Goal: Task Accomplishment & Management: Use online tool/utility

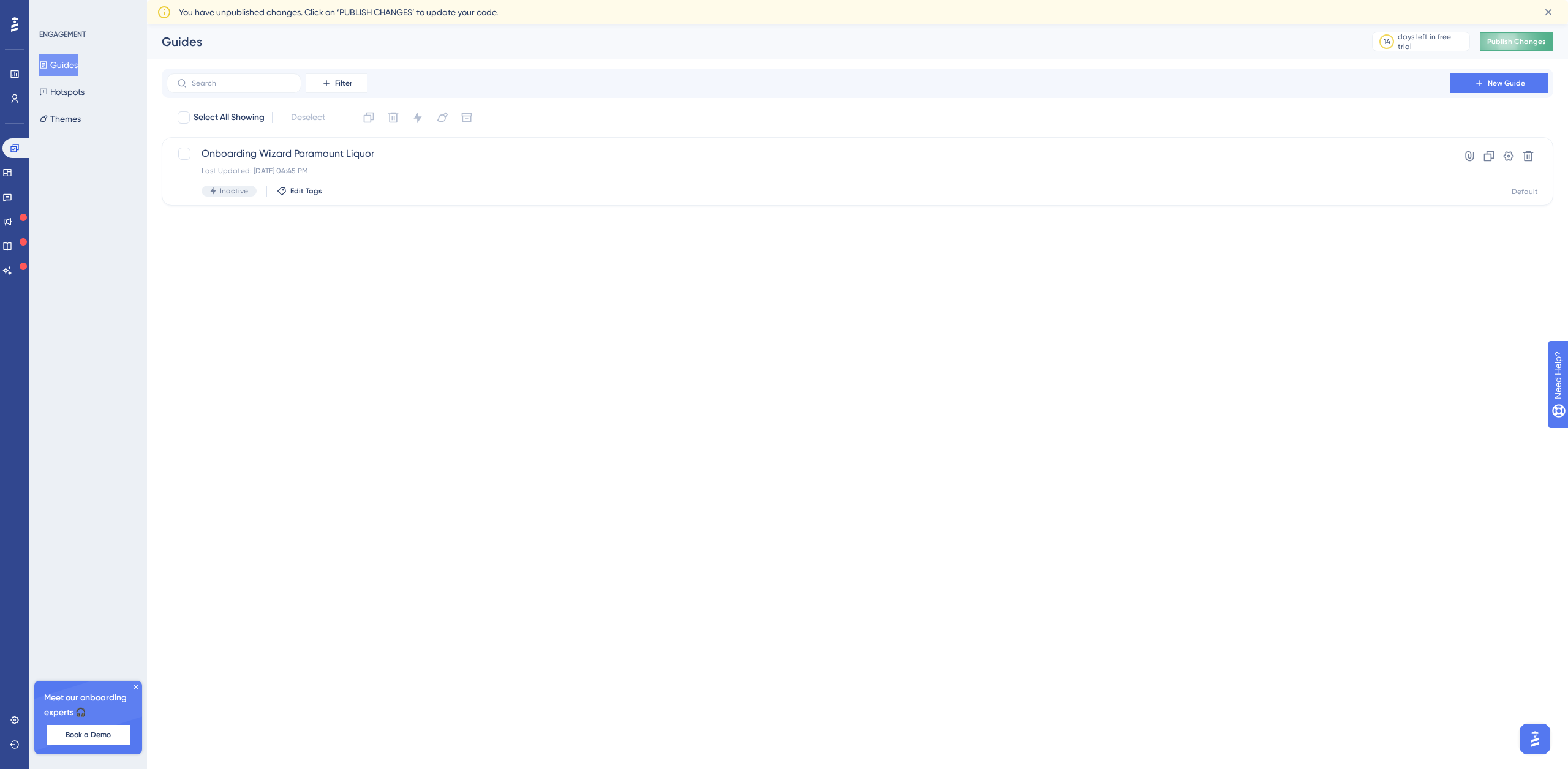
click at [1513, 40] on span "Publish Changes" at bounding box center [1517, 41] width 59 height 10
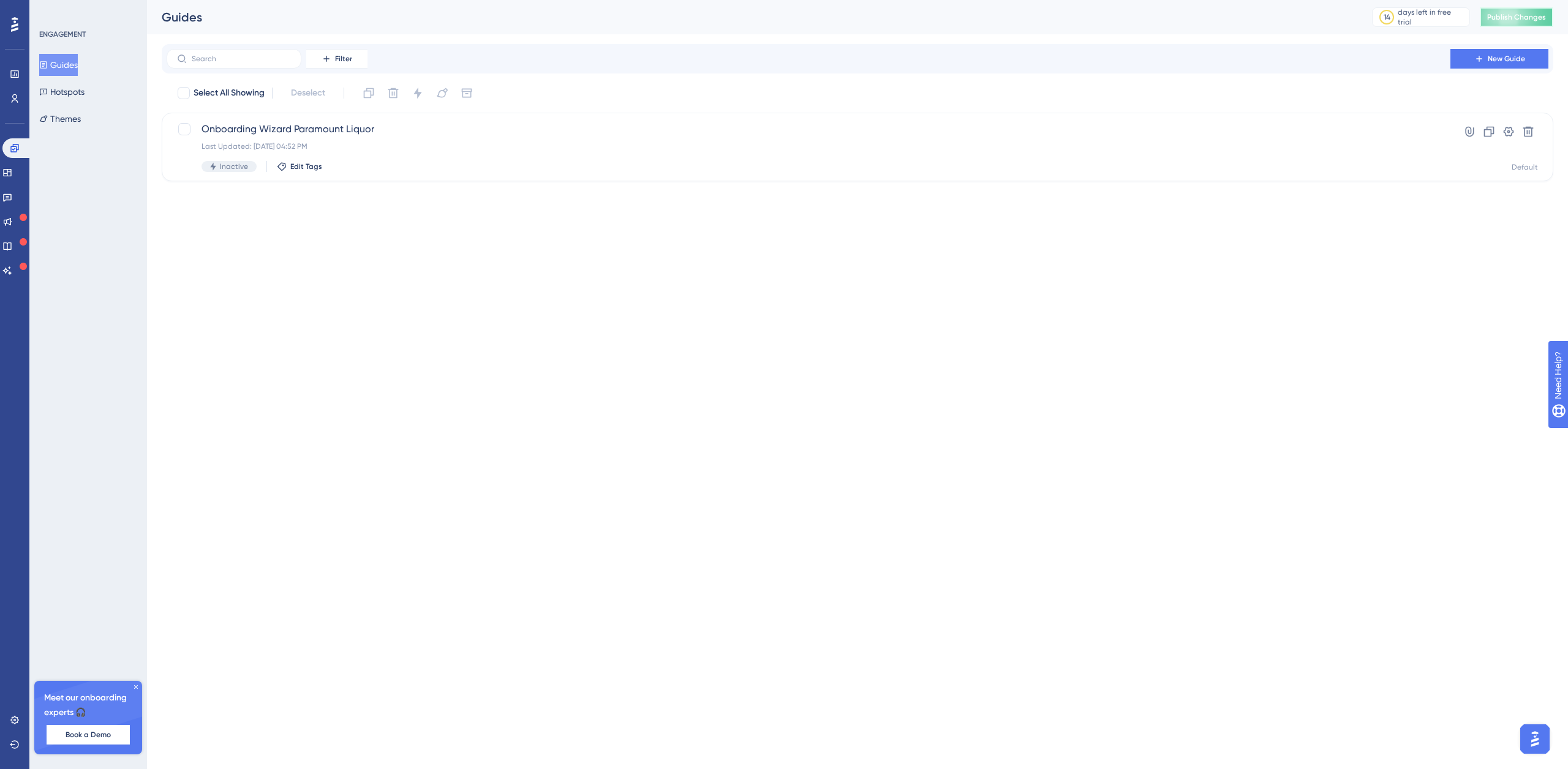
click at [1512, 17] on span "Publish Changes" at bounding box center [1517, 17] width 59 height 10
click at [233, 164] on span "Inactive" at bounding box center [234, 167] width 28 height 10
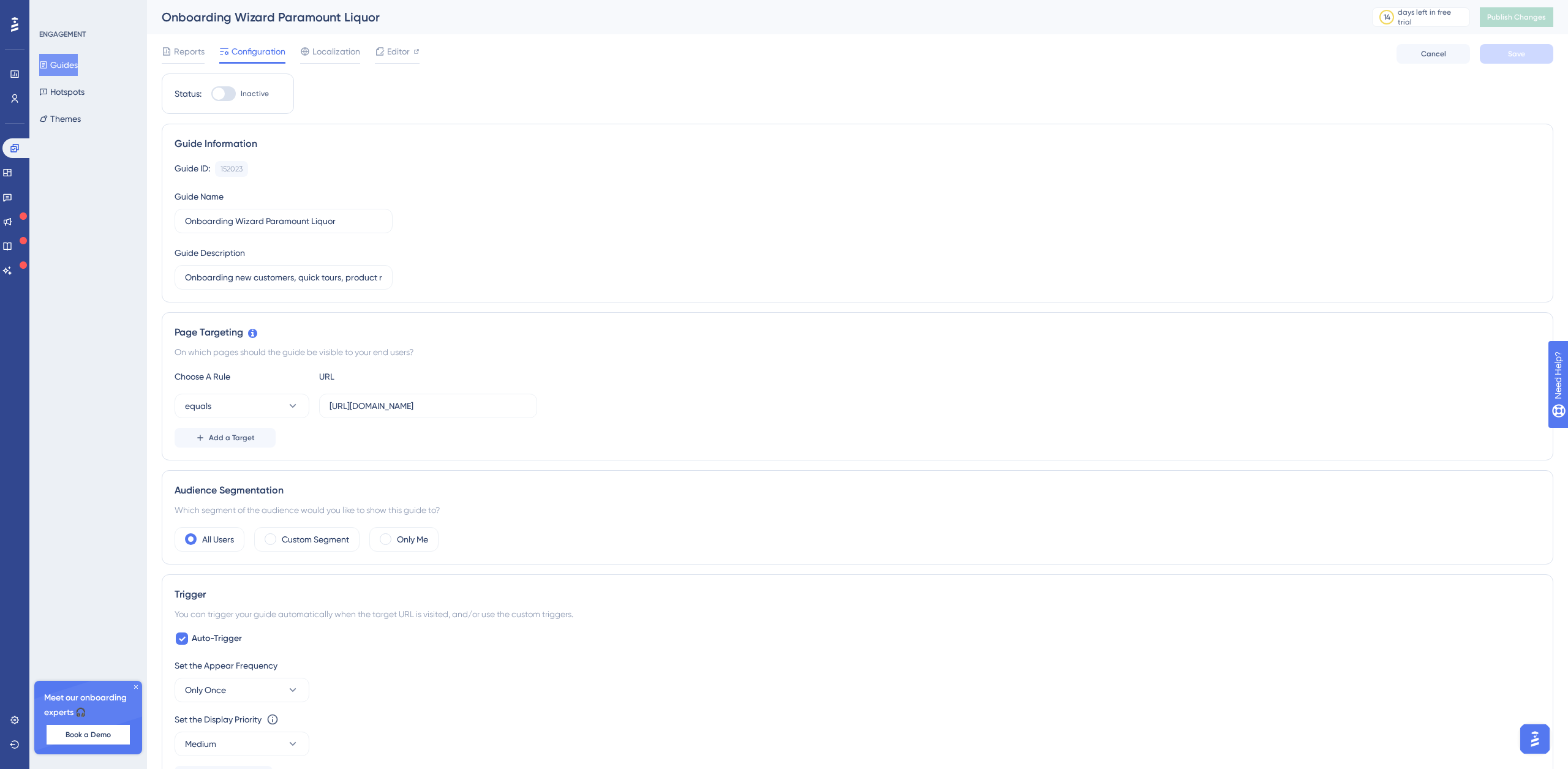
click at [226, 93] on div at bounding box center [224, 93] width 25 height 15
click at [212, 94] on input "Inactive" at bounding box center [211, 94] width 1 height 1
checkbox input "true"
click at [1530, 57] on button "Save" at bounding box center [1517, 53] width 74 height 19
click at [190, 52] on span "Reports" at bounding box center [189, 51] width 31 height 15
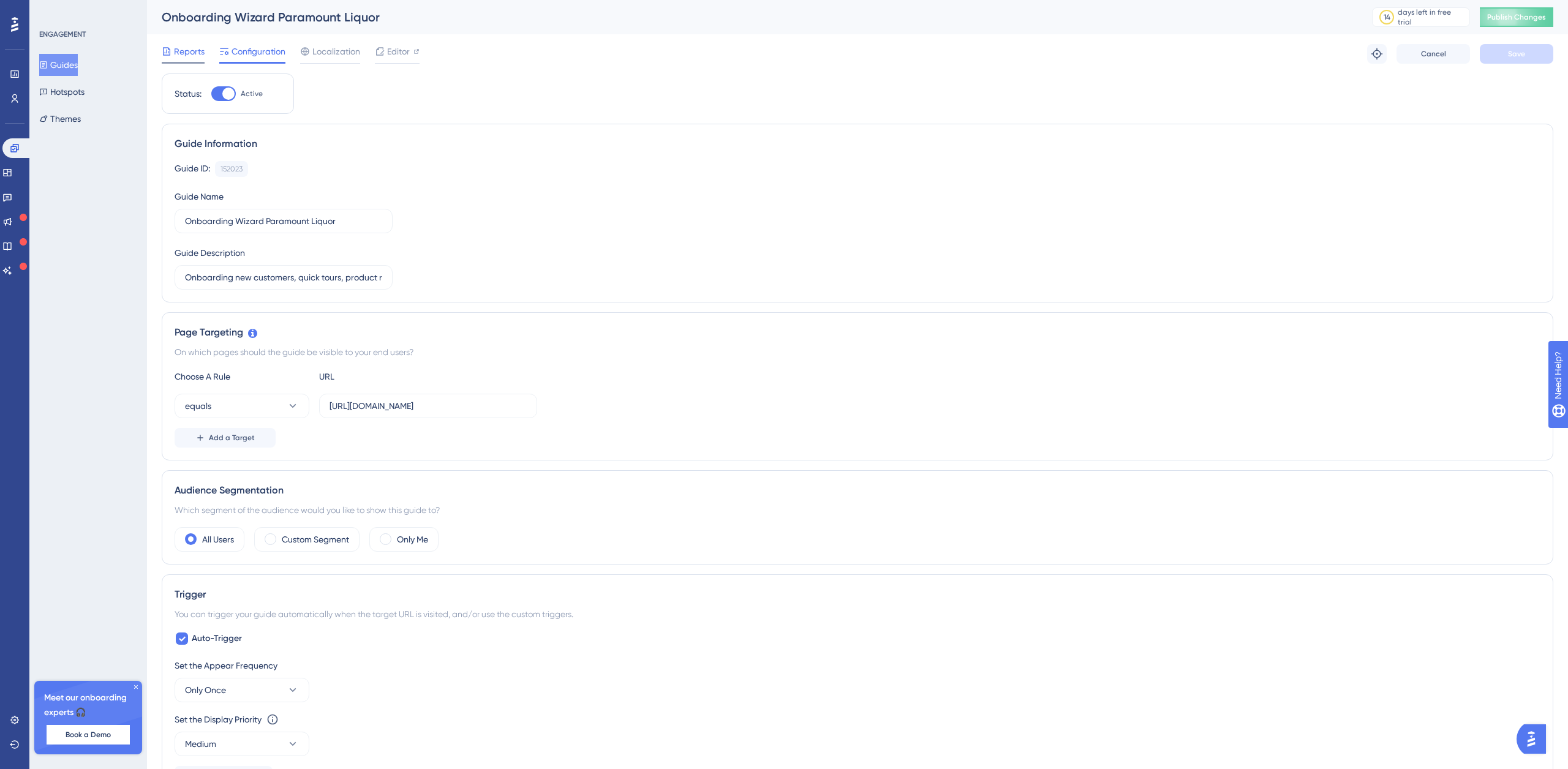
click at [190, 52] on span "Reports" at bounding box center [189, 51] width 31 height 15
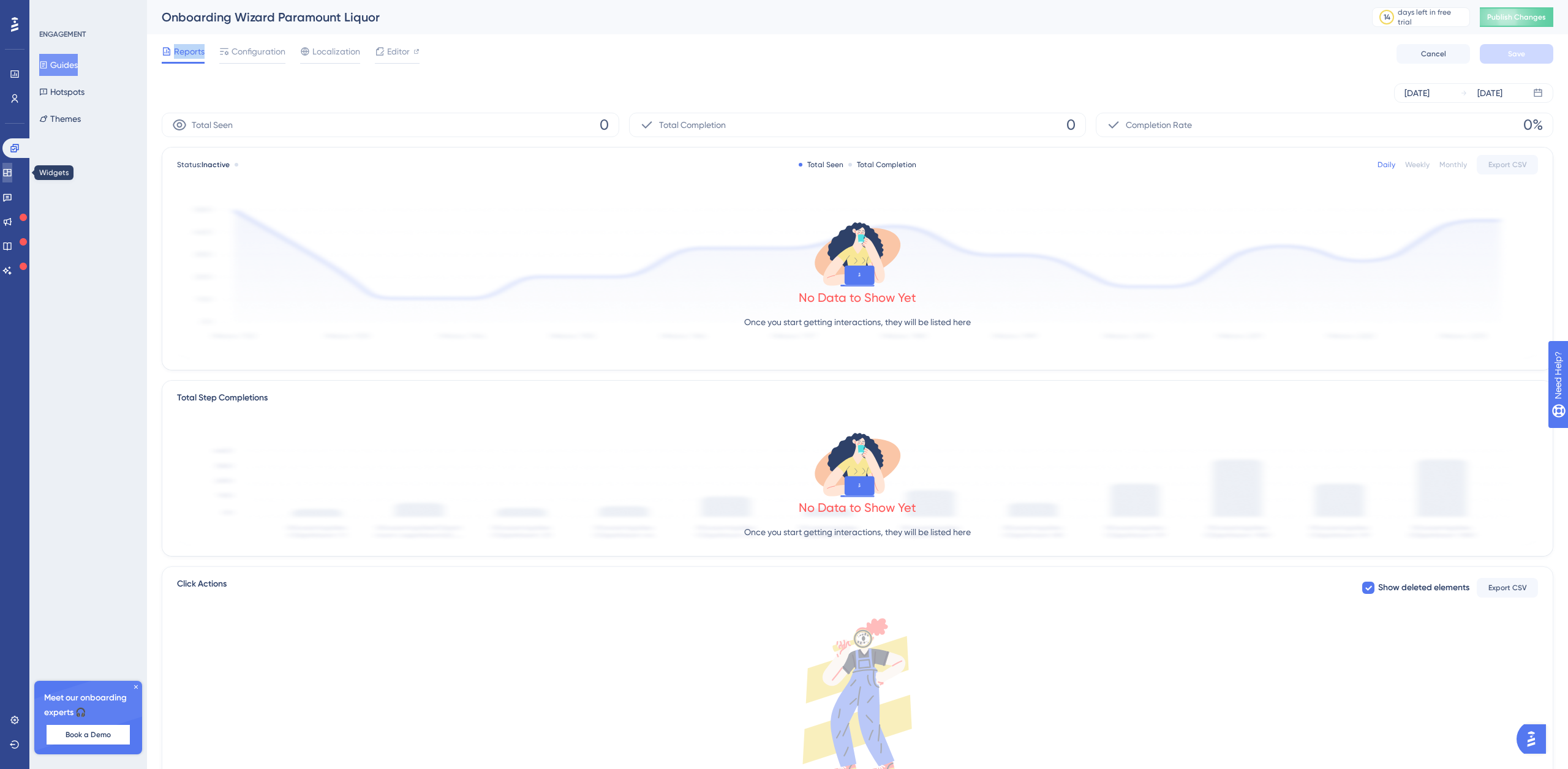
click at [12, 178] on link at bounding box center [7, 172] width 10 height 19
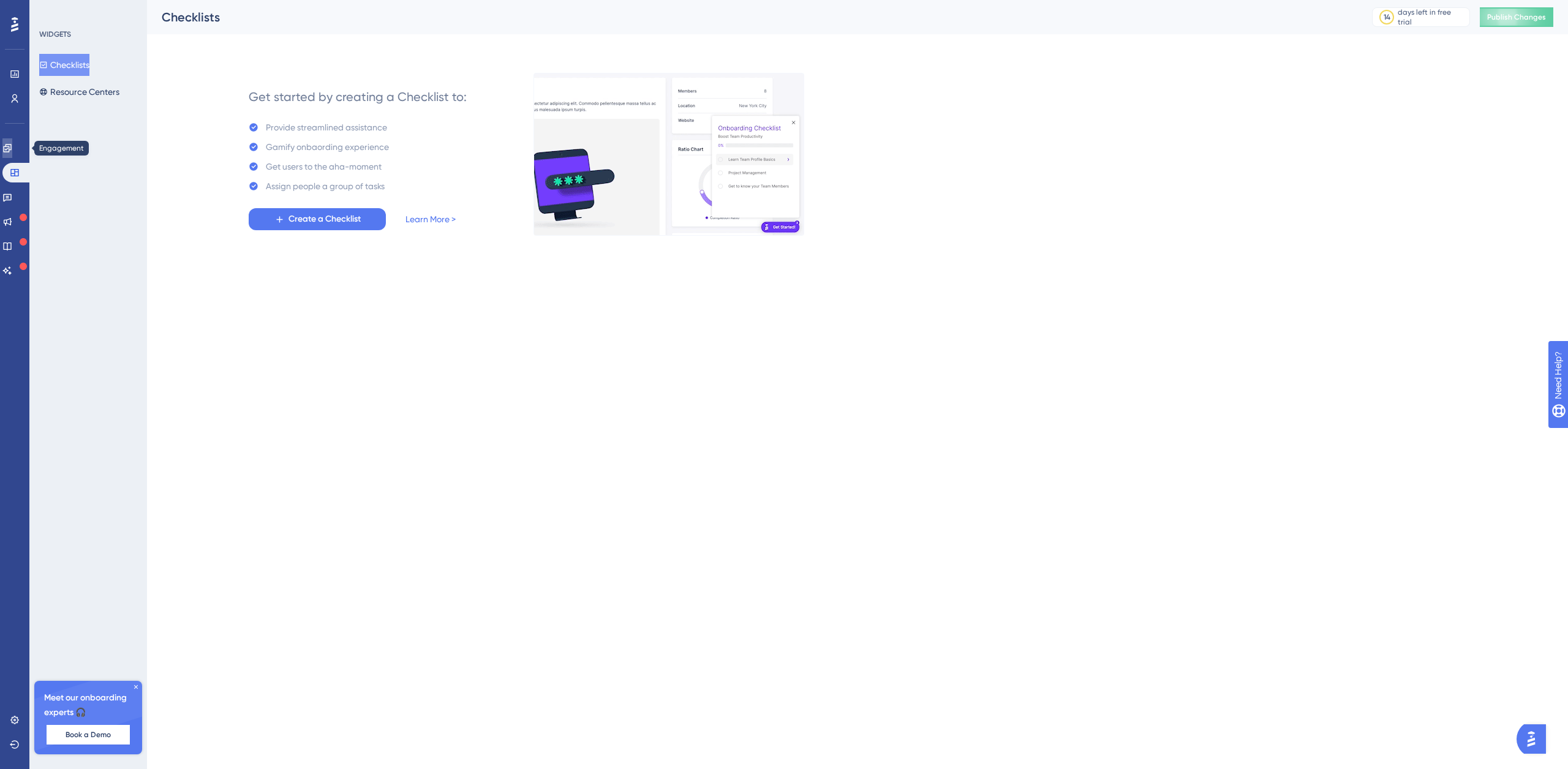
click at [12, 144] on icon at bounding box center [7, 148] width 10 height 10
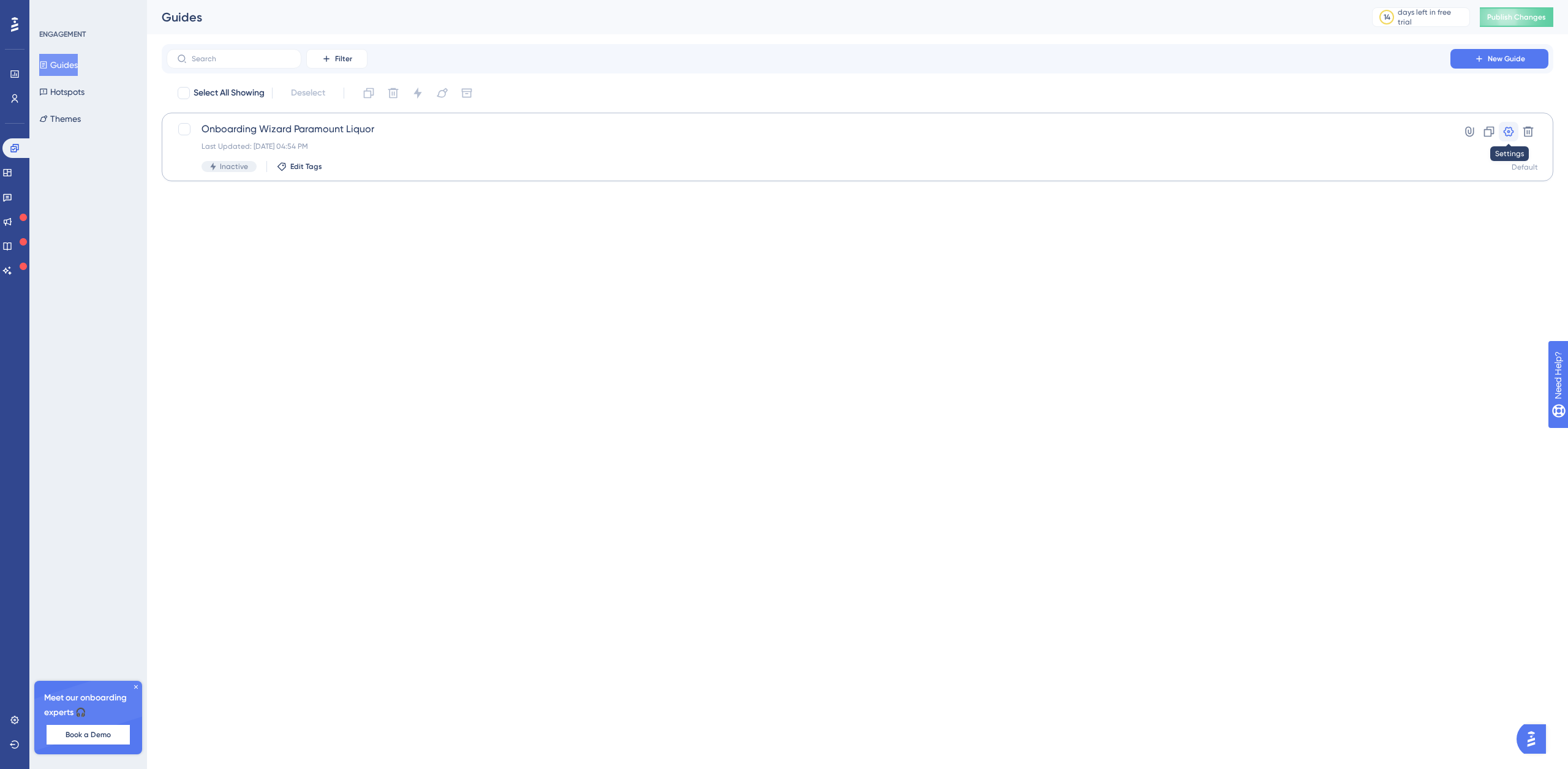
click at [1510, 136] on icon at bounding box center [1508, 132] width 10 height 10
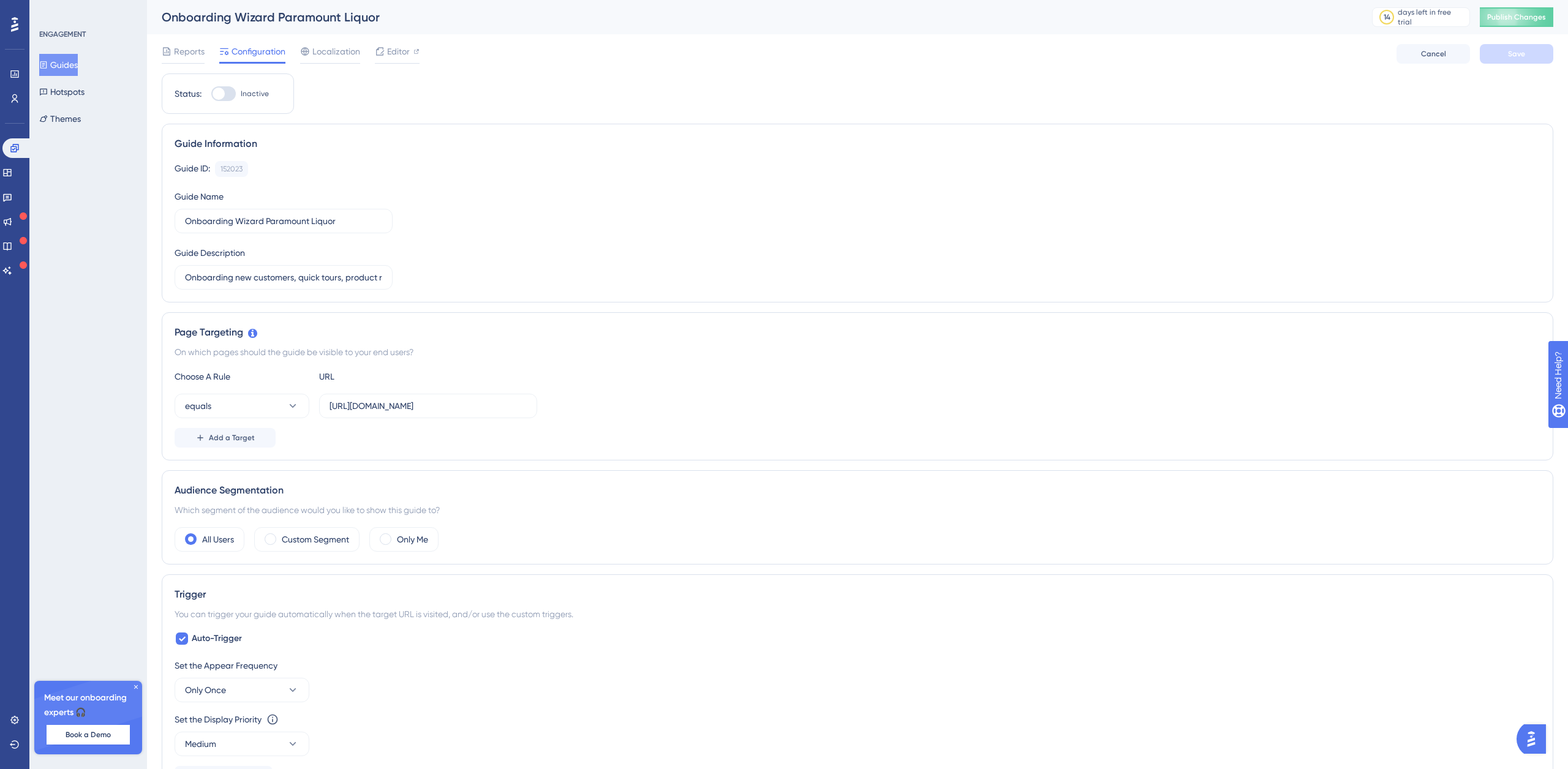
click at [223, 93] on div at bounding box center [219, 94] width 12 height 12
click at [212, 94] on input "Inactive" at bounding box center [211, 94] width 1 height 1
checkbox input "true"
click at [1501, 54] on button "Save" at bounding box center [1517, 53] width 74 height 19
click at [1510, 16] on span "Publish Changes" at bounding box center [1517, 17] width 59 height 10
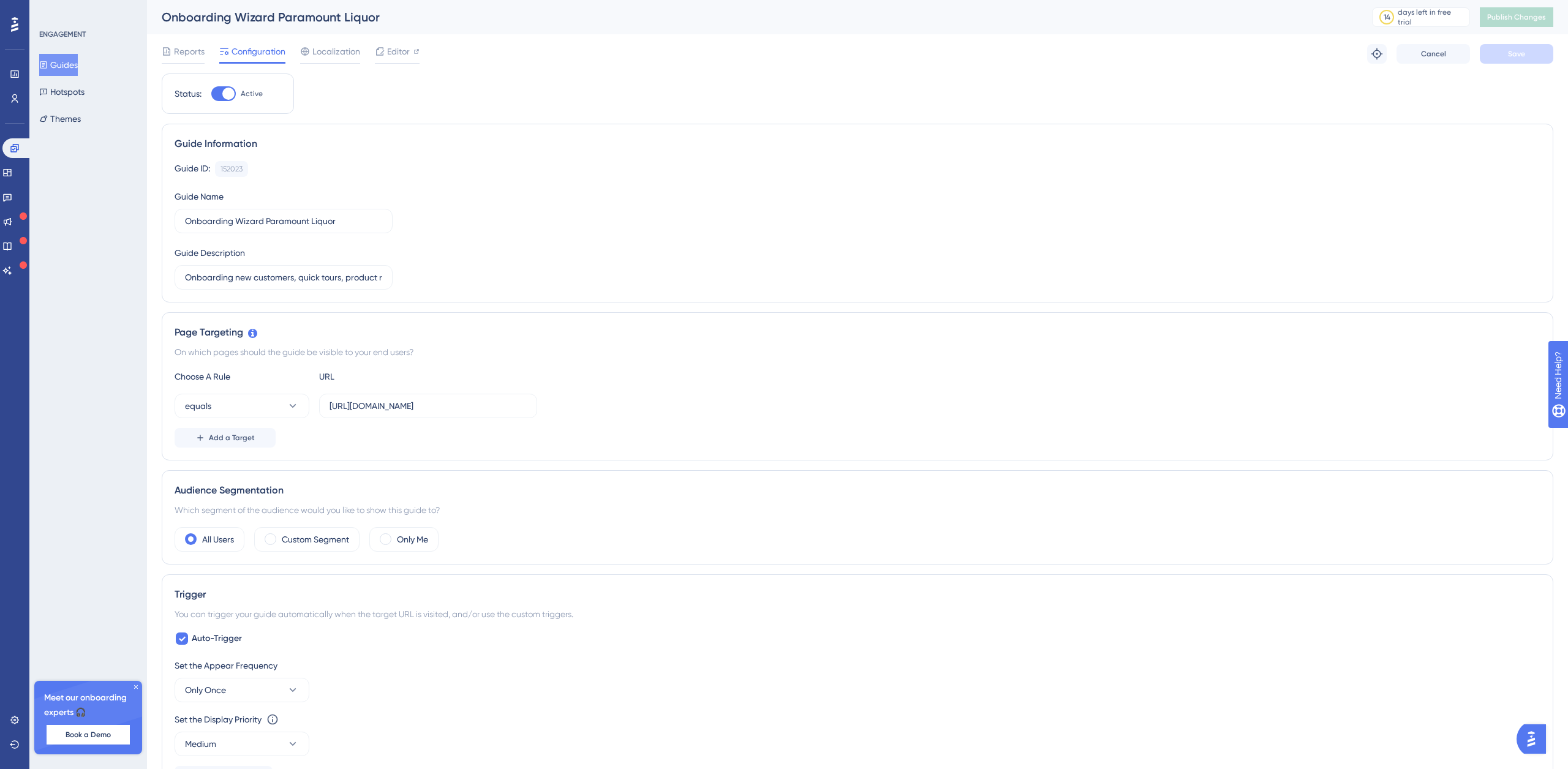
click at [76, 68] on button "Guides" at bounding box center [59, 65] width 39 height 22
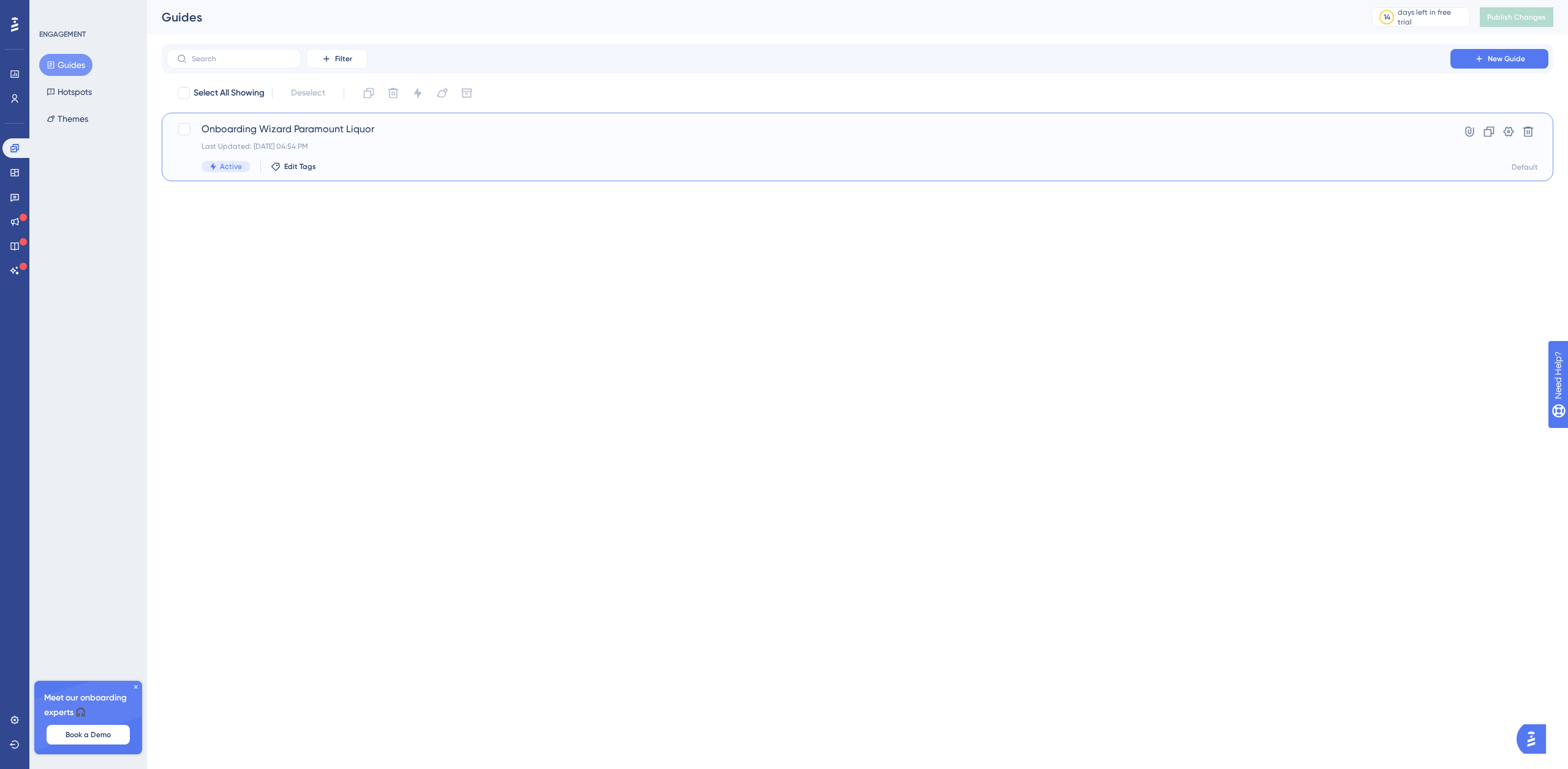
click at [259, 133] on span "Onboarding Wizard Paramount Liquor" at bounding box center [809, 129] width 1214 height 15
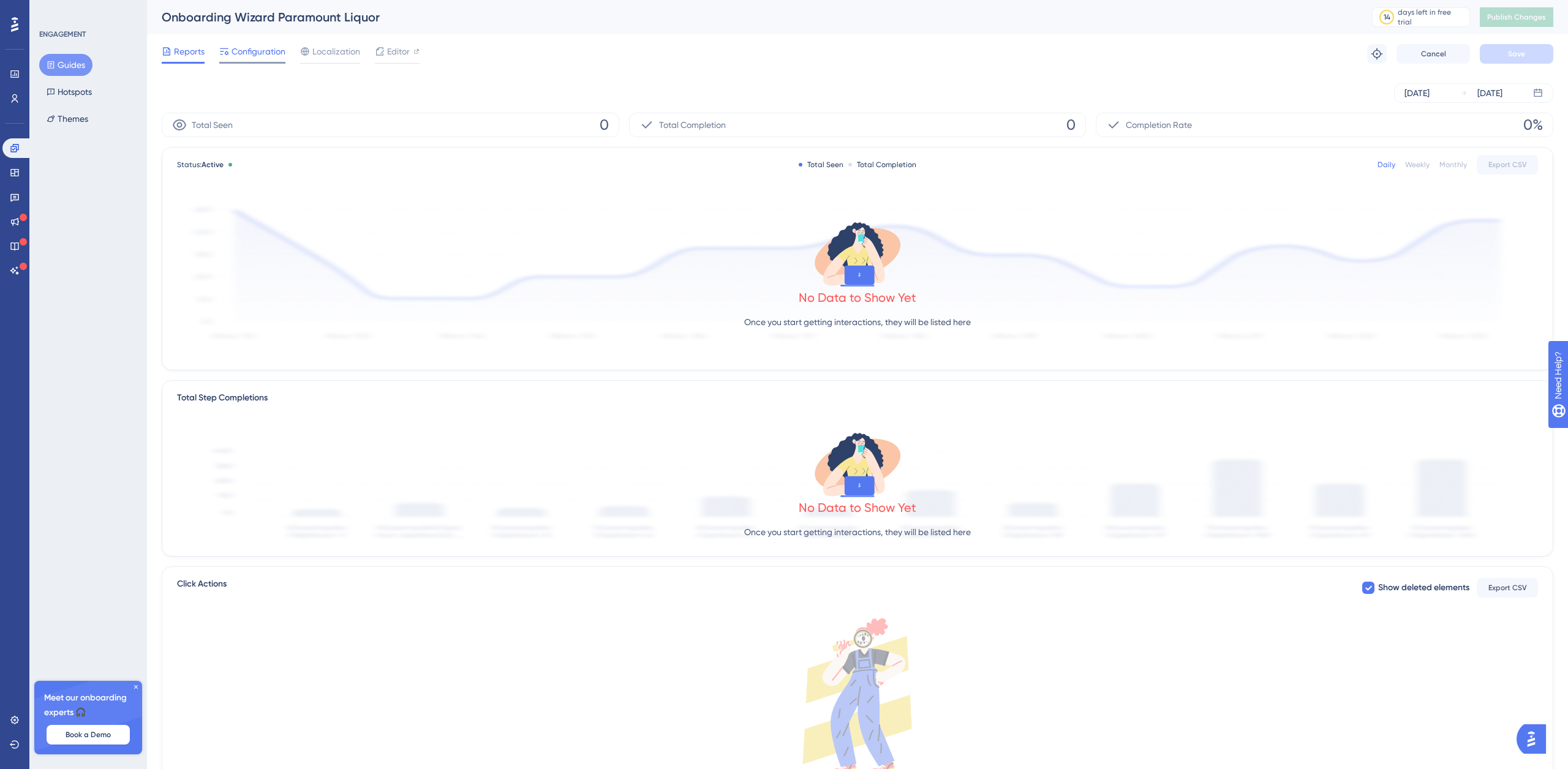
click at [264, 54] on span "Configuration" at bounding box center [259, 51] width 54 height 15
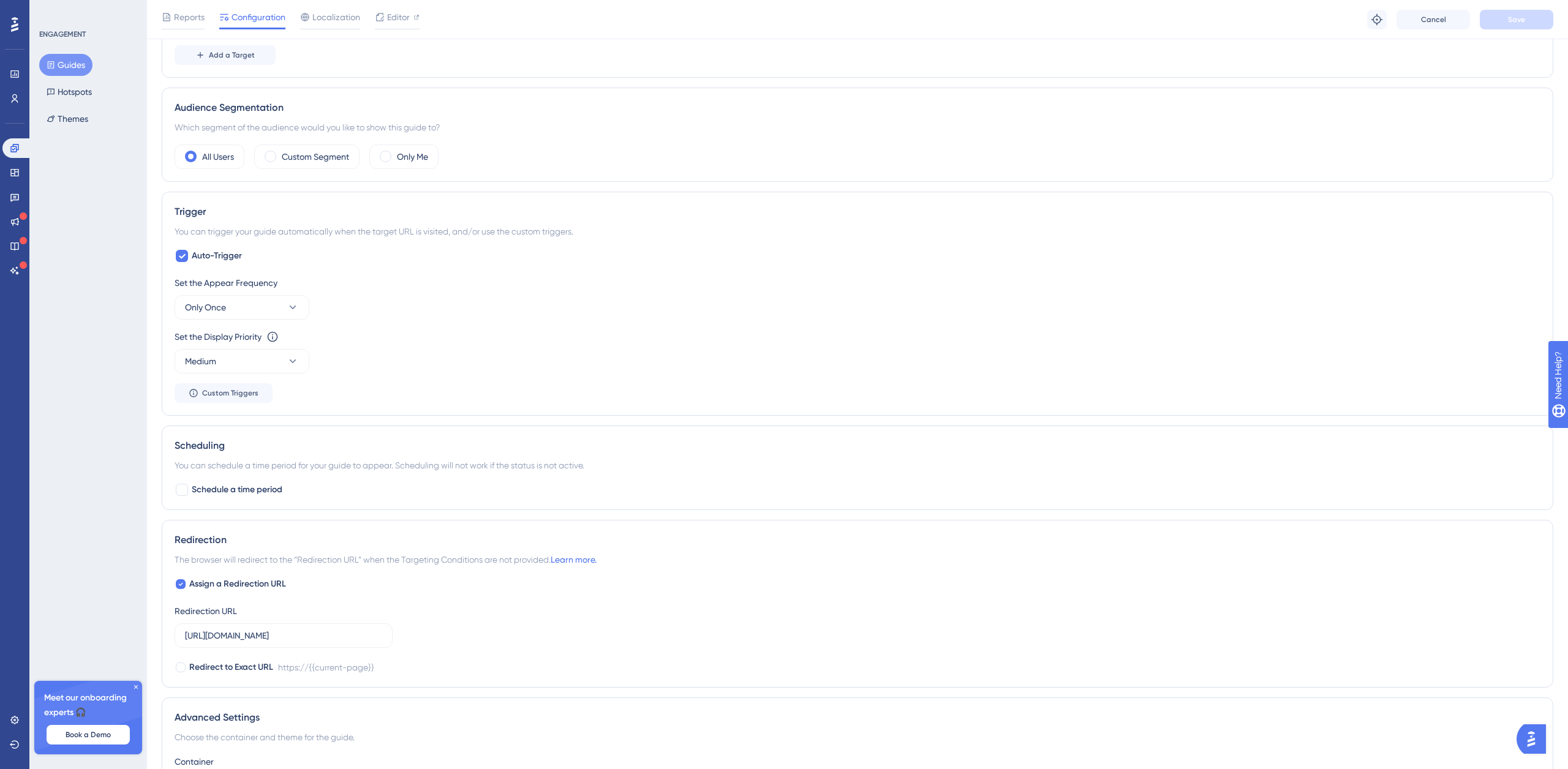
scroll to position [389, 0]
click at [244, 305] on button "Only Once" at bounding box center [242, 305] width 135 height 25
click at [274, 367] on div "Once in a Session Once in a Session" at bounding box center [242, 367] width 99 height 25
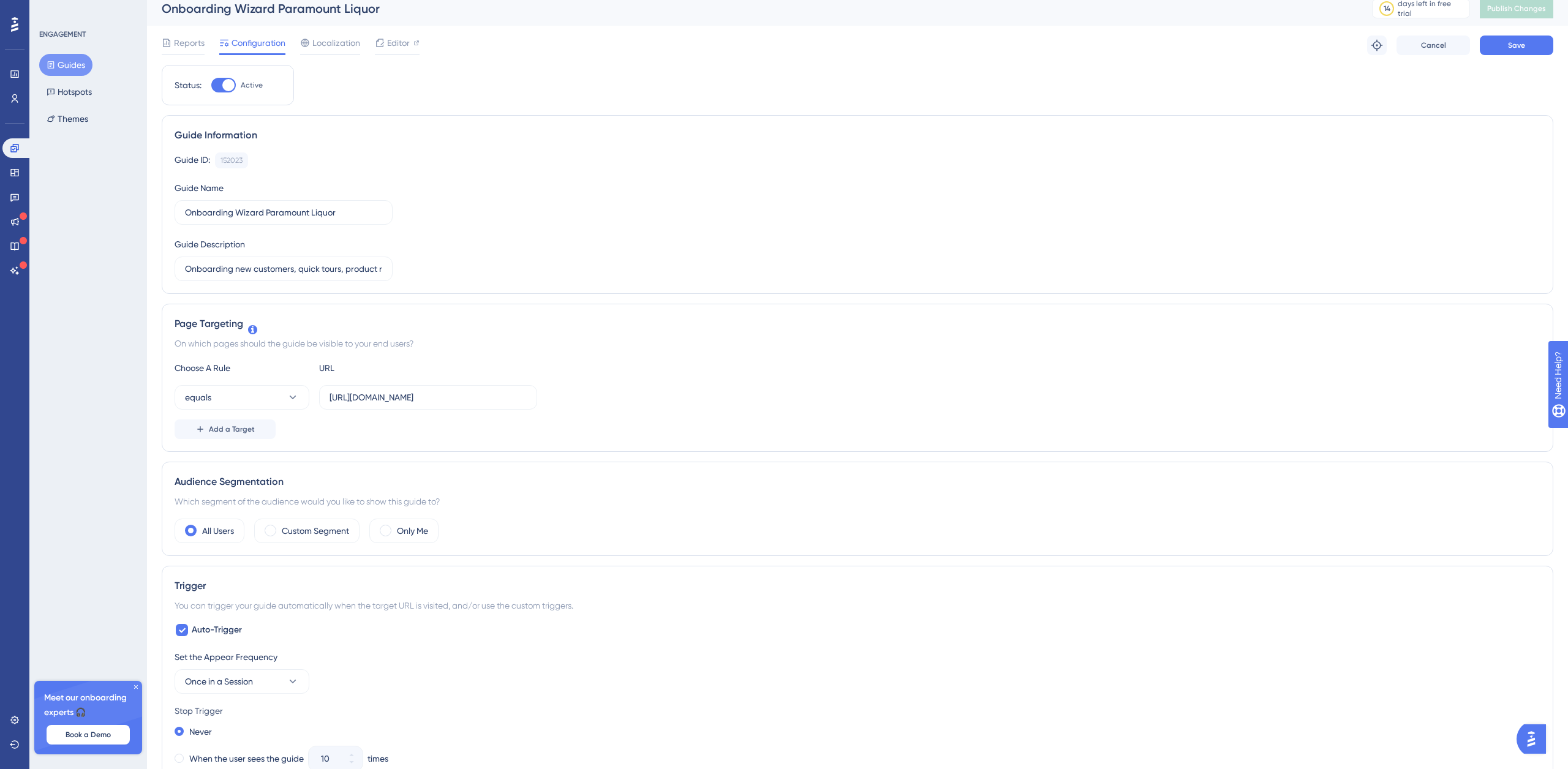
scroll to position [0, 0]
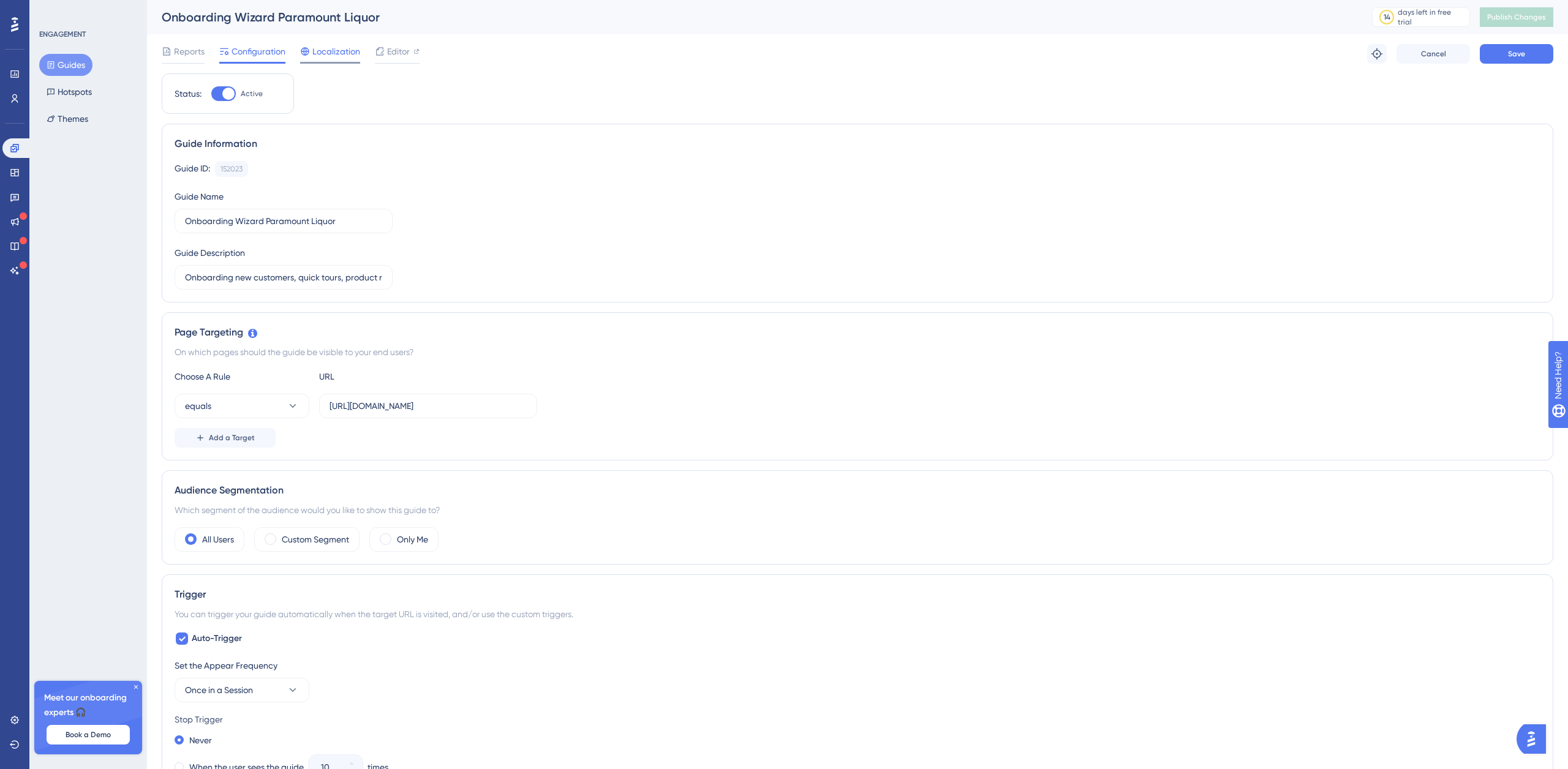
click at [339, 54] on span "Localization" at bounding box center [337, 51] width 48 height 15
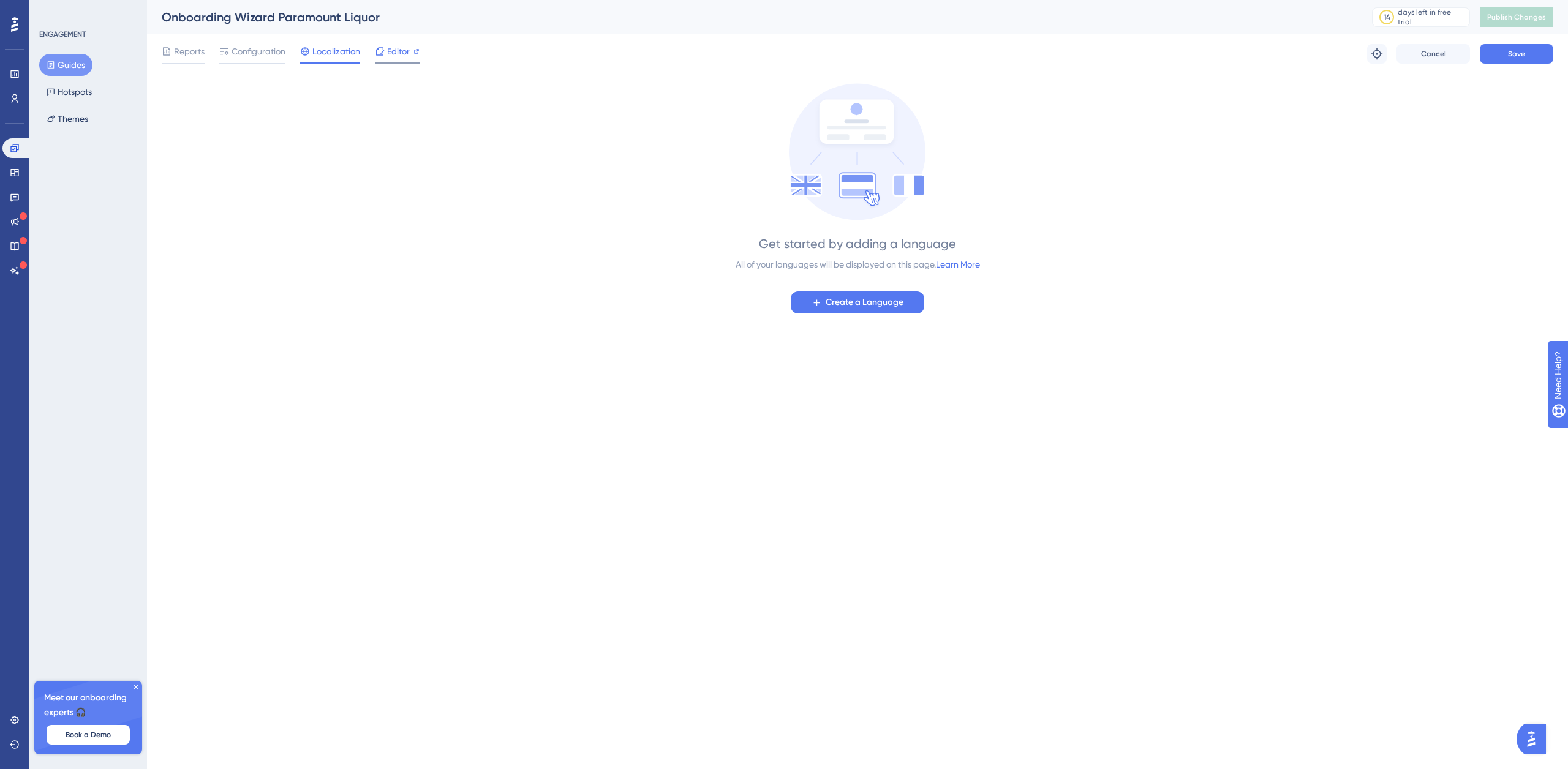
click at [398, 53] on span "Editor" at bounding box center [398, 51] width 22 height 15
click at [263, 55] on span "Configuration" at bounding box center [259, 51] width 54 height 15
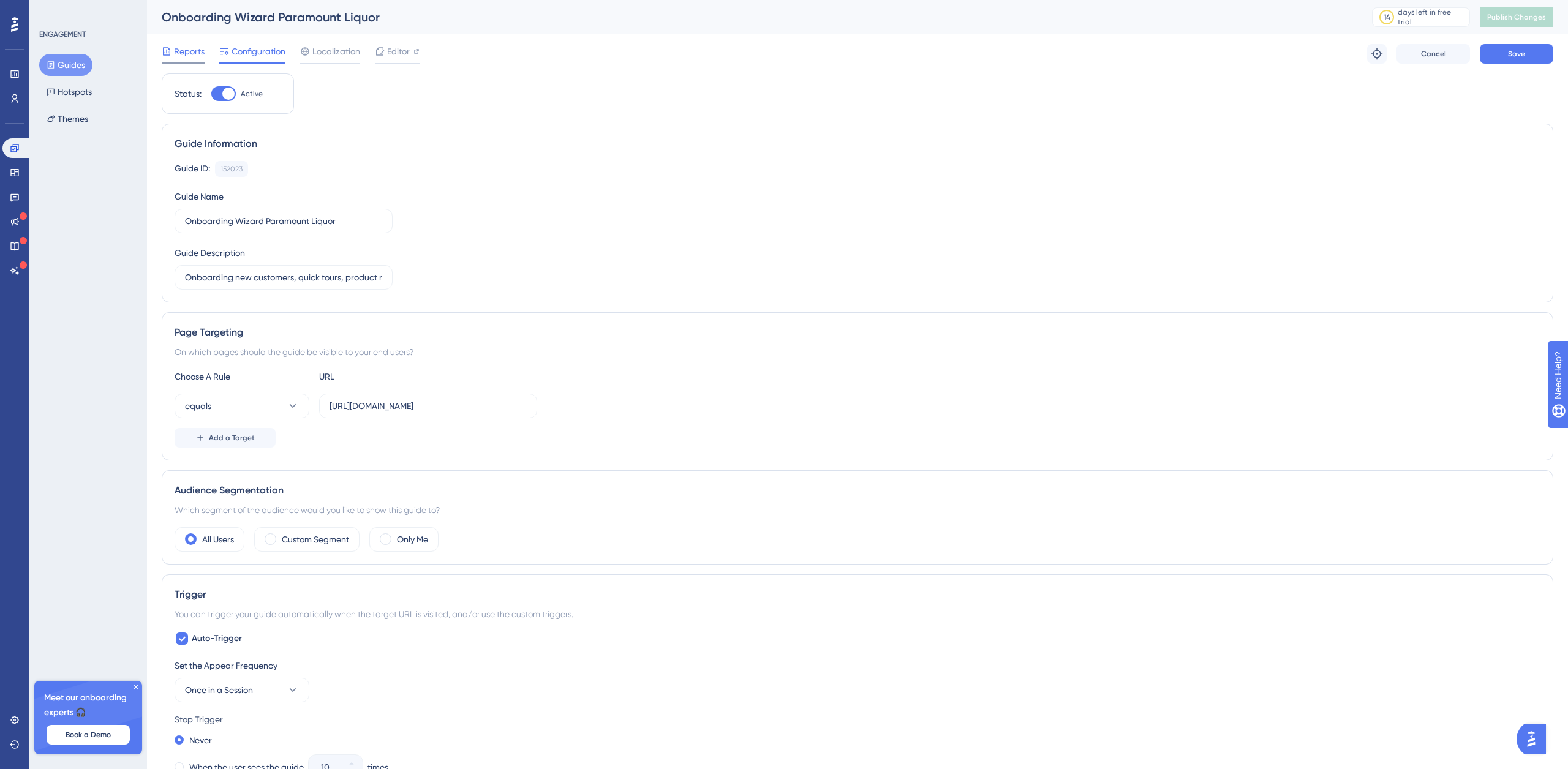
click at [188, 56] on span "Reports" at bounding box center [189, 51] width 31 height 15
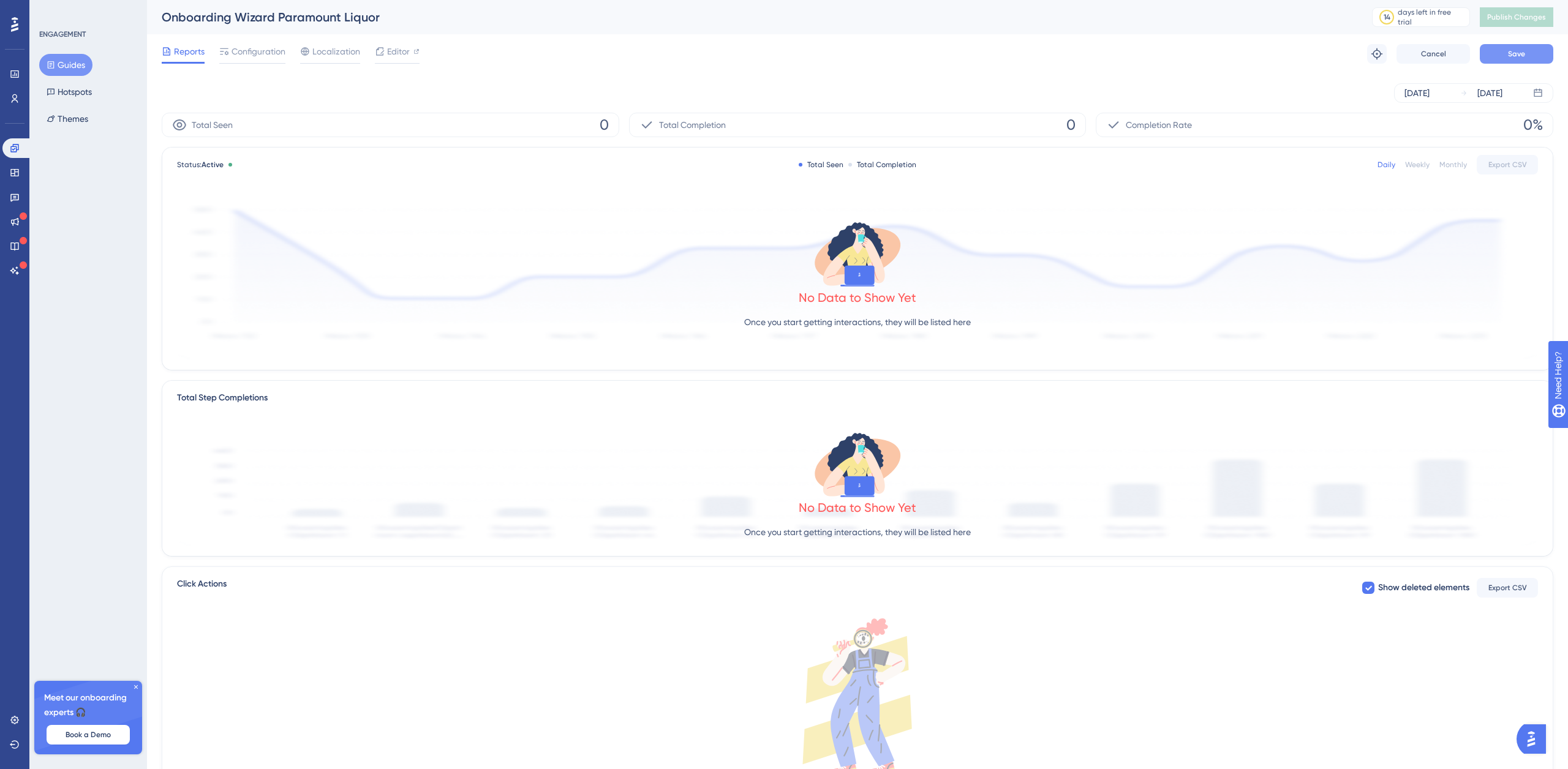
click at [1511, 53] on span "Save" at bounding box center [1517, 53] width 17 height 10
click at [1507, 15] on span "Publish Changes" at bounding box center [1517, 17] width 59 height 10
click at [16, 30] on icon at bounding box center [14, 24] width 7 height 15
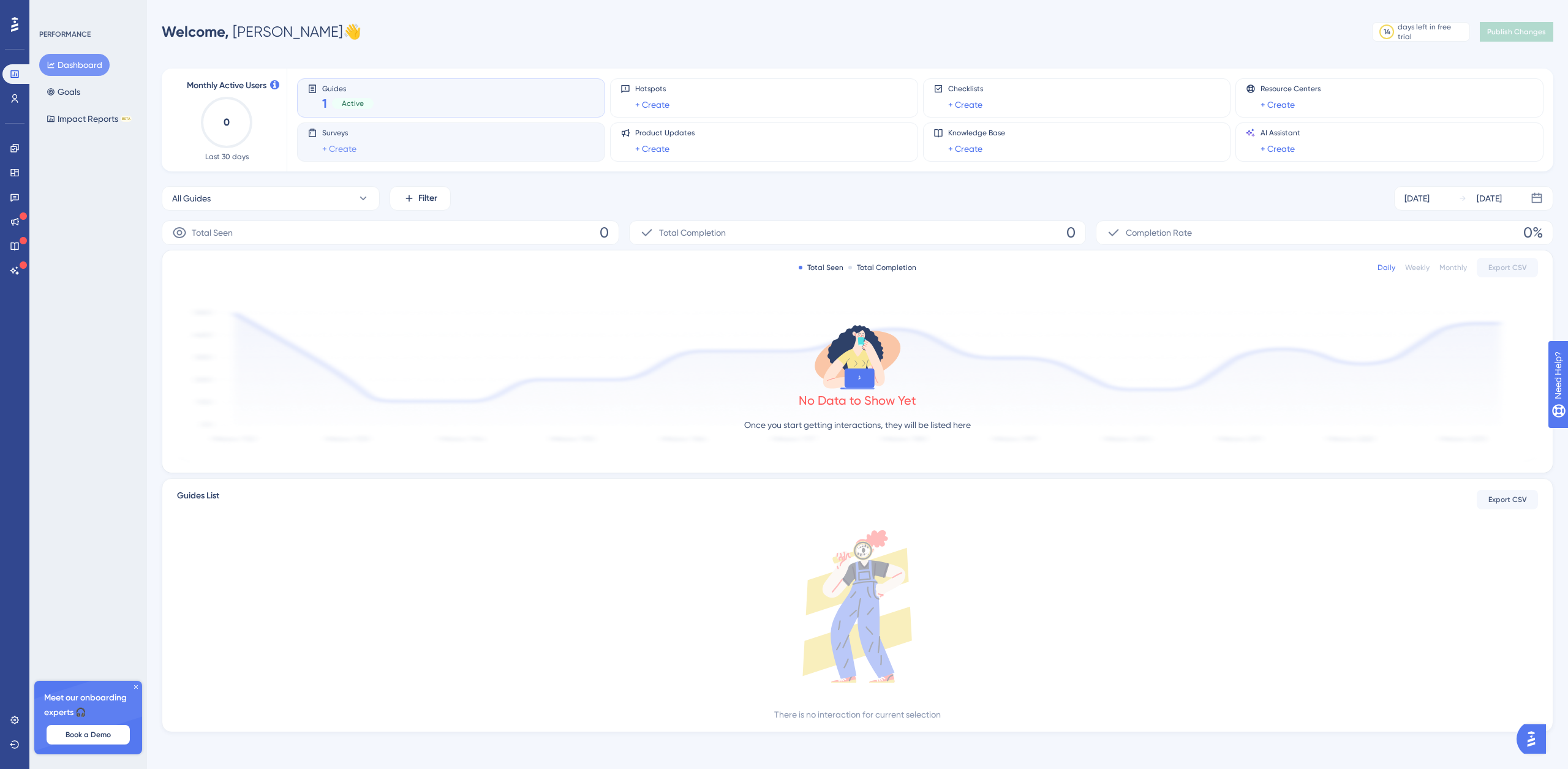
click at [346, 149] on link "+ Create" at bounding box center [340, 148] width 34 height 15
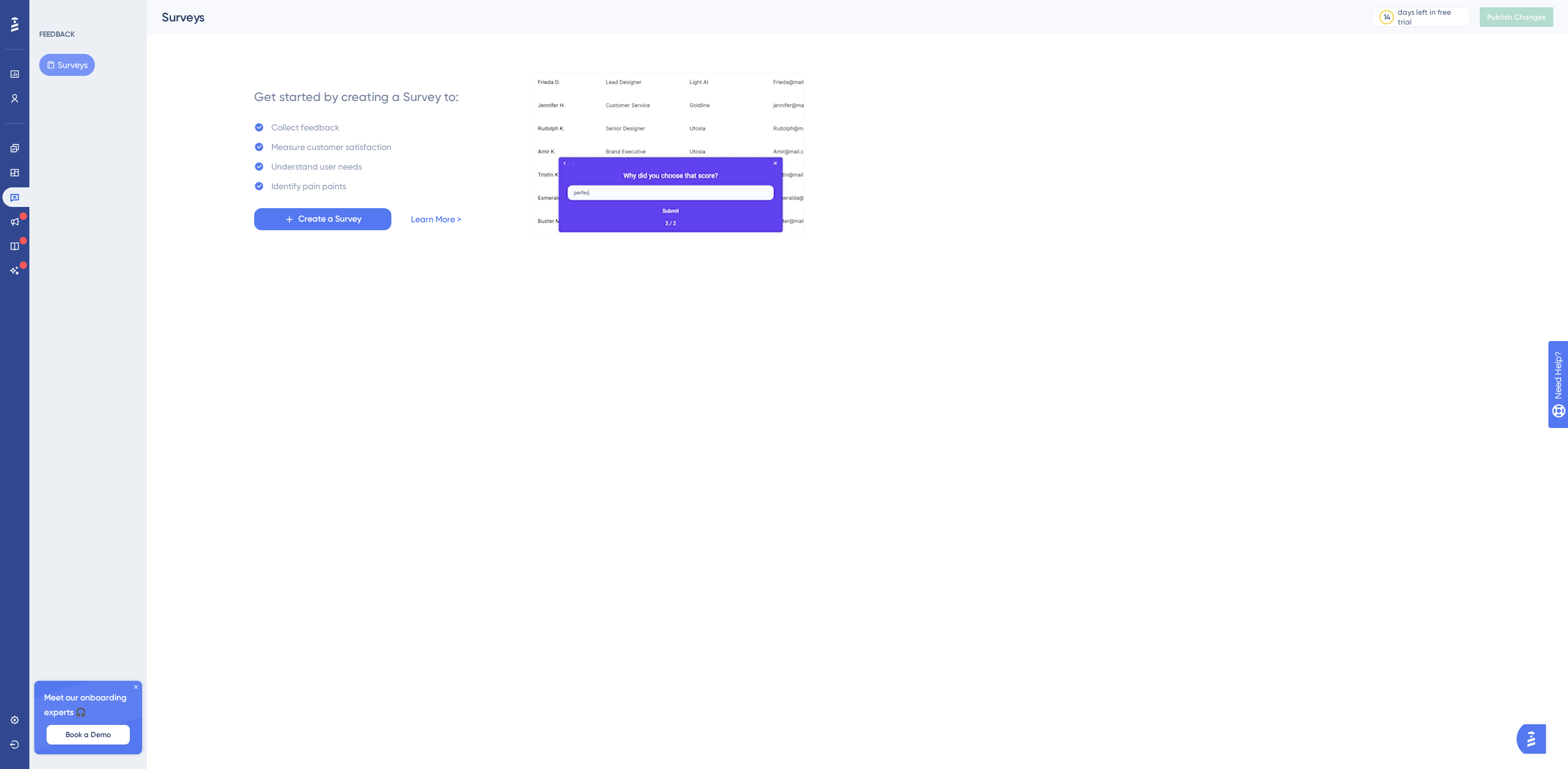
click at [433, 221] on link "Learn More >" at bounding box center [436, 219] width 50 height 15
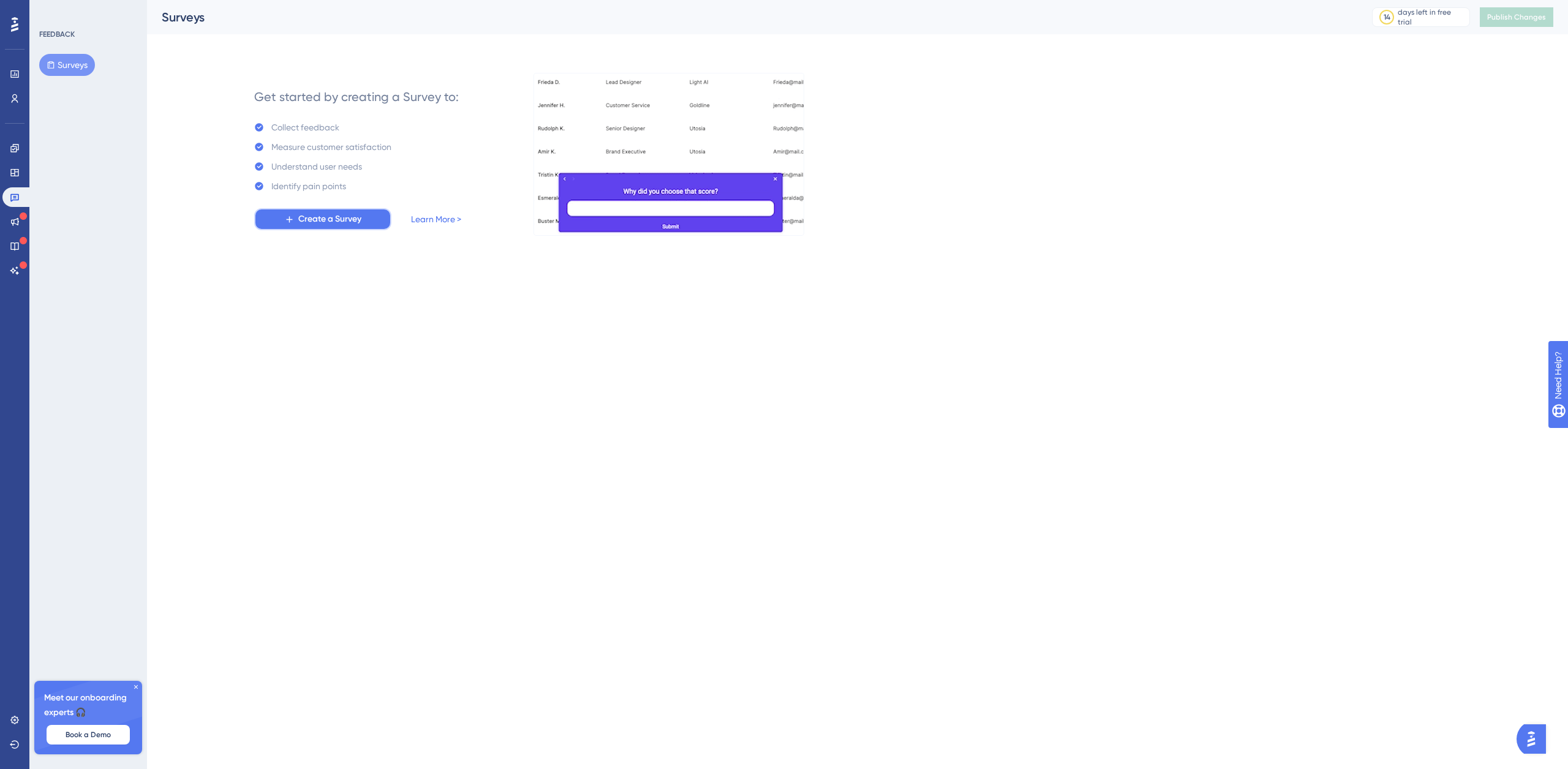
click at [340, 221] on span "Create a Survey" at bounding box center [330, 219] width 63 height 15
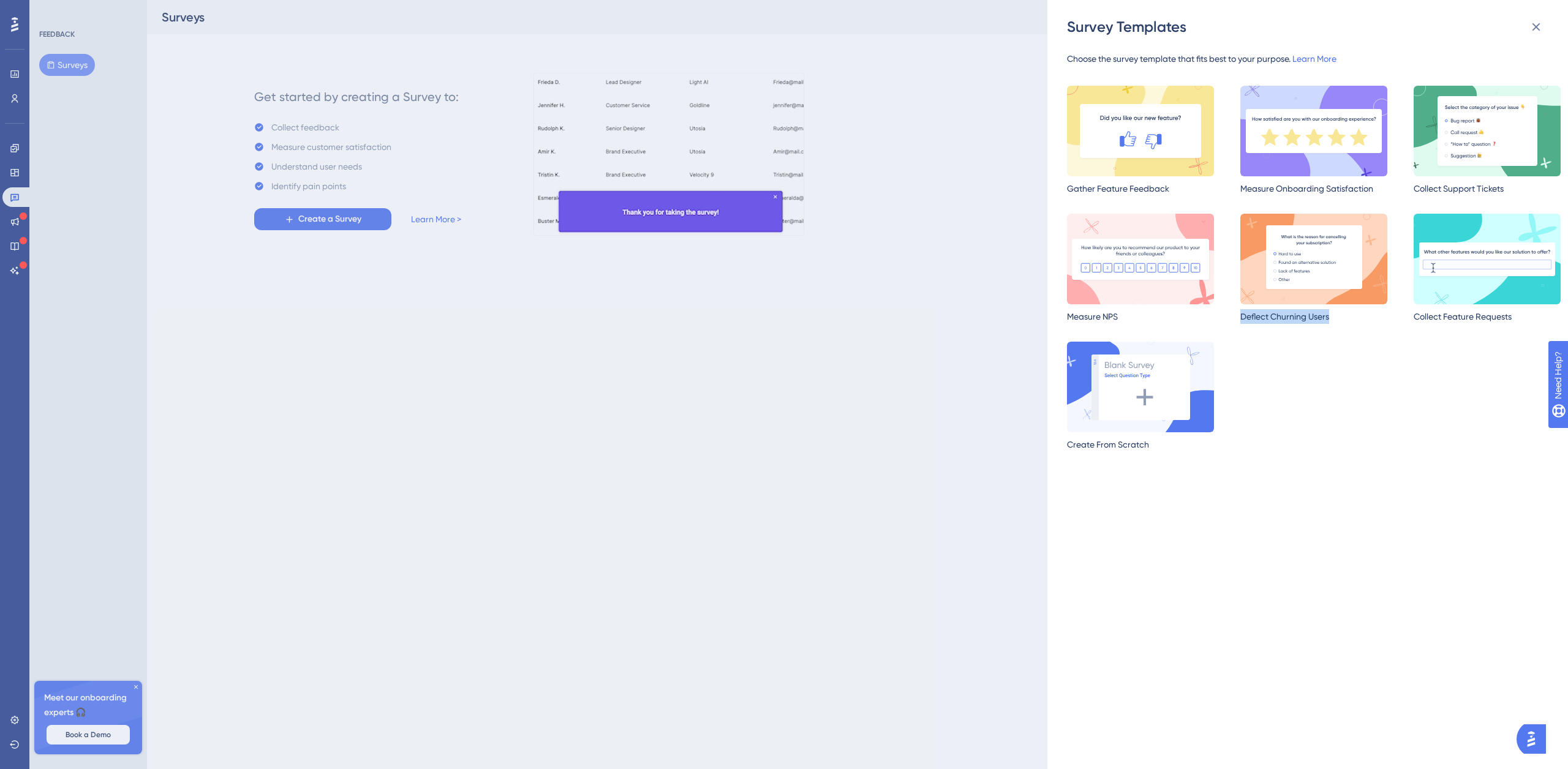
drag, startPoint x: 1331, startPoint y: 337, endPoint x: 1237, endPoint y: 316, distance: 96.3
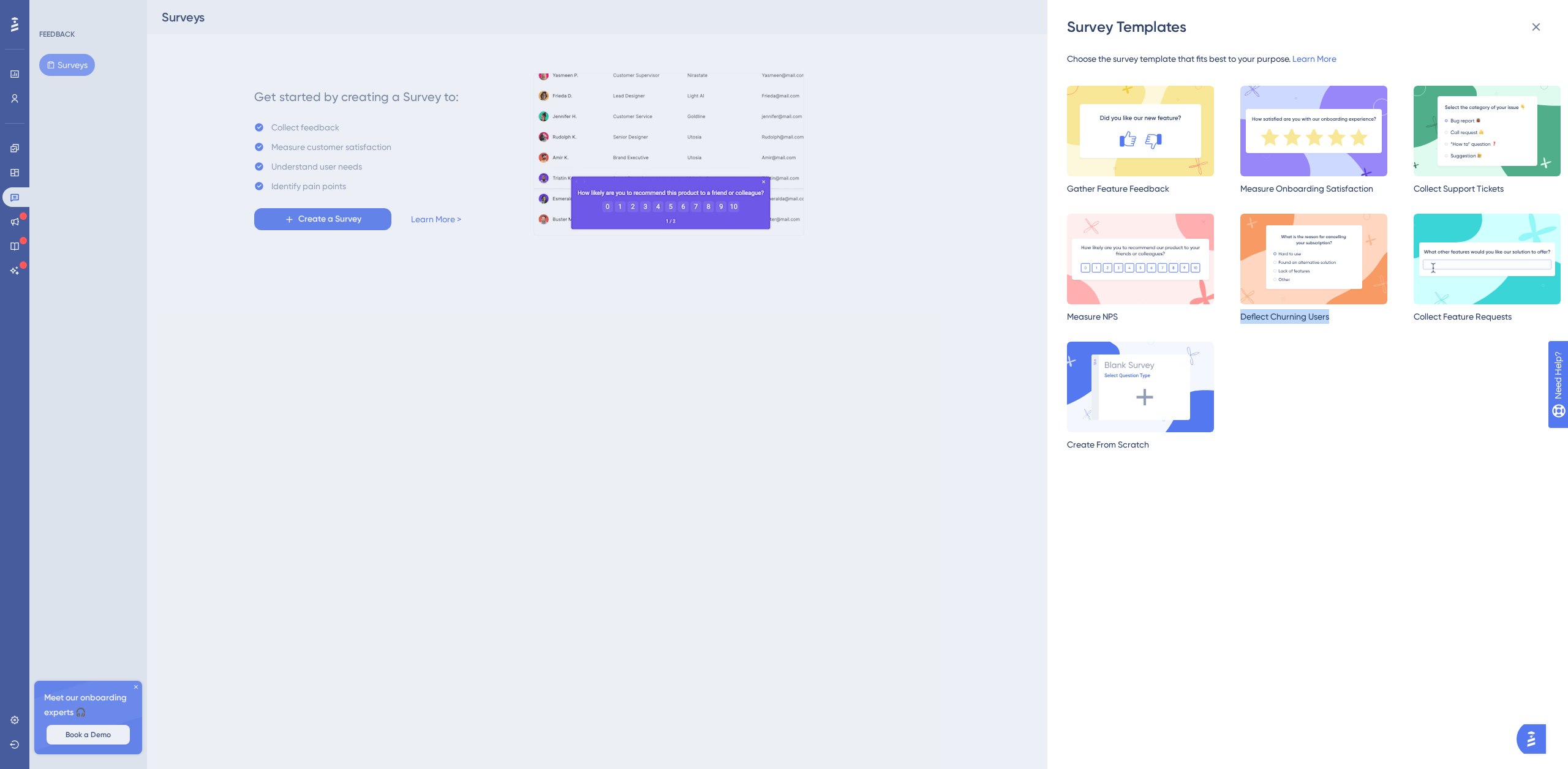
click at [1238, 316] on div "Gather Feature Feedback Measure Onboarding Satisfaction Collect Support Tickets…" at bounding box center [1314, 278] width 494 height 384
copy div "Deflect Churning Users"
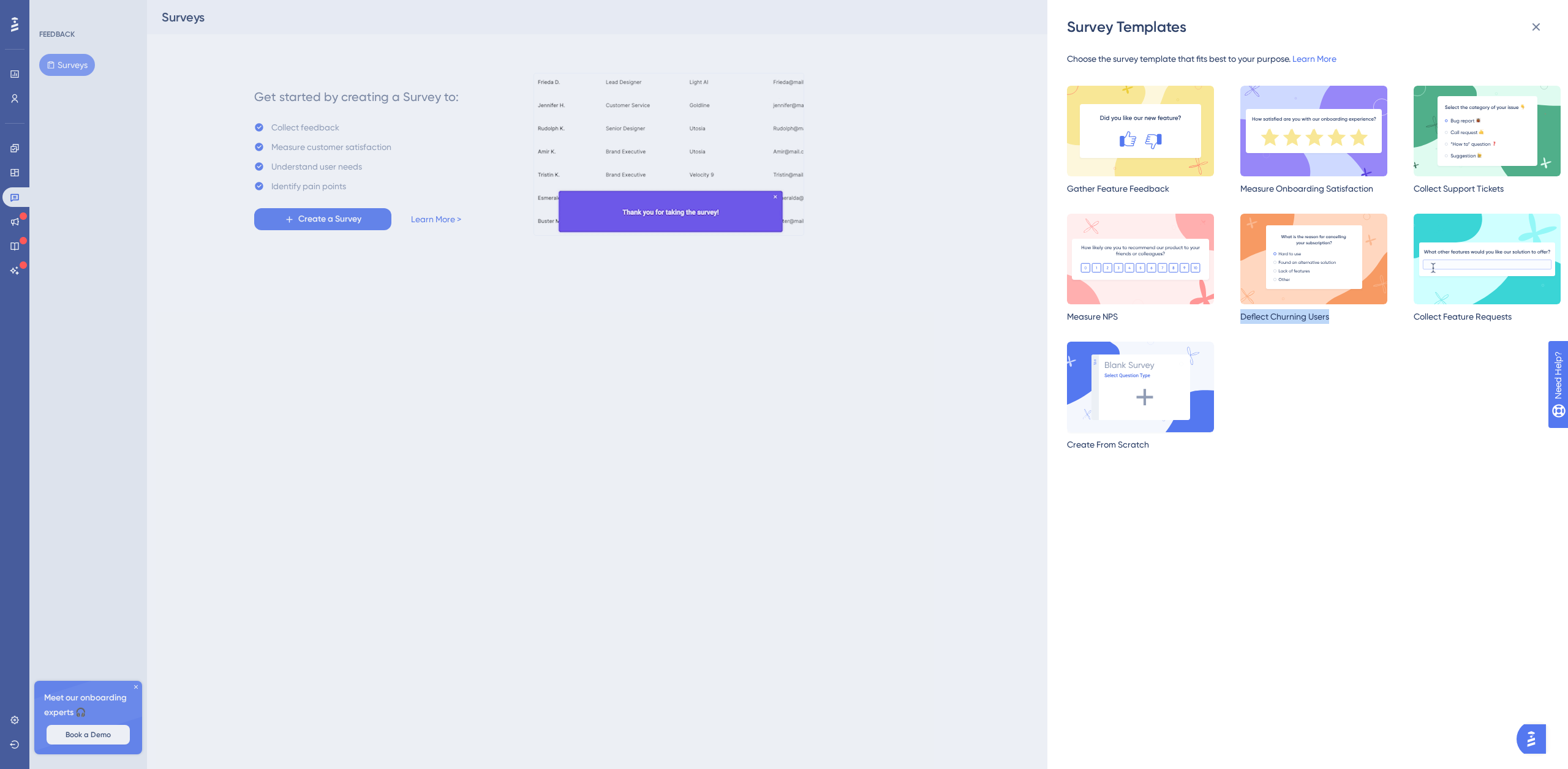
click at [1160, 389] on img at bounding box center [1141, 387] width 147 height 91
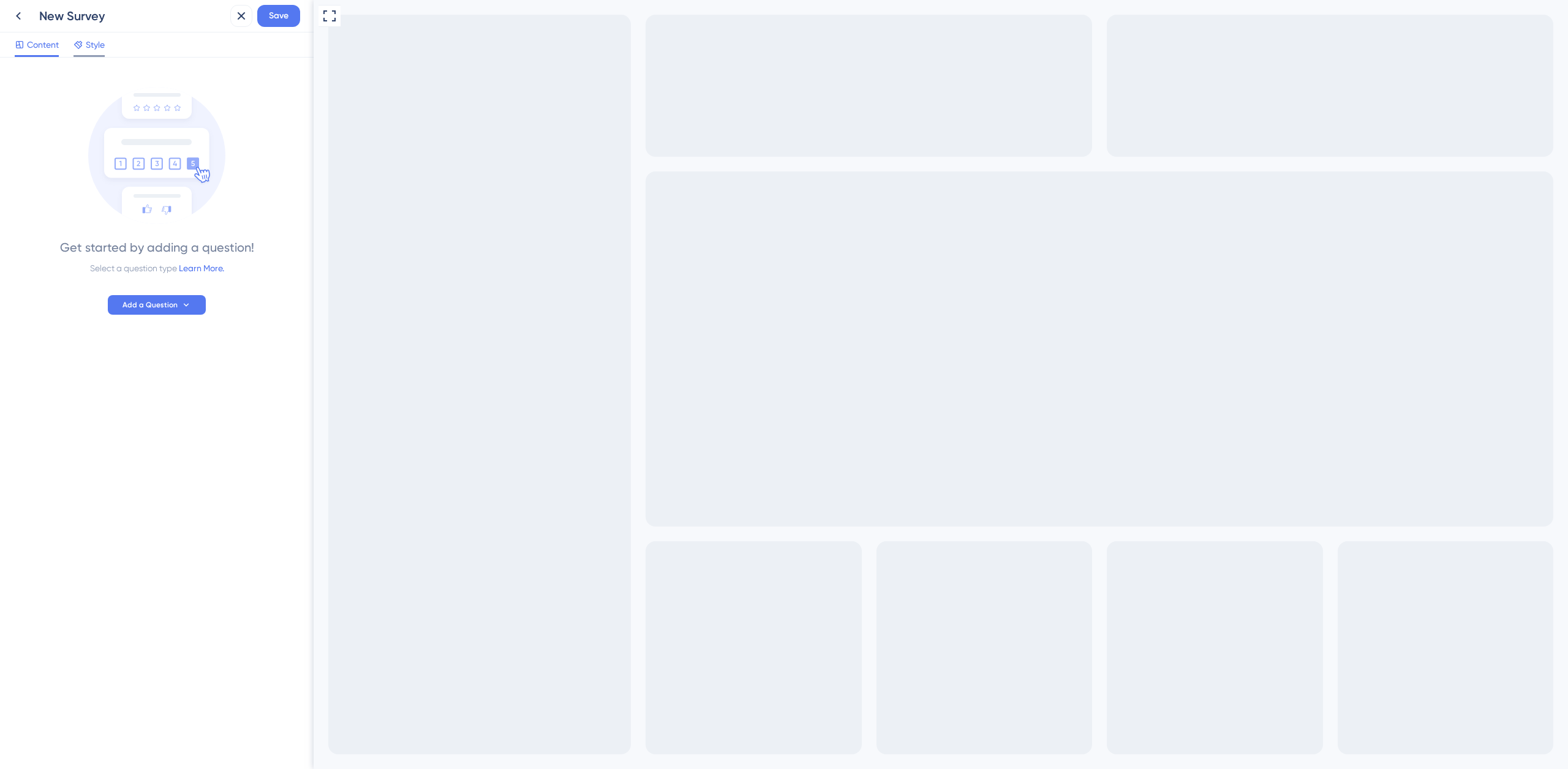
click at [98, 51] on span "Style" at bounding box center [95, 44] width 19 height 15
click at [45, 45] on span "Content" at bounding box center [43, 44] width 32 height 15
click at [168, 305] on span "Add a Question" at bounding box center [150, 305] width 55 height 10
click at [188, 481] on div "Multiple Choice Multiple Choice" at bounding box center [175, 487] width 99 height 25
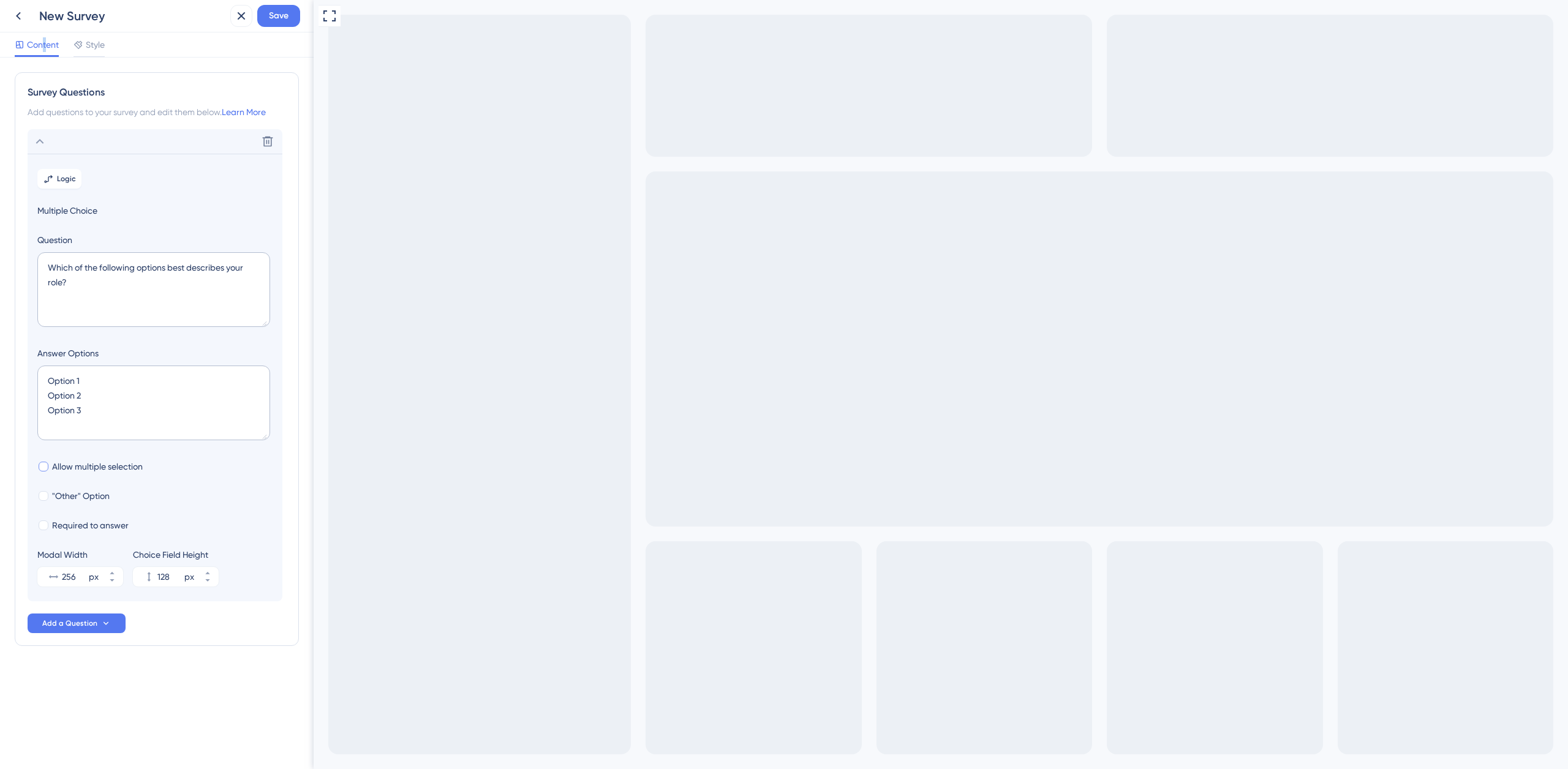
click at [45, 467] on div at bounding box center [43, 467] width 10 height 10
checkbox input "true"
click at [45, 496] on div at bounding box center [43, 496] width 10 height 10
checkbox input "true"
type input "180"
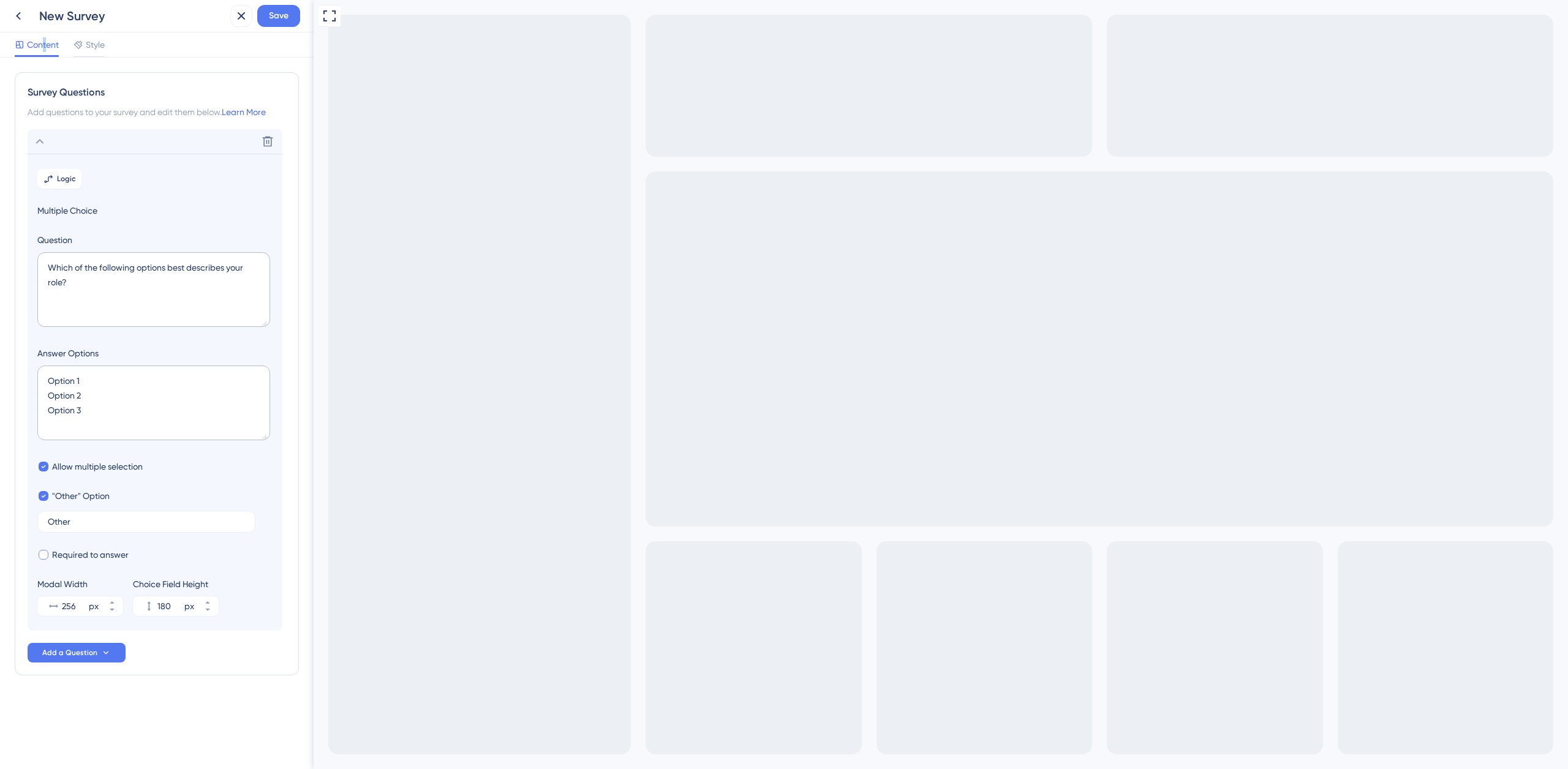
click at [44, 553] on div at bounding box center [43, 554] width 10 height 10
checkbox input "true"
click at [45, 496] on icon at bounding box center [43, 495] width 5 height 9
checkbox input "false"
type input "128"
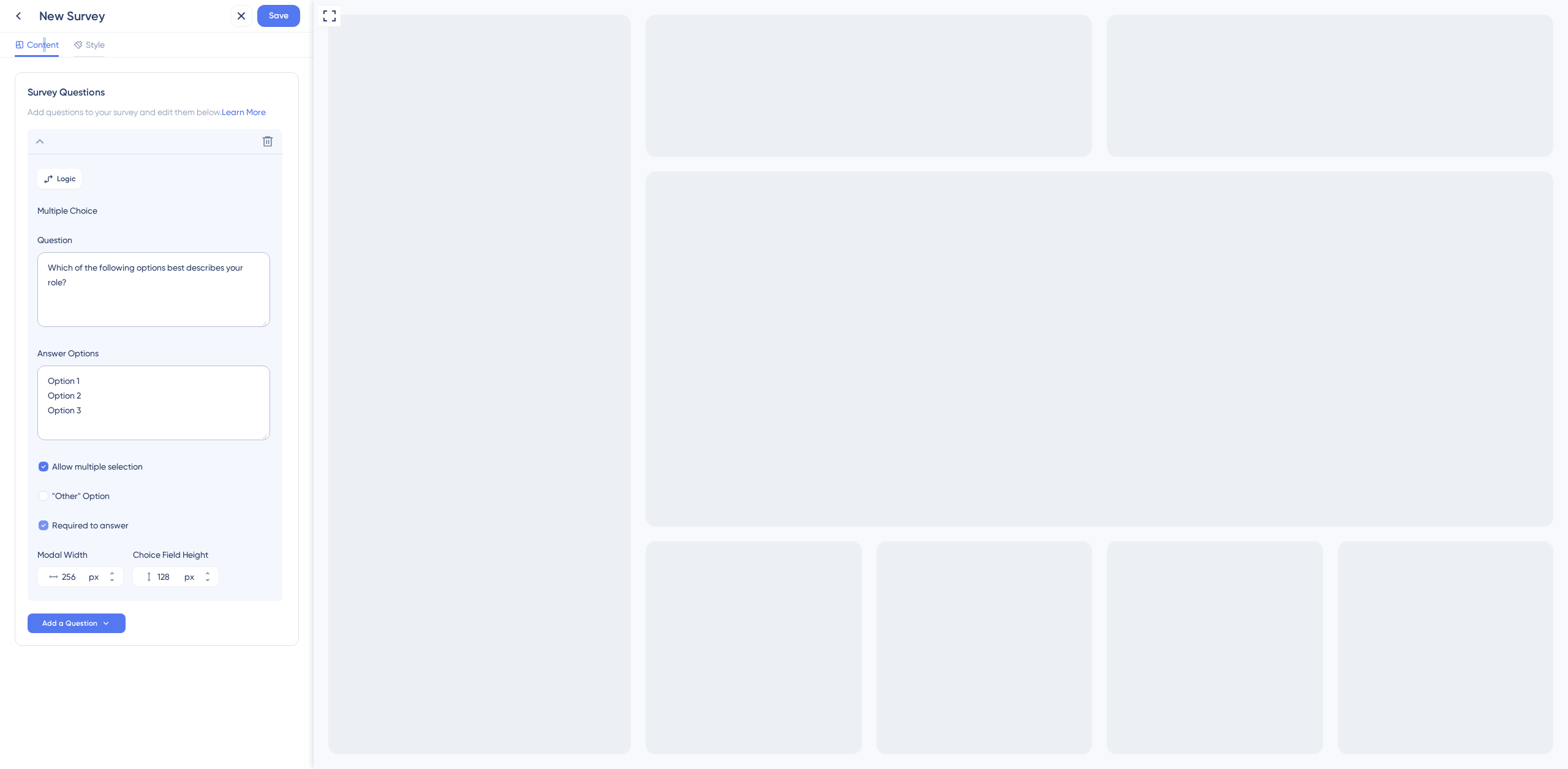
click at [45, 524] on icon at bounding box center [43, 525] width 5 height 9
checkbox input "false"
click at [43, 465] on icon at bounding box center [43, 466] width 5 height 9
checkbox input "false"
click at [48, 525] on div at bounding box center [43, 526] width 10 height 10
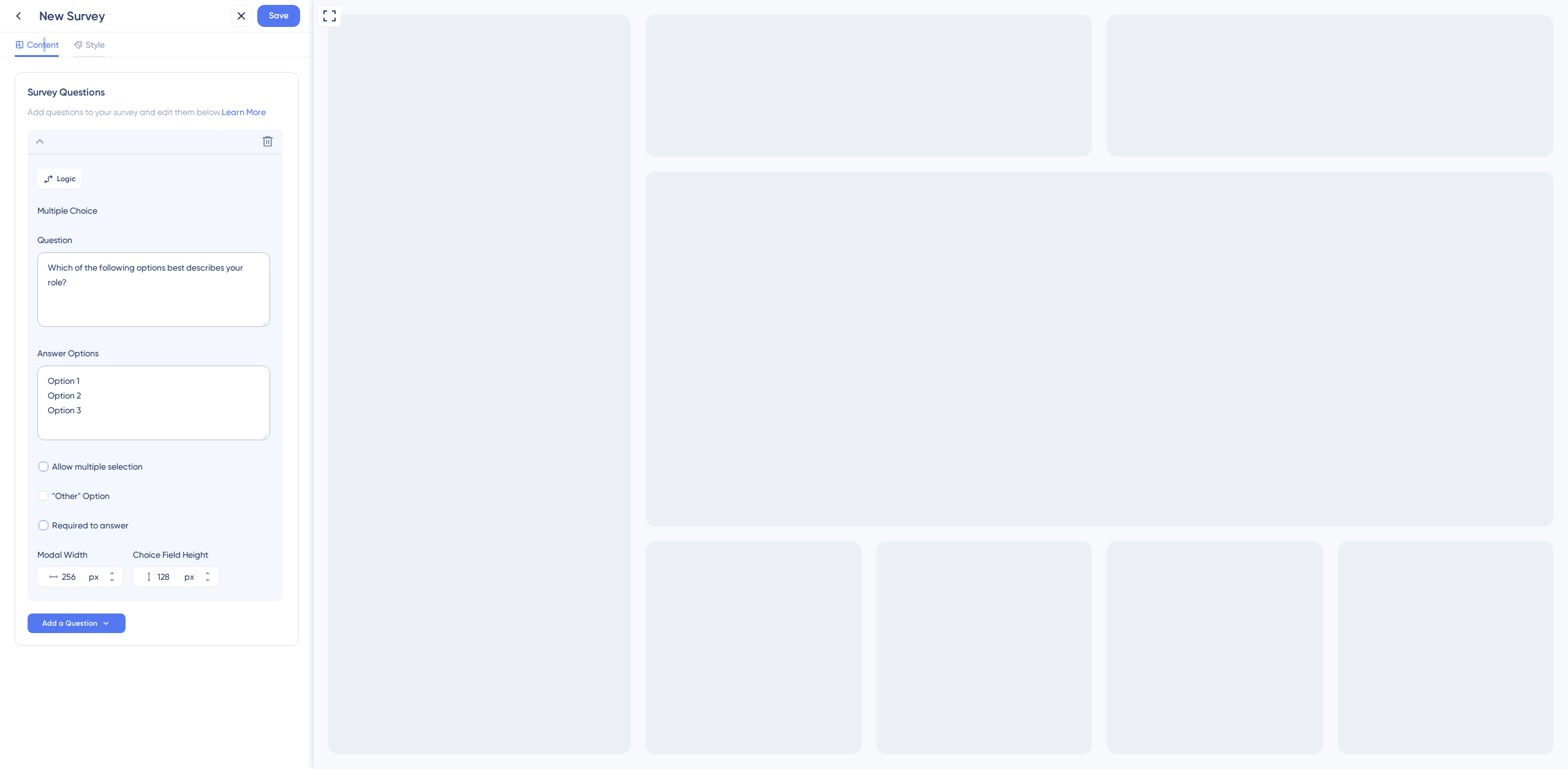
checkbox input "true"
drag, startPoint x: 100, startPoint y: 381, endPoint x: 42, endPoint y: 367, distance: 59.7
click at [43, 378] on textarea "Option 1 Option 2 Option 3" at bounding box center [154, 403] width 233 height 74
drag, startPoint x: 61, startPoint y: 410, endPoint x: 40, endPoint y: 398, distance: 24.2
click at [40, 398] on textarea "Yes Option 2 Option 3" at bounding box center [154, 403] width 233 height 74
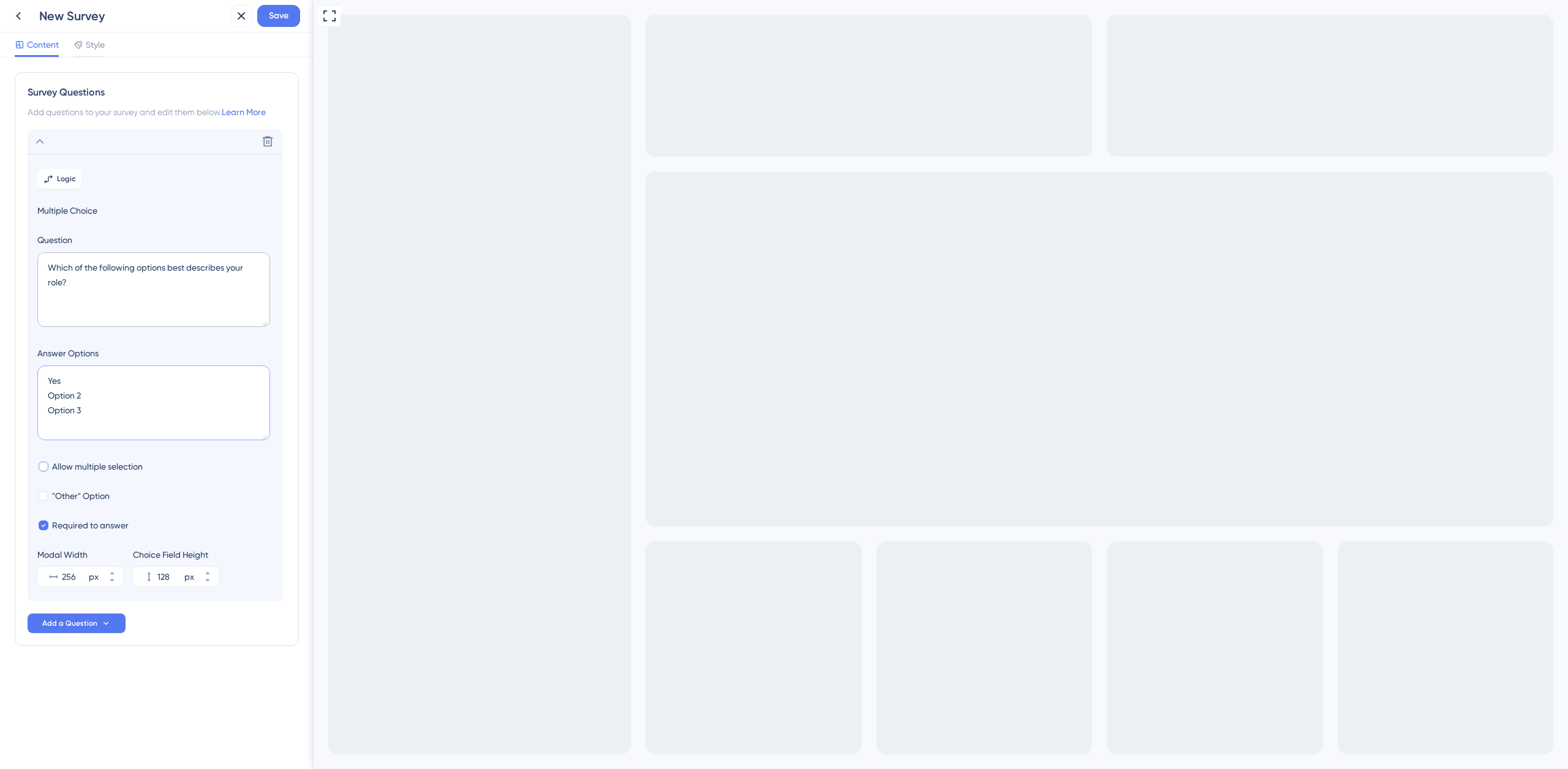
type textarea "Yes N"
type input "84"
type textarea "Yes No"
drag, startPoint x: 58, startPoint y: 280, endPoint x: 32, endPoint y: 253, distance: 37.5
click at [32, 254] on section "Logic Multiple Choice Question Which of the following options best describes yo…" at bounding box center [155, 378] width 255 height 448
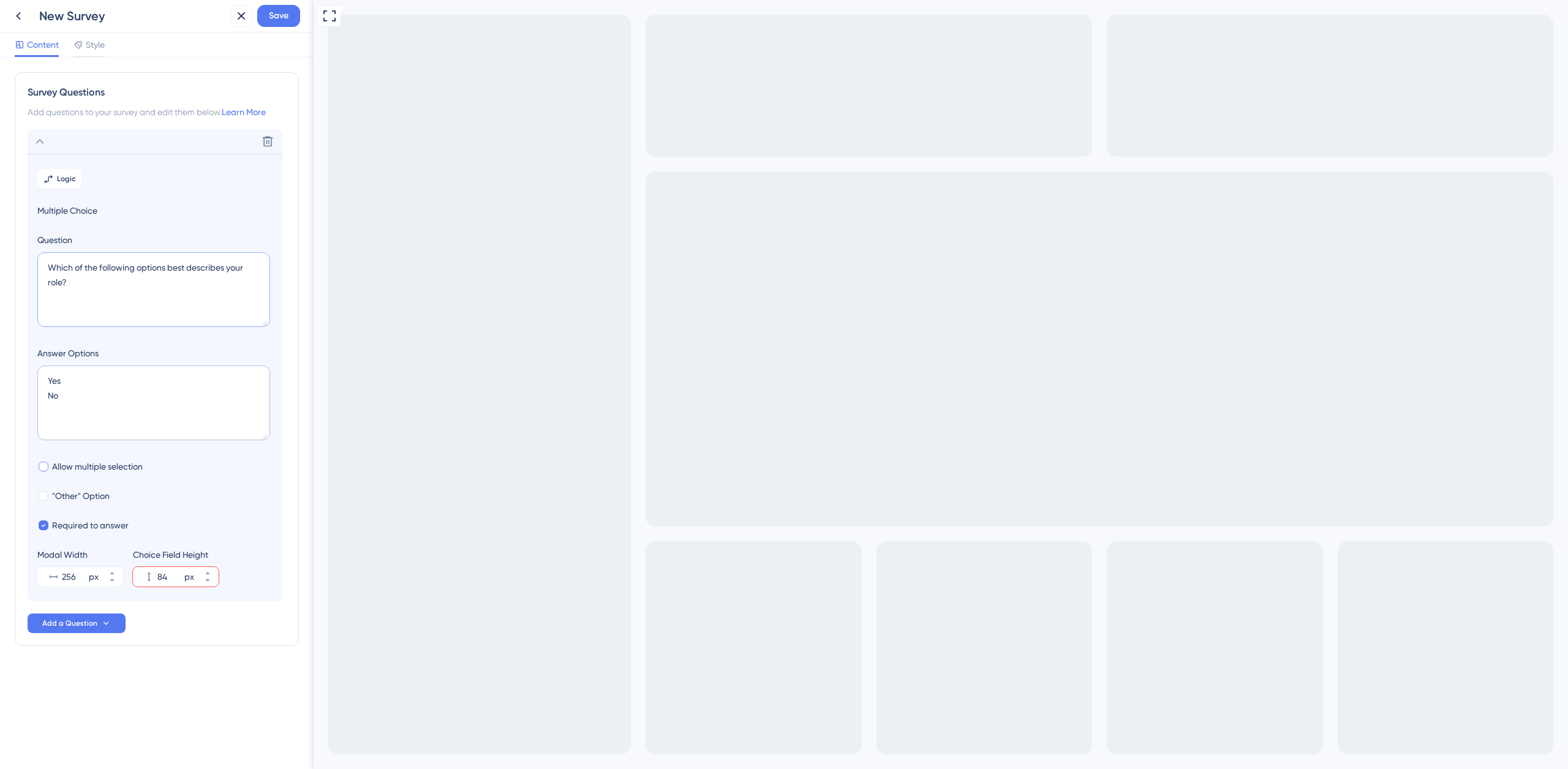
paste textarea "Are you a new business or an existing venu"
type textarea "Are you a new business or an existing venue?"
click at [68, 178] on span "Logic" at bounding box center [66, 178] width 19 height 10
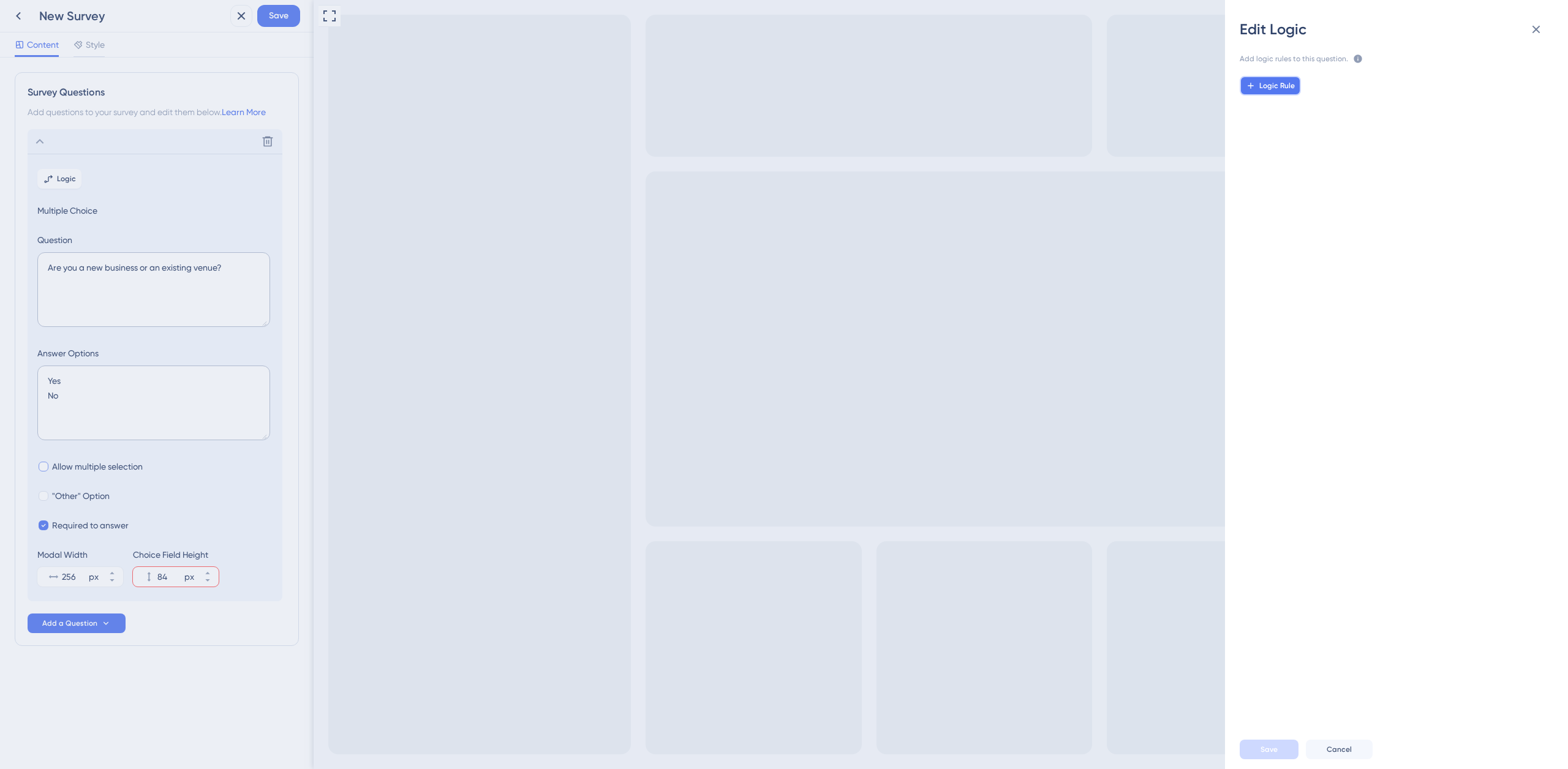
click at [1283, 86] on span "Logic Rule" at bounding box center [1277, 85] width 36 height 10
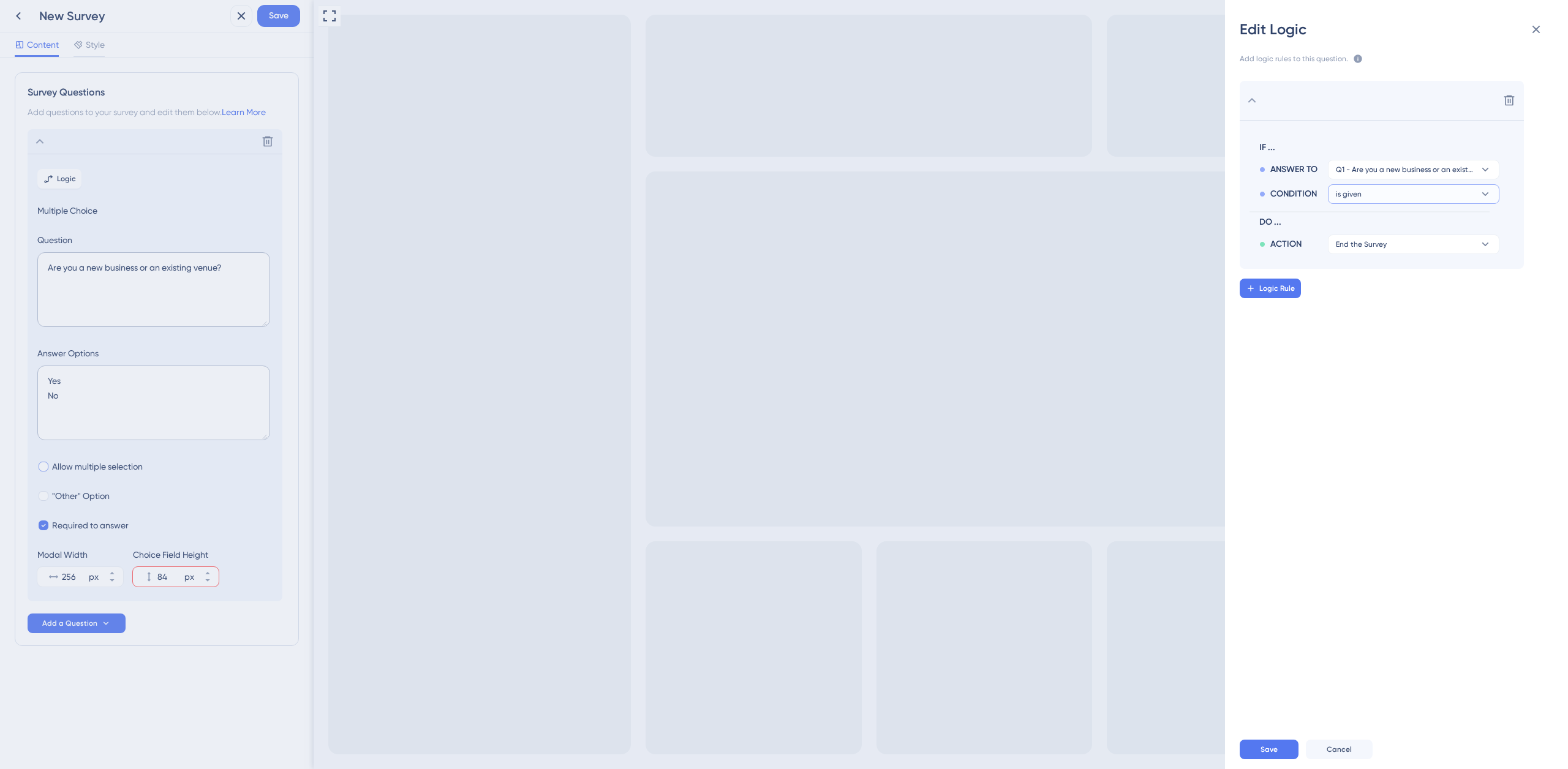
click at [1370, 195] on button "is given" at bounding box center [1414, 194] width 171 height 19
click at [1399, 199] on button "is given" at bounding box center [1414, 194] width 171 height 19
click at [1397, 195] on button "is given" at bounding box center [1414, 194] width 171 height 19
click at [1383, 278] on div "has has" at bounding box center [1414, 278] width 146 height 25
click at [1373, 269] on span "End the Survey" at bounding box center [1362, 268] width 51 height 10
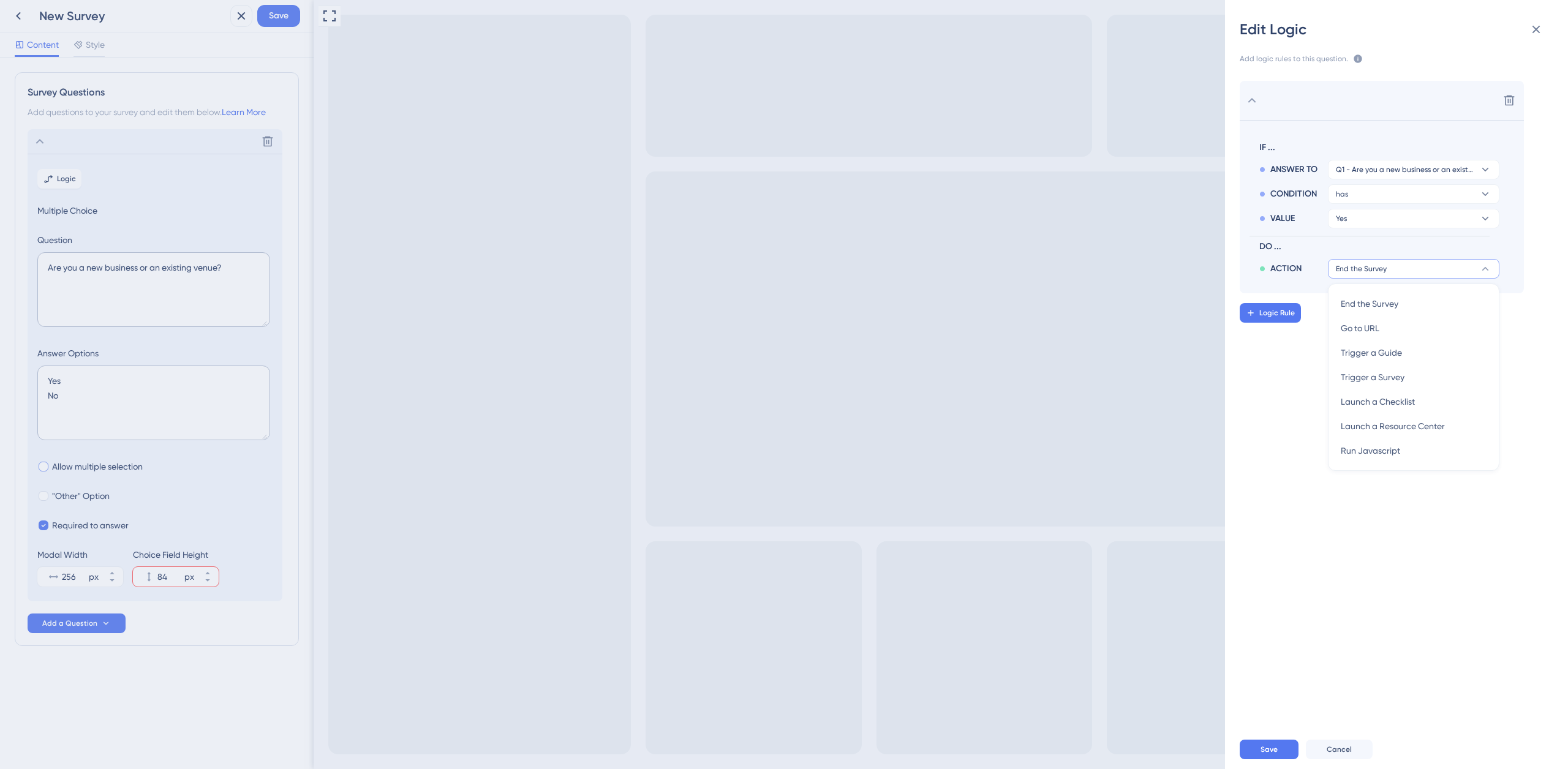
click at [1367, 240] on span "DO ..." at bounding box center [1376, 247] width 235 height 15
click at [104, 622] on div "Edit Logic Add logic rules to this question. The rules will apply after this qu…" at bounding box center [784, 384] width 1568 height 769
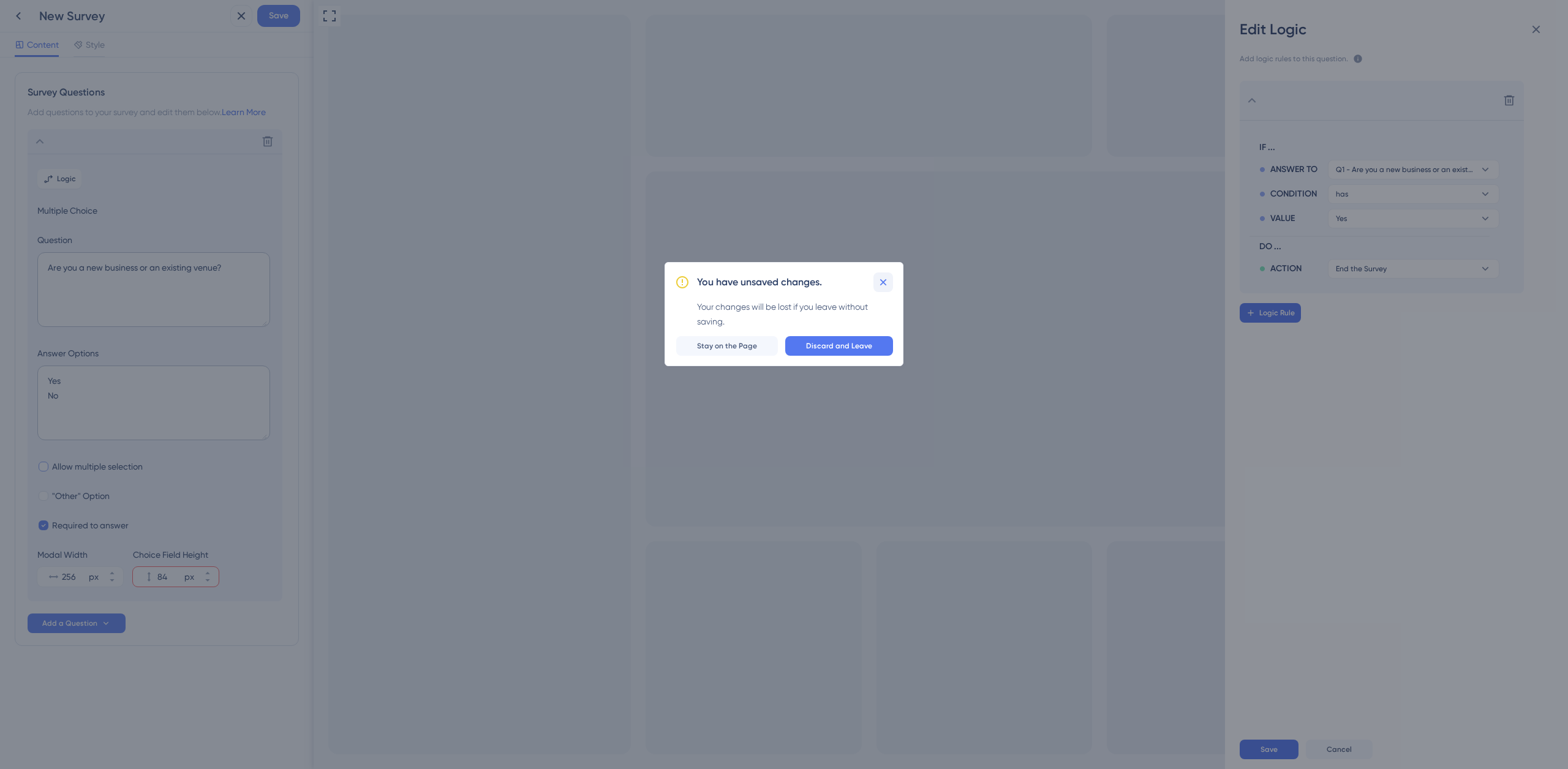
click at [884, 283] on icon at bounding box center [883, 282] width 7 height 7
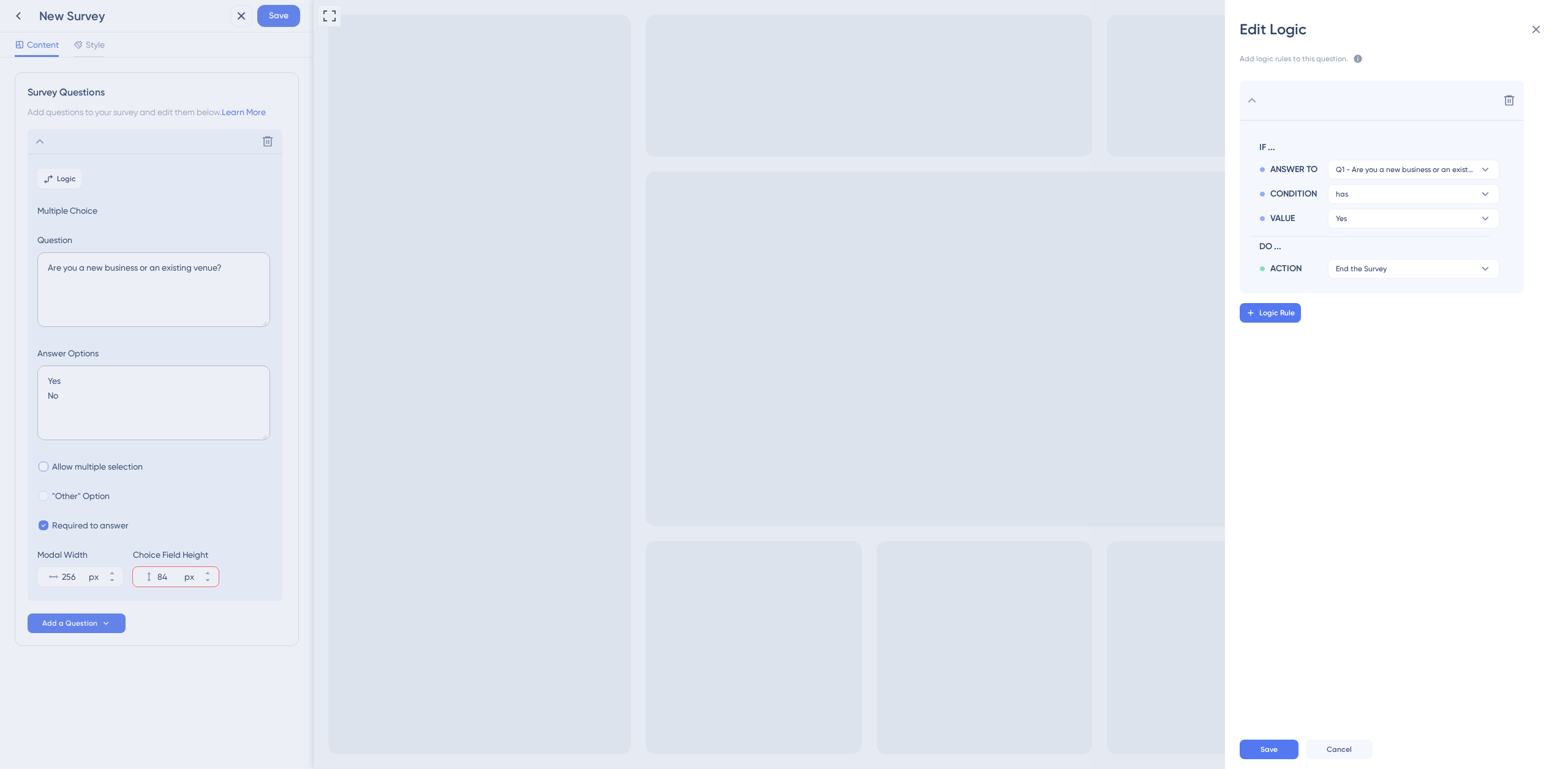
click at [106, 622] on div "Edit Logic Add logic rules to this question. The rules will apply after this qu…" at bounding box center [784, 384] width 1568 height 769
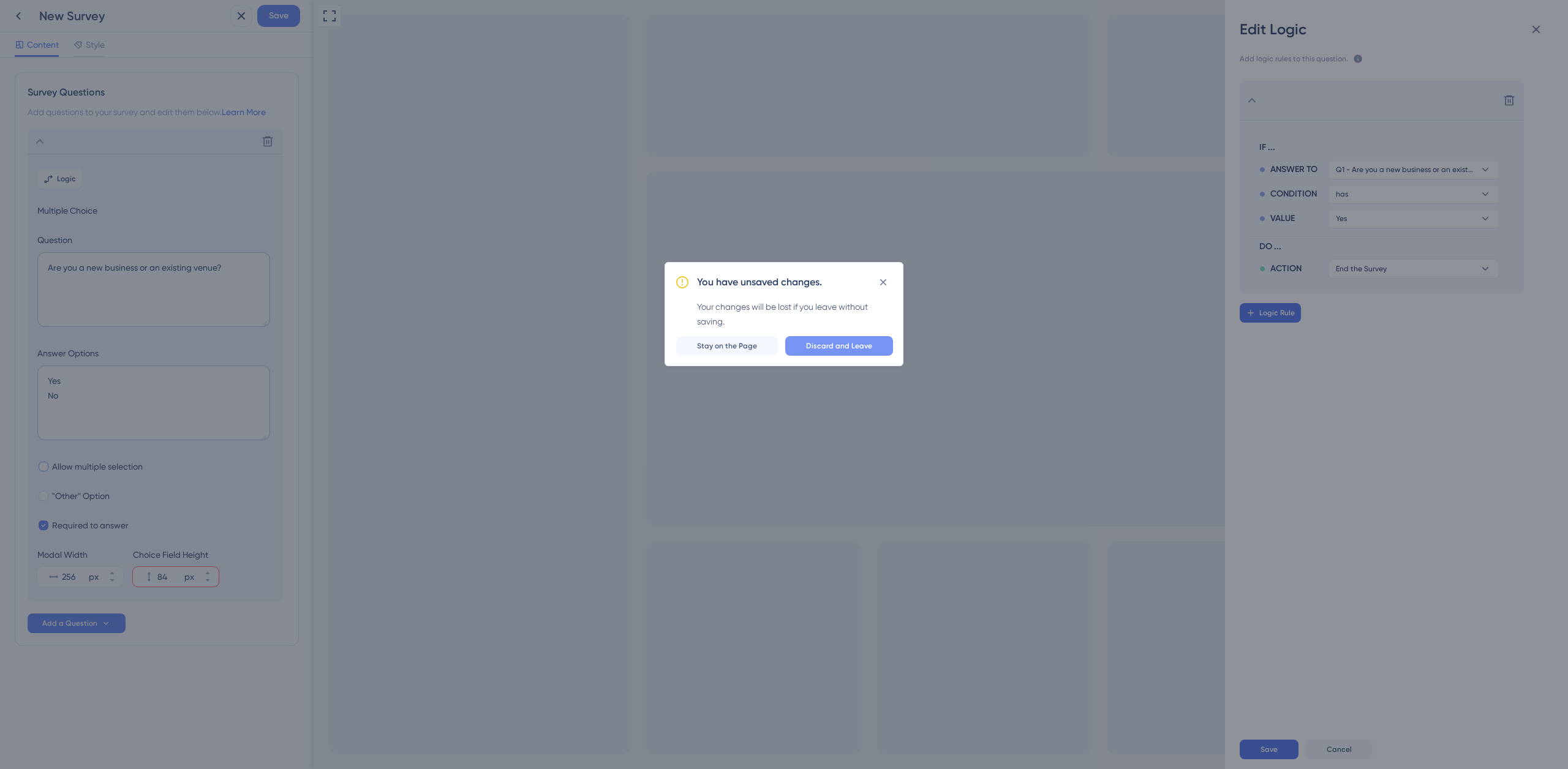
click at [824, 344] on span "Discard and Leave" at bounding box center [839, 346] width 66 height 10
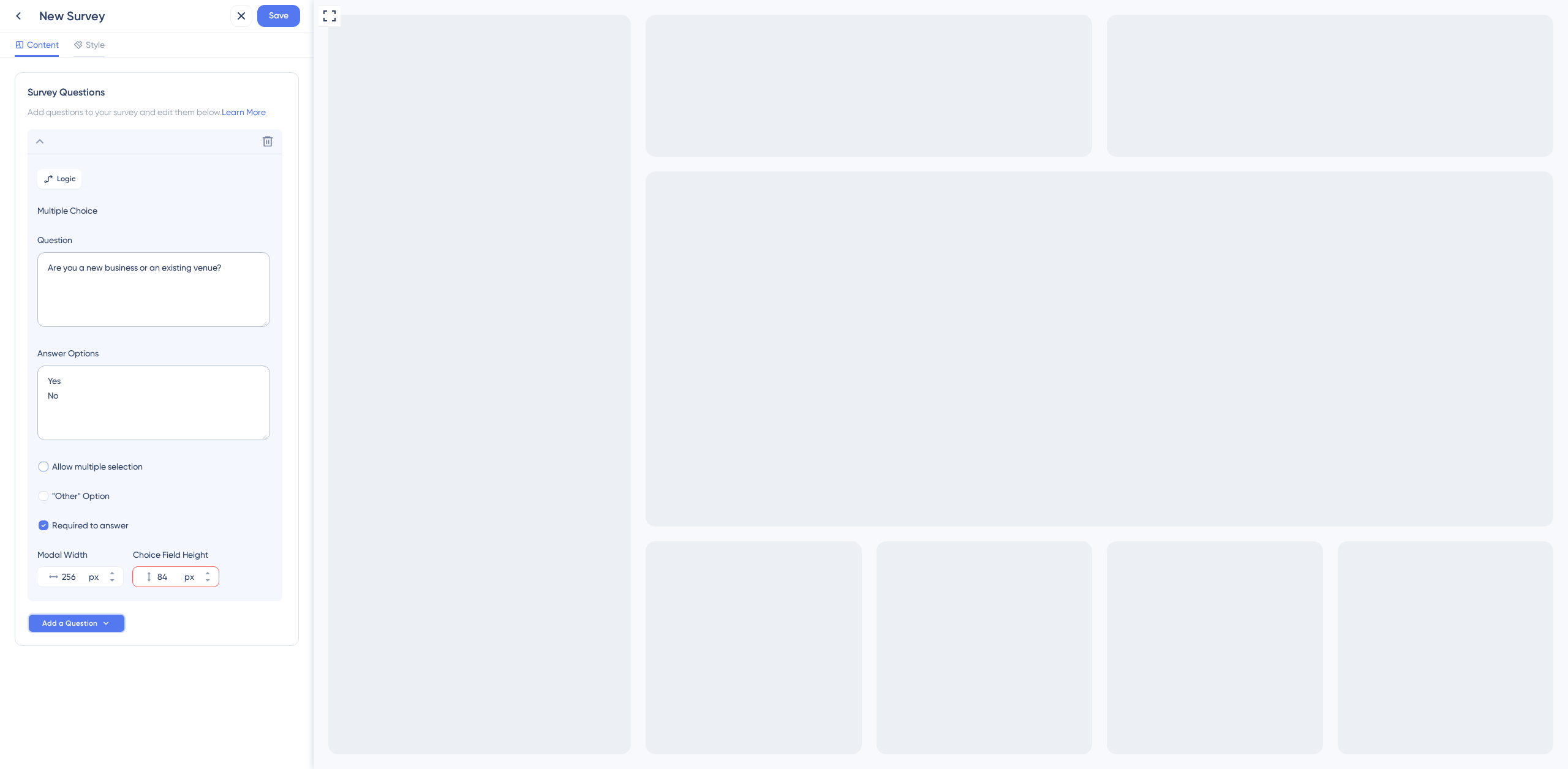
click at [98, 616] on button "Add a Question" at bounding box center [77, 623] width 98 height 19
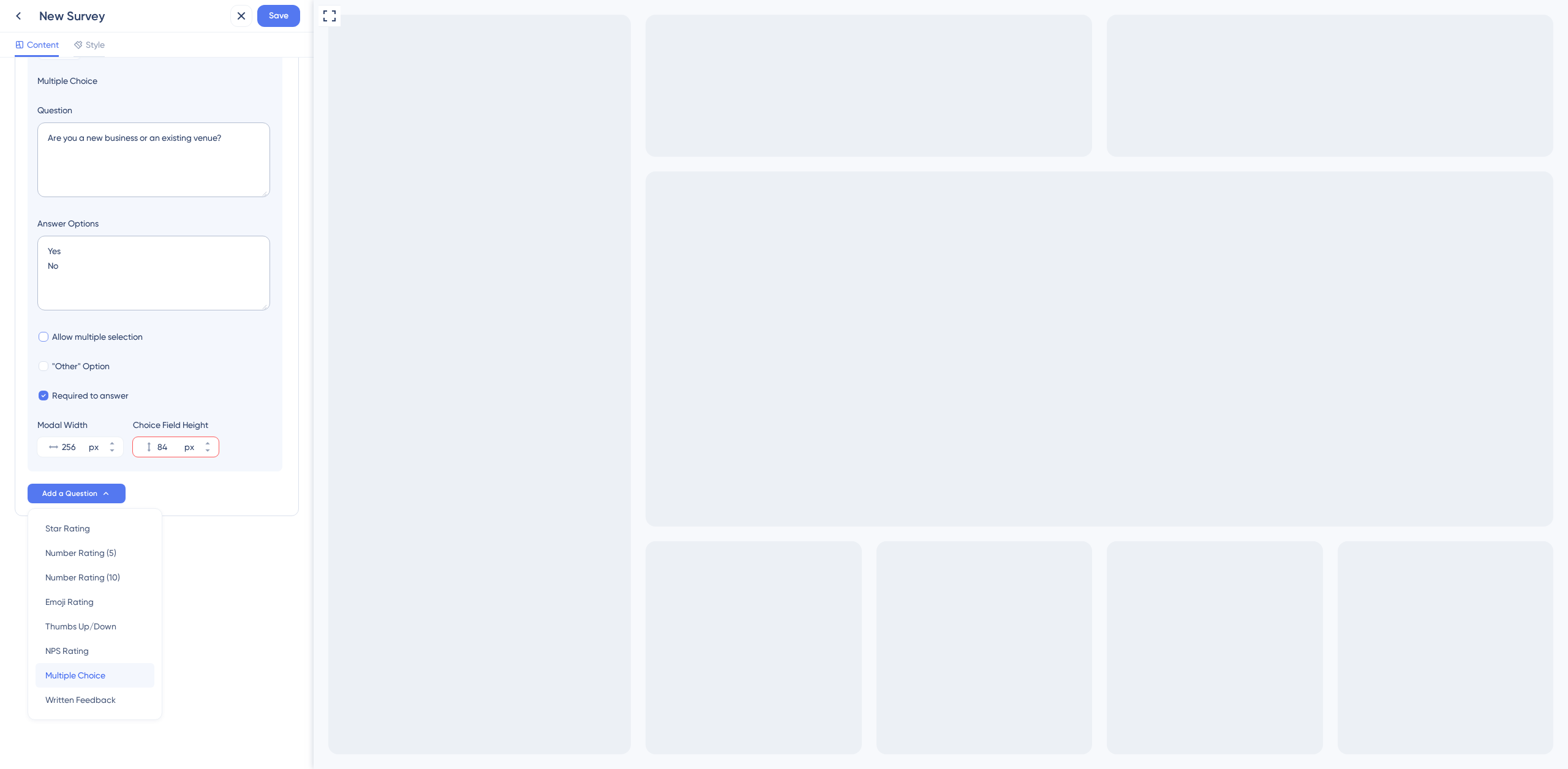
click at [109, 674] on div "Multiple Choice Multiple Choice" at bounding box center [95, 676] width 99 height 25
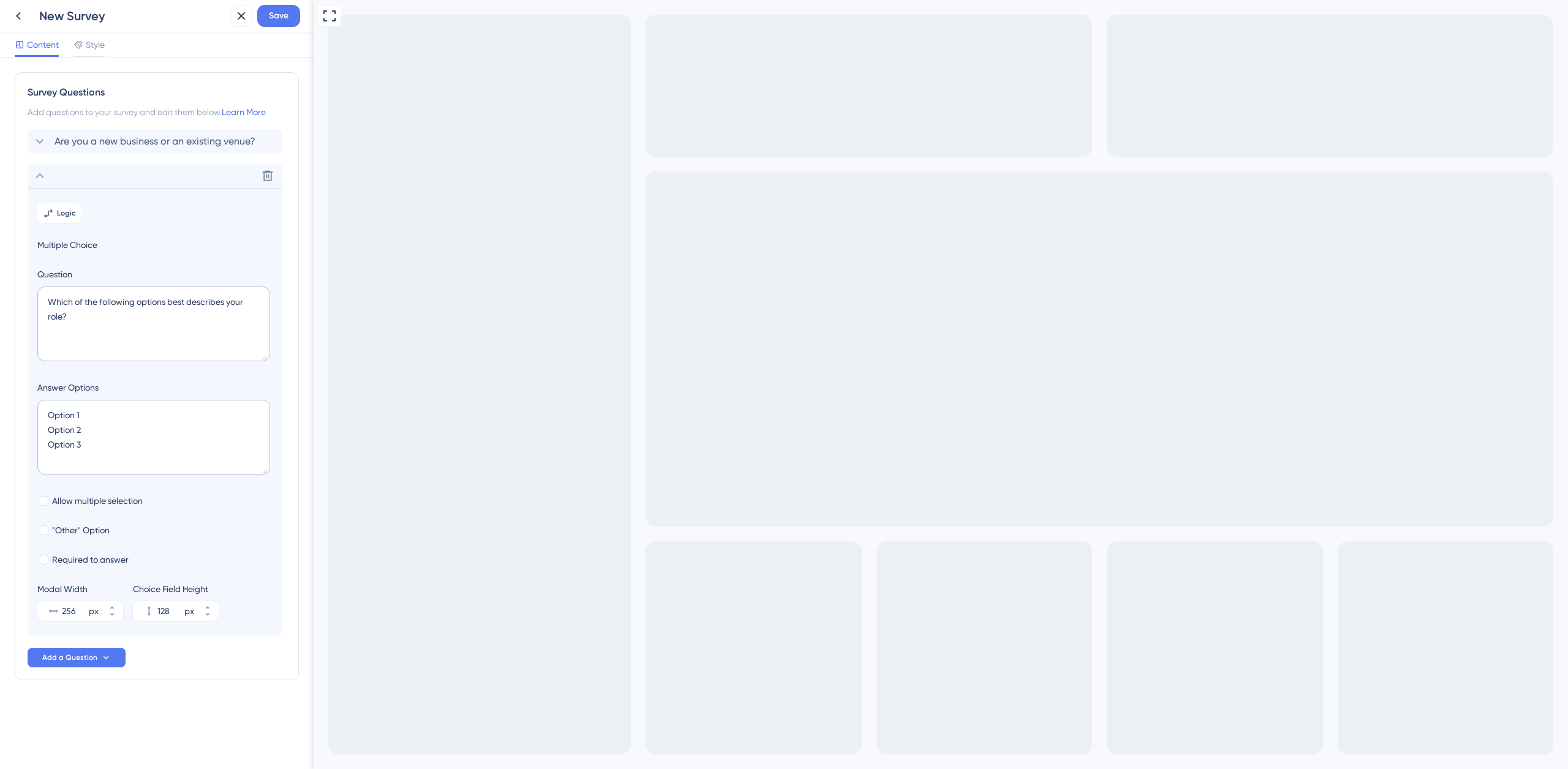
scroll to position [0, 0]
drag, startPoint x: 89, startPoint y: 416, endPoint x: 40, endPoint y: 408, distance: 49.6
click at [40, 408] on textarea "Option 1 Option 2 Option 3" at bounding box center [154, 437] width 233 height 74
drag, startPoint x: 77, startPoint y: 316, endPoint x: 36, endPoint y: 297, distance: 45.2
click at [36, 298] on section "Logic Multiple Choice Question Which of the following options best describes yo…" at bounding box center [155, 412] width 255 height 448
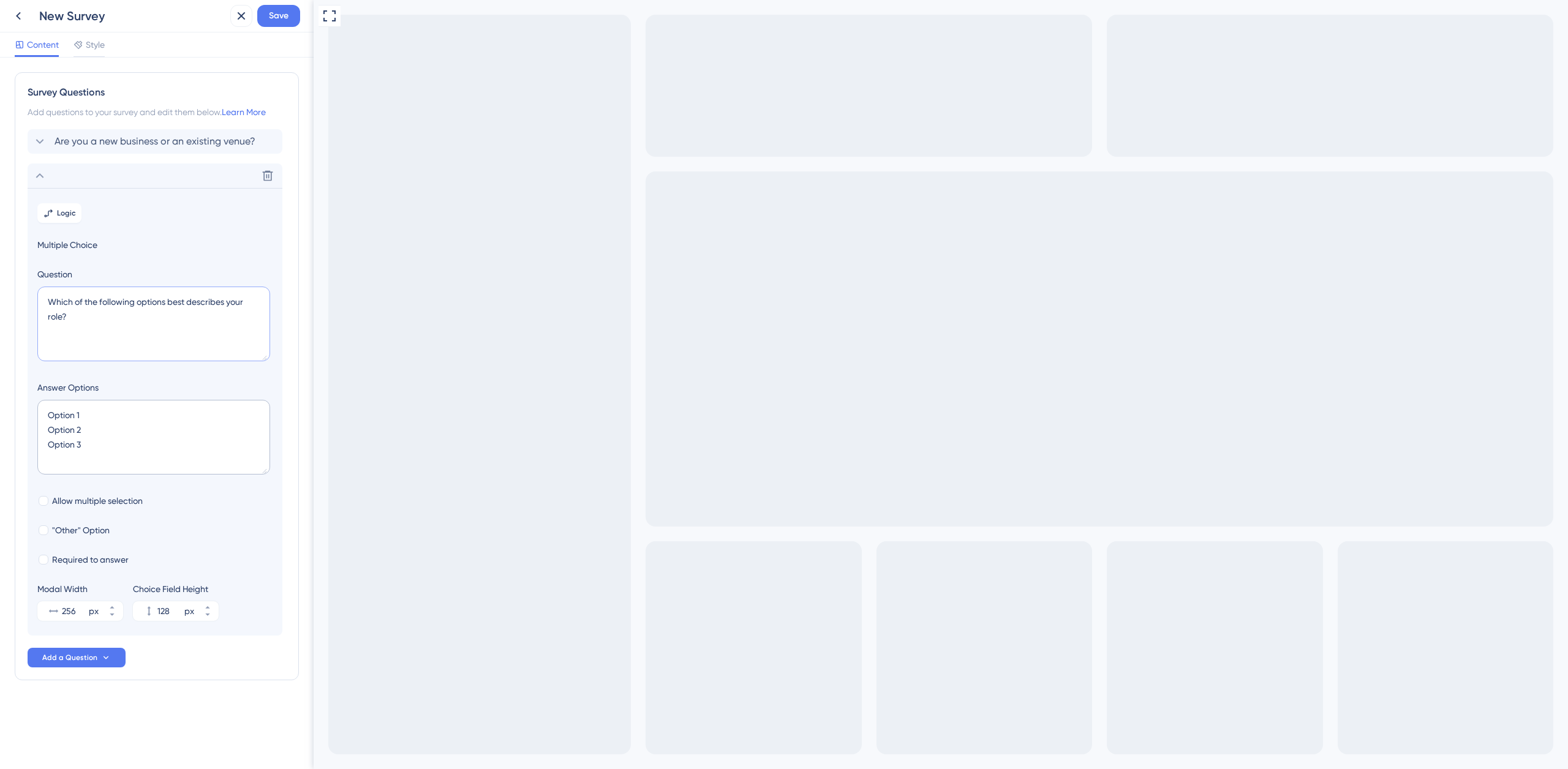
paste textarea "How long has your company been around"
type textarea "How long has your company been around?"
drag, startPoint x: 91, startPoint y: 416, endPoint x: 40, endPoint y: 415, distance: 51.0
click at [40, 415] on textarea "Option 1 Option 2 Option 3" at bounding box center [154, 437] width 233 height 74
drag, startPoint x: 85, startPoint y: 429, endPoint x: 43, endPoint y: 427, distance: 42.0
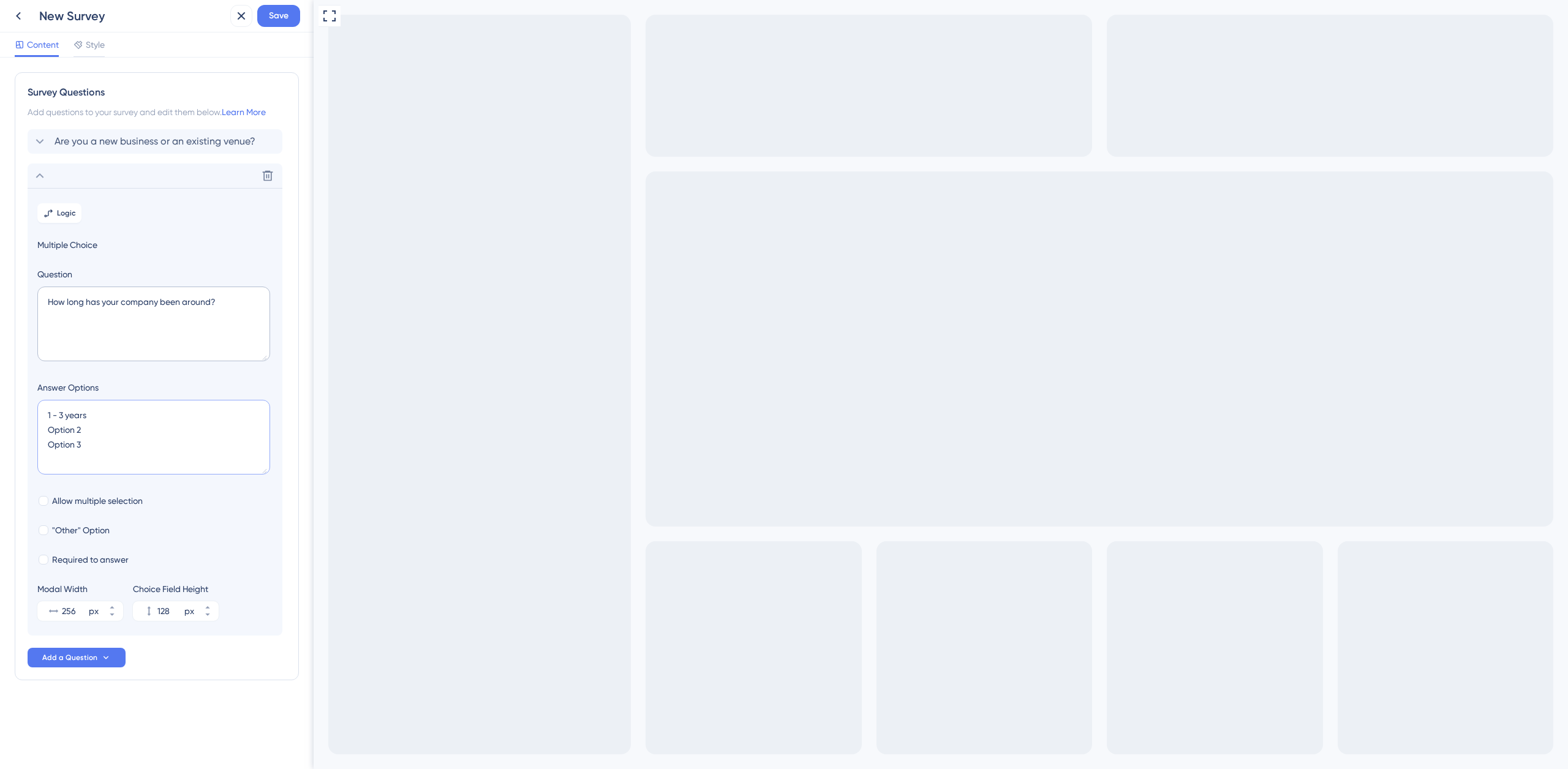
click at [43, 427] on textarea "1 - 3 years Option 2 Option 3" at bounding box center [154, 437] width 233 height 74
drag, startPoint x: 88, startPoint y: 445, endPoint x: 29, endPoint y: 443, distance: 59.0
click at [35, 445] on section "Logic Multiple Choice Question How long has your company been around? Answer Op…" at bounding box center [155, 412] width 255 height 448
type textarea "1 - 3 years 3- 5 years 5-10 yeras 1"
type input "172"
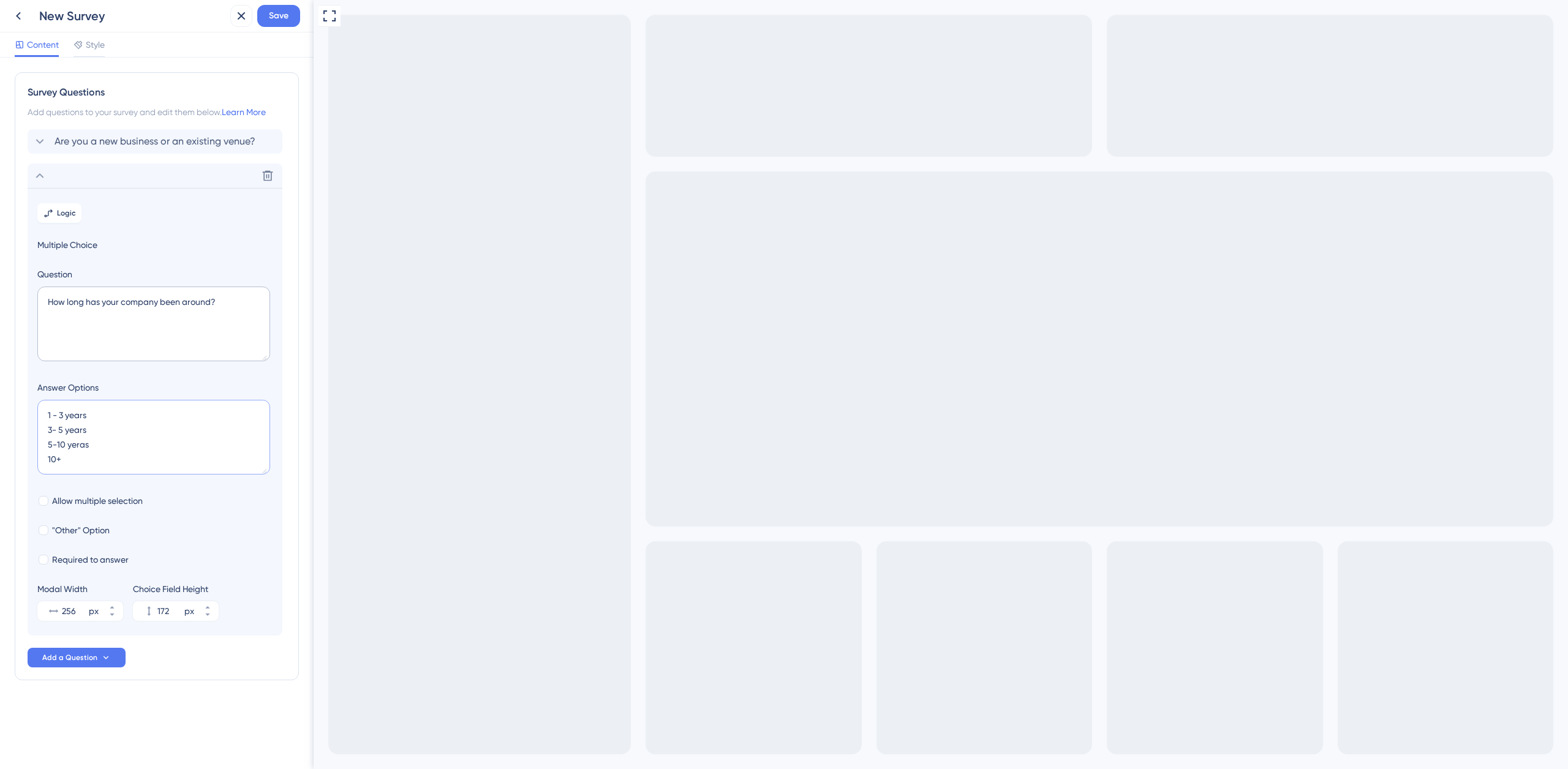
click at [80, 445] on textarea "1 - 3 years 3- 5 years 5-10 yeras 10+" at bounding box center [154, 437] width 233 height 74
type textarea "1 - 3 years 3- 5 years 5-10 years 10+"
click at [43, 561] on div at bounding box center [43, 560] width 10 height 10
checkbox input "true"
click at [48, 414] on textarea "1 - 3 years 3- 5 years 5-10 years 10+" at bounding box center [154, 437] width 233 height 74
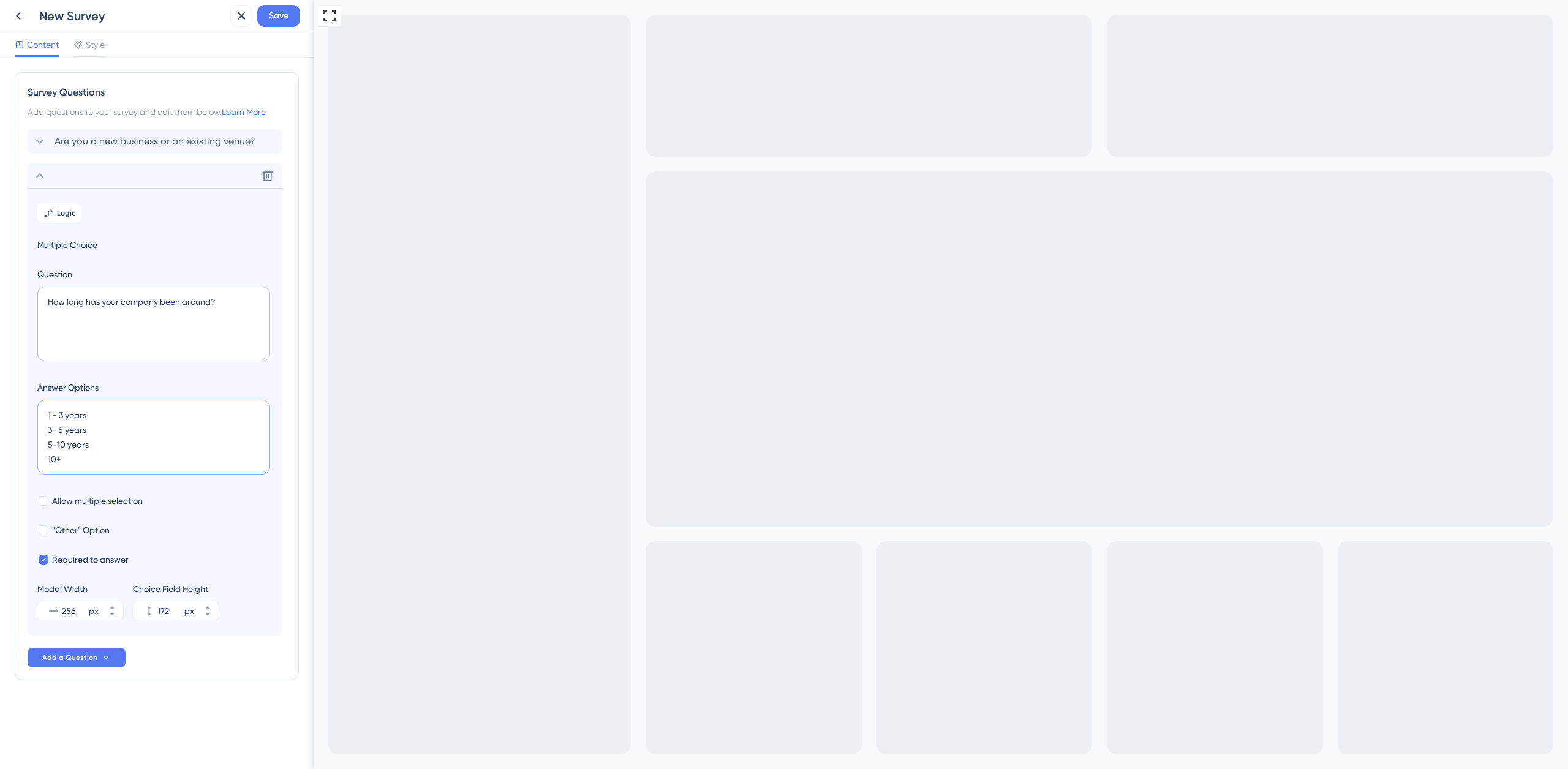
type textarea "A 1 - 3 years 3- 5 years 5-10 years 10+"
type input "216"
type textarea "About to open 1 - 3 years 3- 5 years 5-10 years 10+"
click at [154, 141] on span "Are you a new business or an existing venue?" at bounding box center [154, 141] width 201 height 15
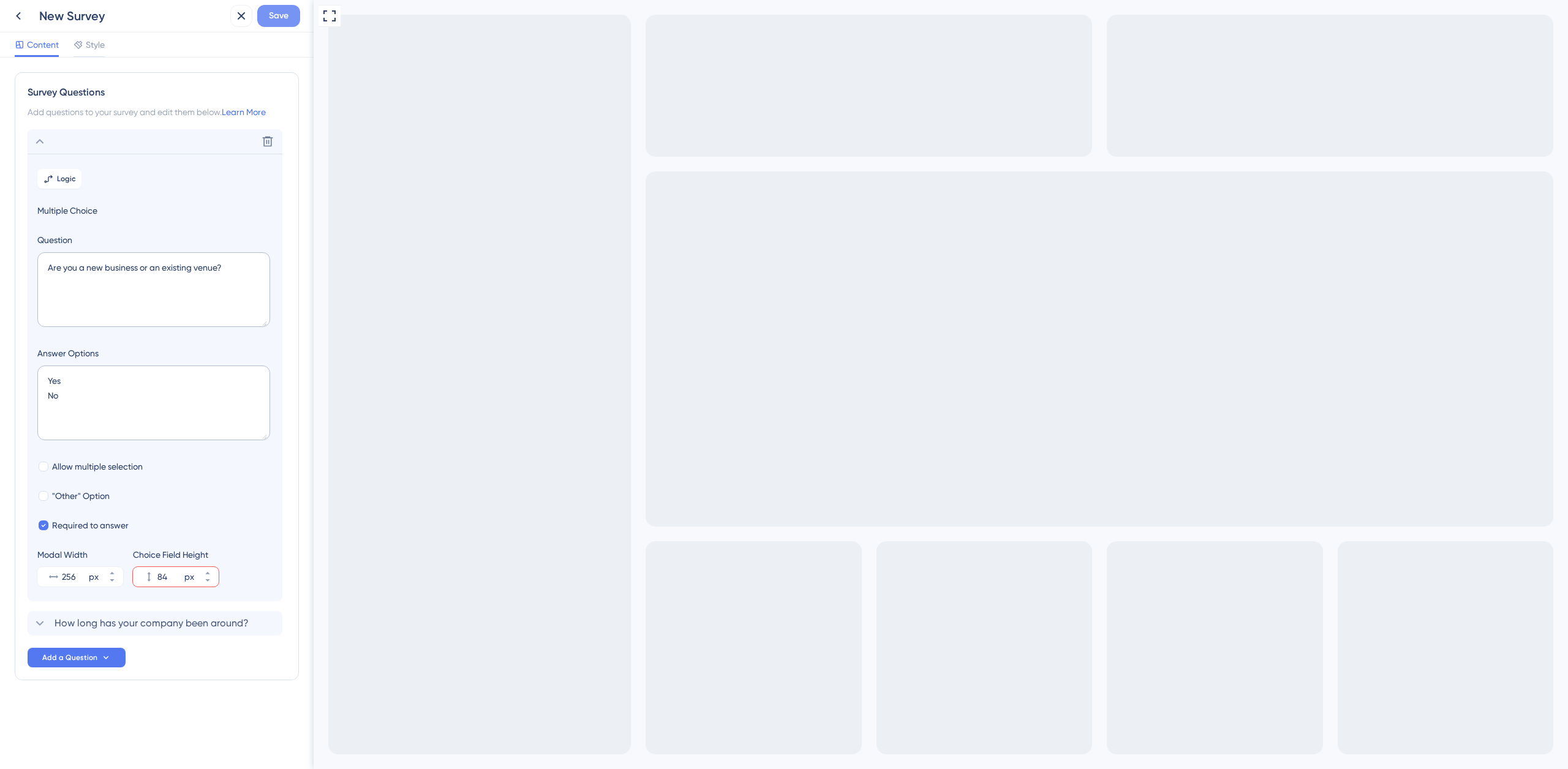
click at [285, 13] on span "Save" at bounding box center [278, 16] width 19 height 15
click at [71, 179] on span "Logic" at bounding box center [66, 178] width 19 height 10
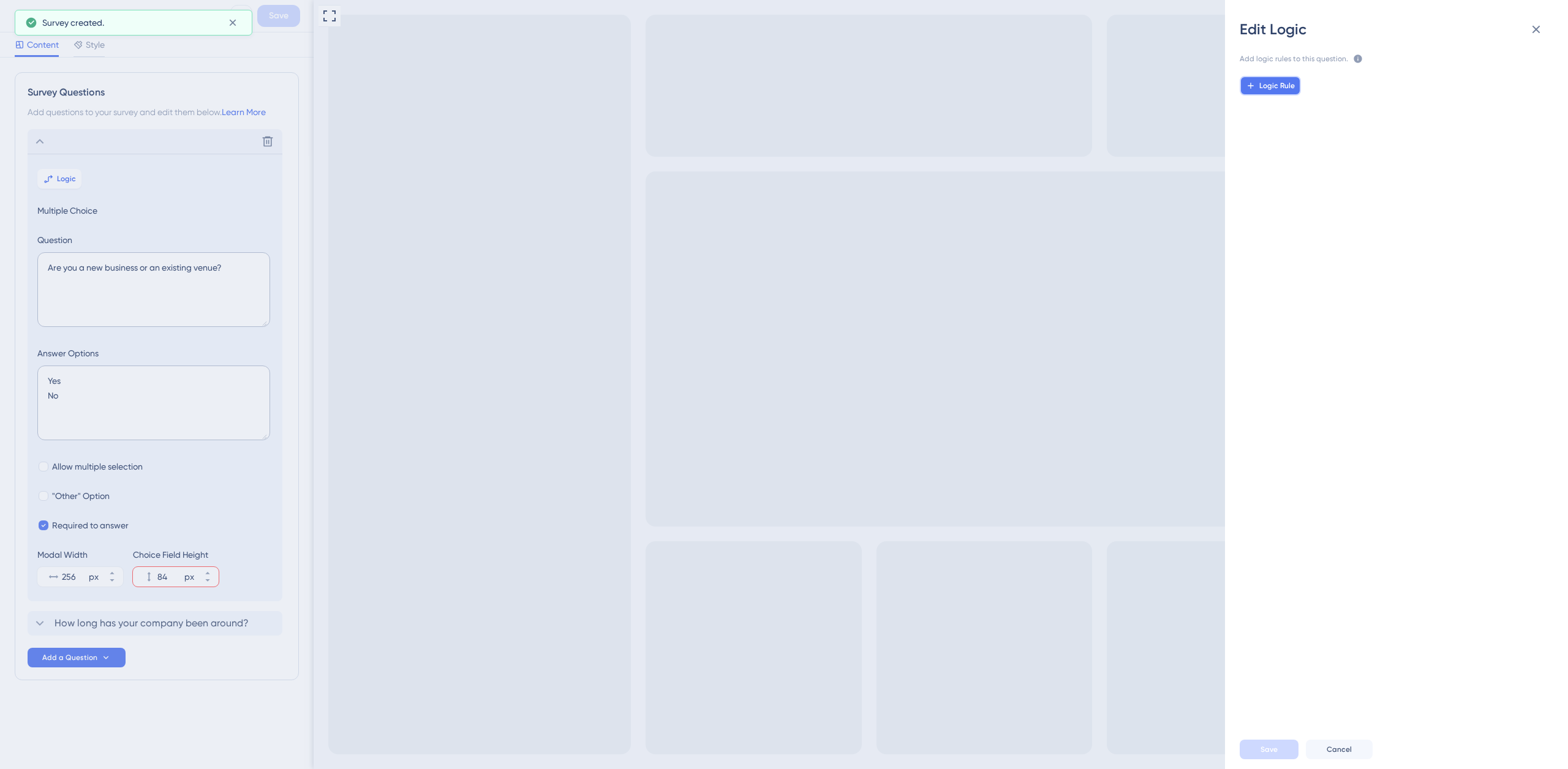
click at [1273, 91] on button "Logic Rule" at bounding box center [1270, 85] width 61 height 19
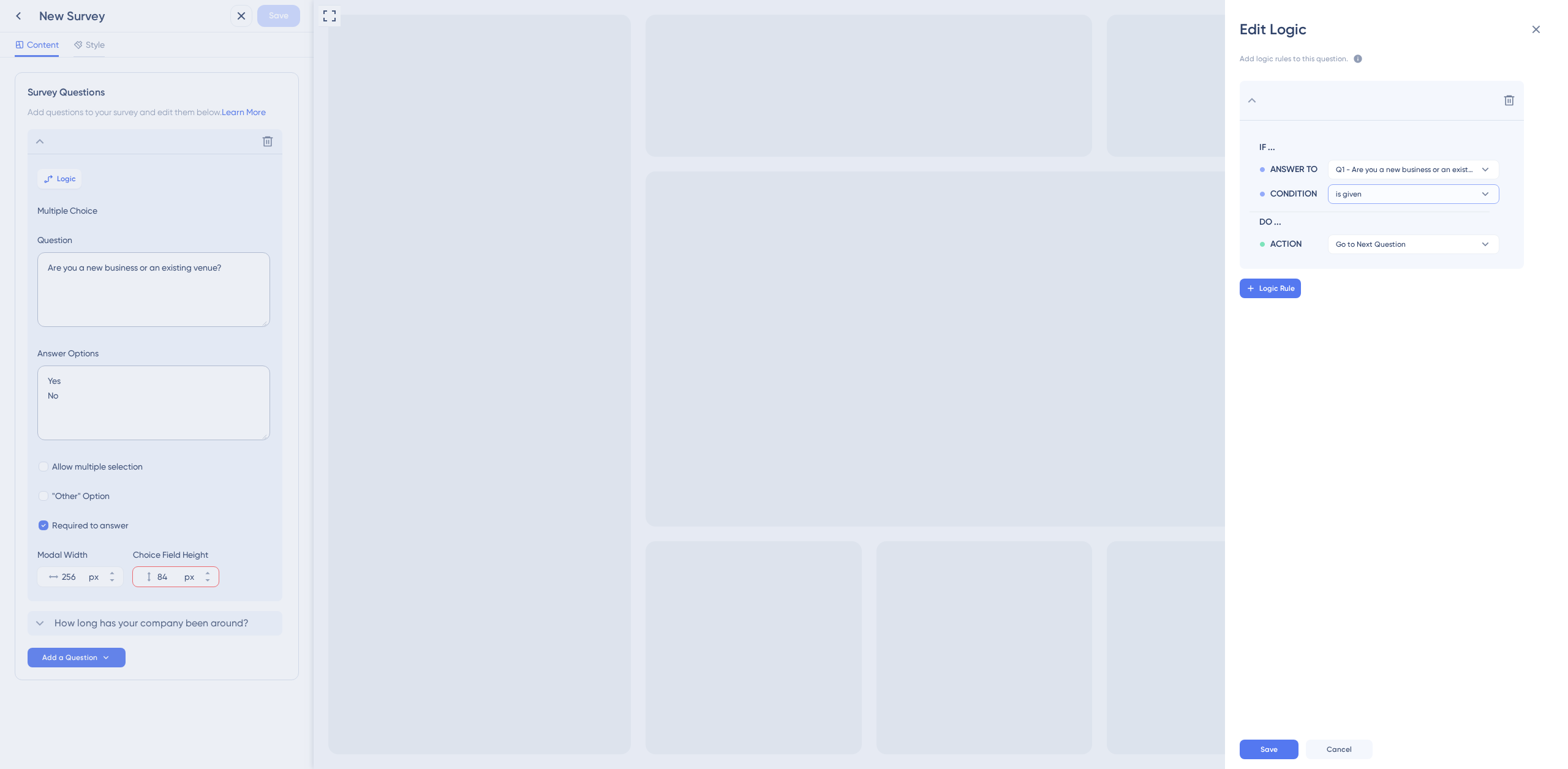
click at [1383, 191] on button "is given" at bounding box center [1414, 194] width 171 height 19
click at [1374, 276] on div "has has" at bounding box center [1414, 278] width 146 height 25
click at [1269, 748] on span "Save" at bounding box center [1269, 750] width 17 height 10
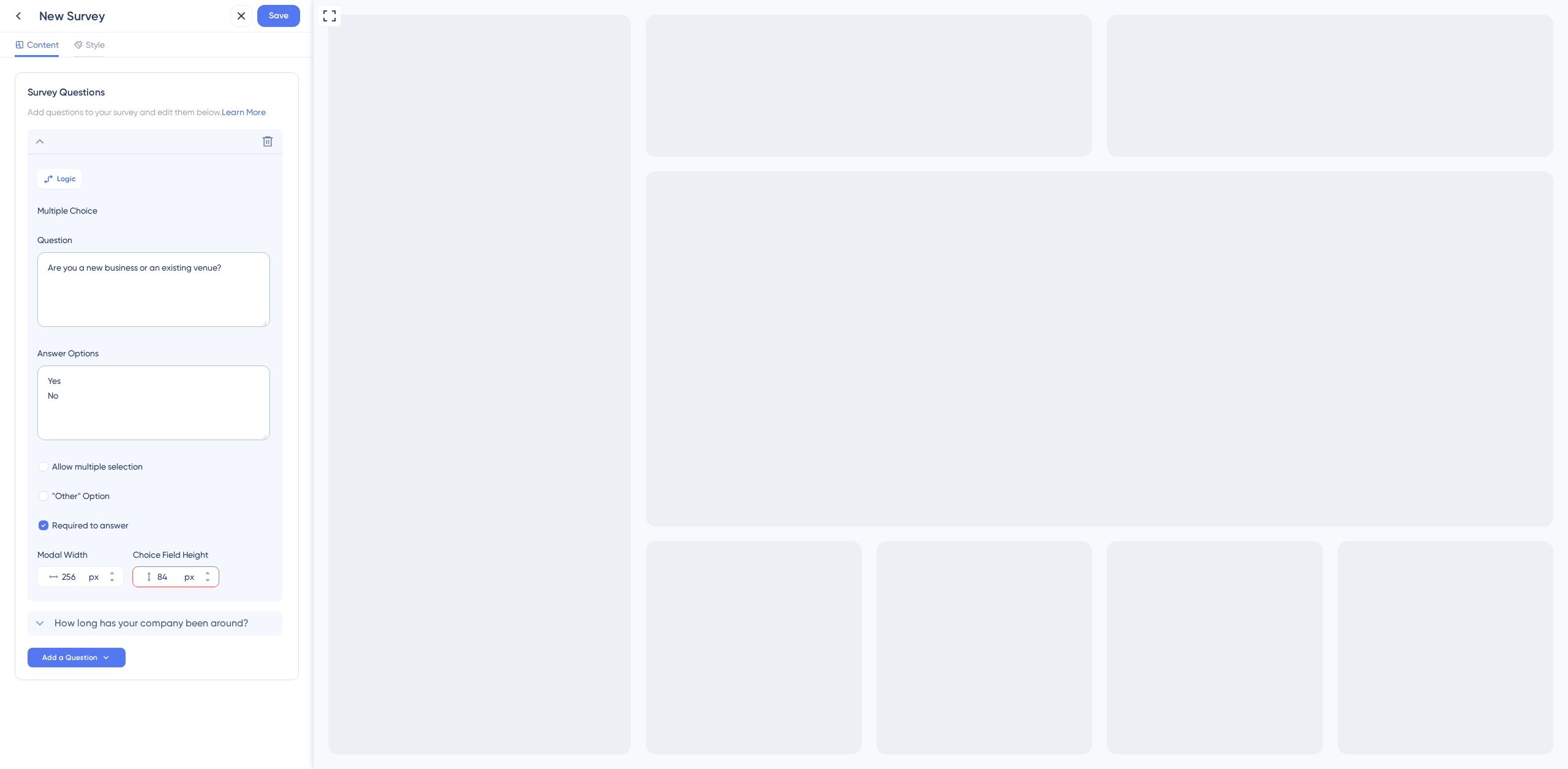
click at [98, 47] on span "Style" at bounding box center [95, 44] width 19 height 15
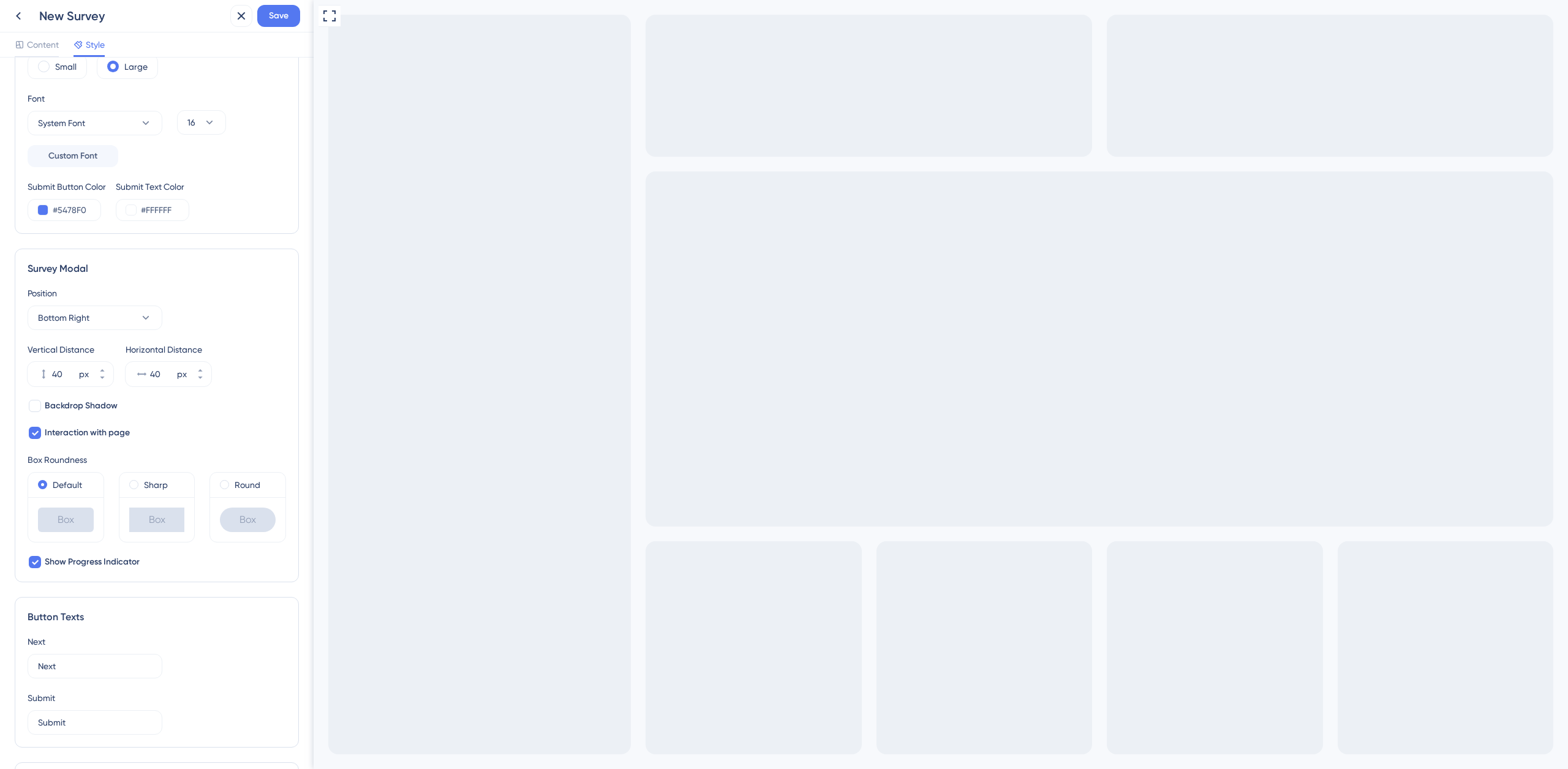
scroll to position [203, 0]
click at [37, 400] on div at bounding box center [35, 400] width 12 height 12
checkbox input "true"
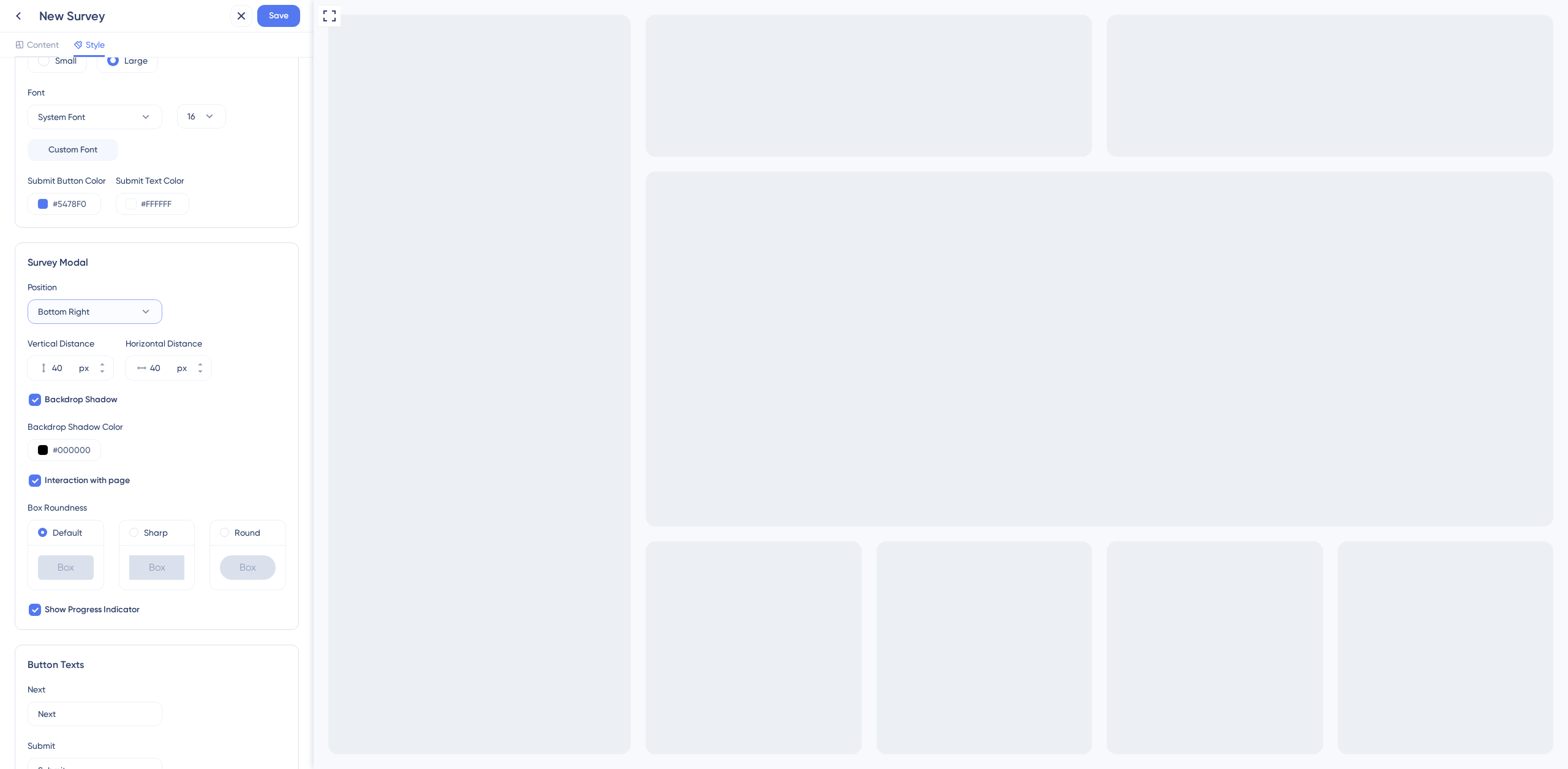
click at [113, 311] on button "Bottom Right" at bounding box center [95, 312] width 135 height 25
click at [100, 347] on div "Center Center" at bounding box center [95, 350] width 99 height 25
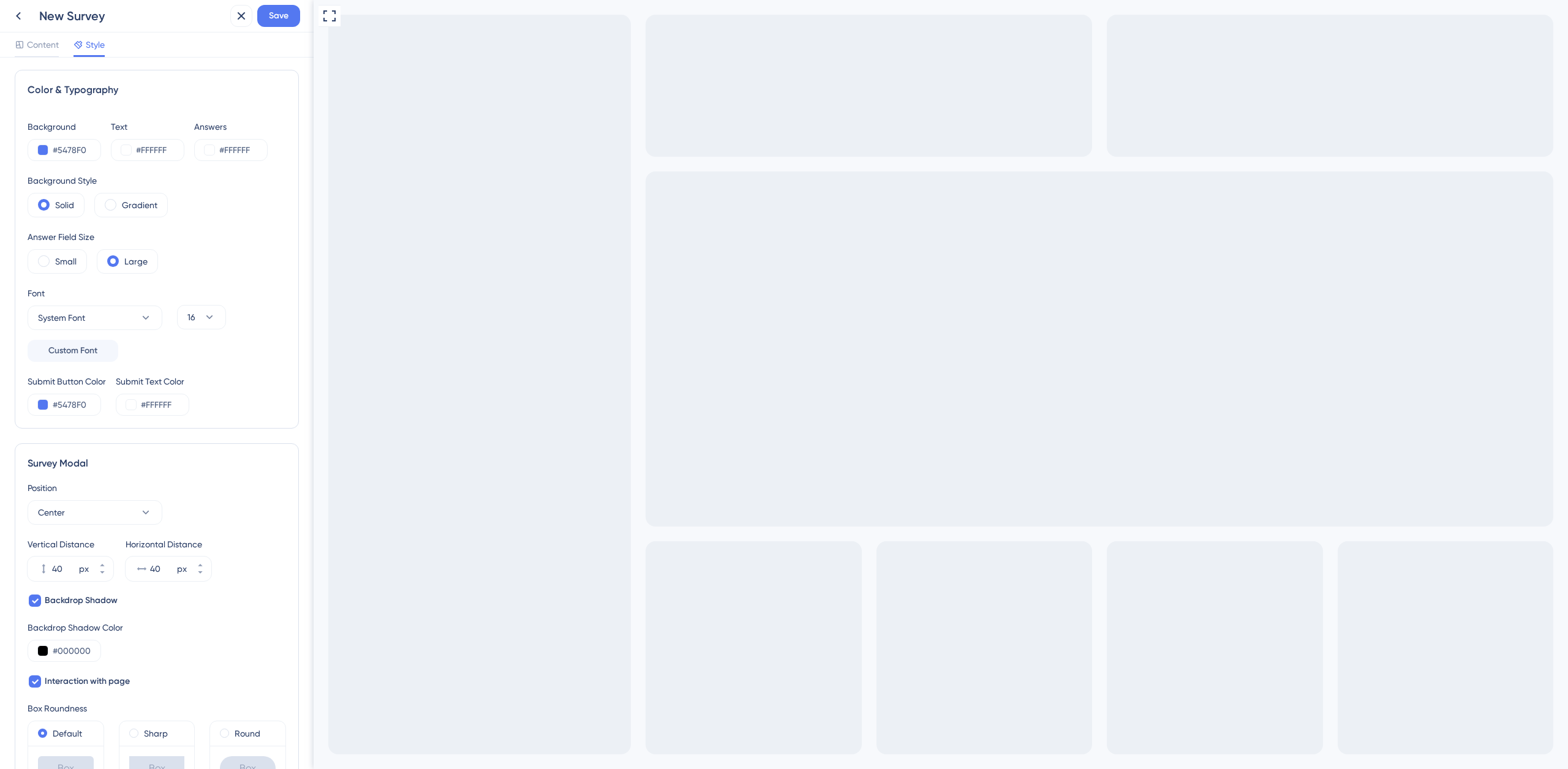
scroll to position [0, 0]
click at [77, 153] on input "#5478F0" at bounding box center [78, 152] width 50 height 15
type input "#FFFFFF"
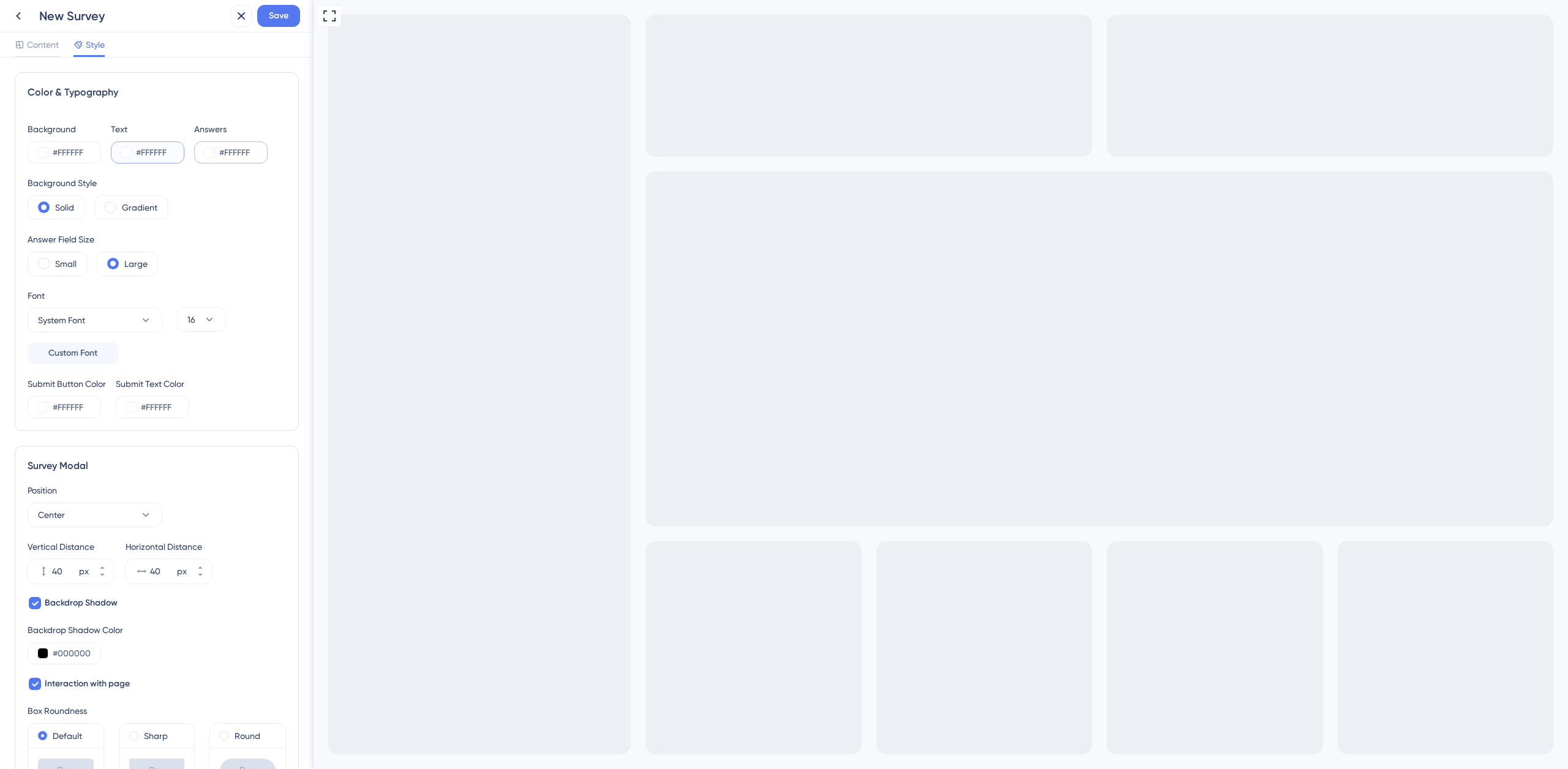
drag, startPoint x: 142, startPoint y: 152, endPoint x: 200, endPoint y: 150, distance: 58.0
click at [200, 150] on div "Background #FFFFFF Text #FFFFFF Answers #FFFFFF" at bounding box center [157, 143] width 258 height 42
type input "#000000"
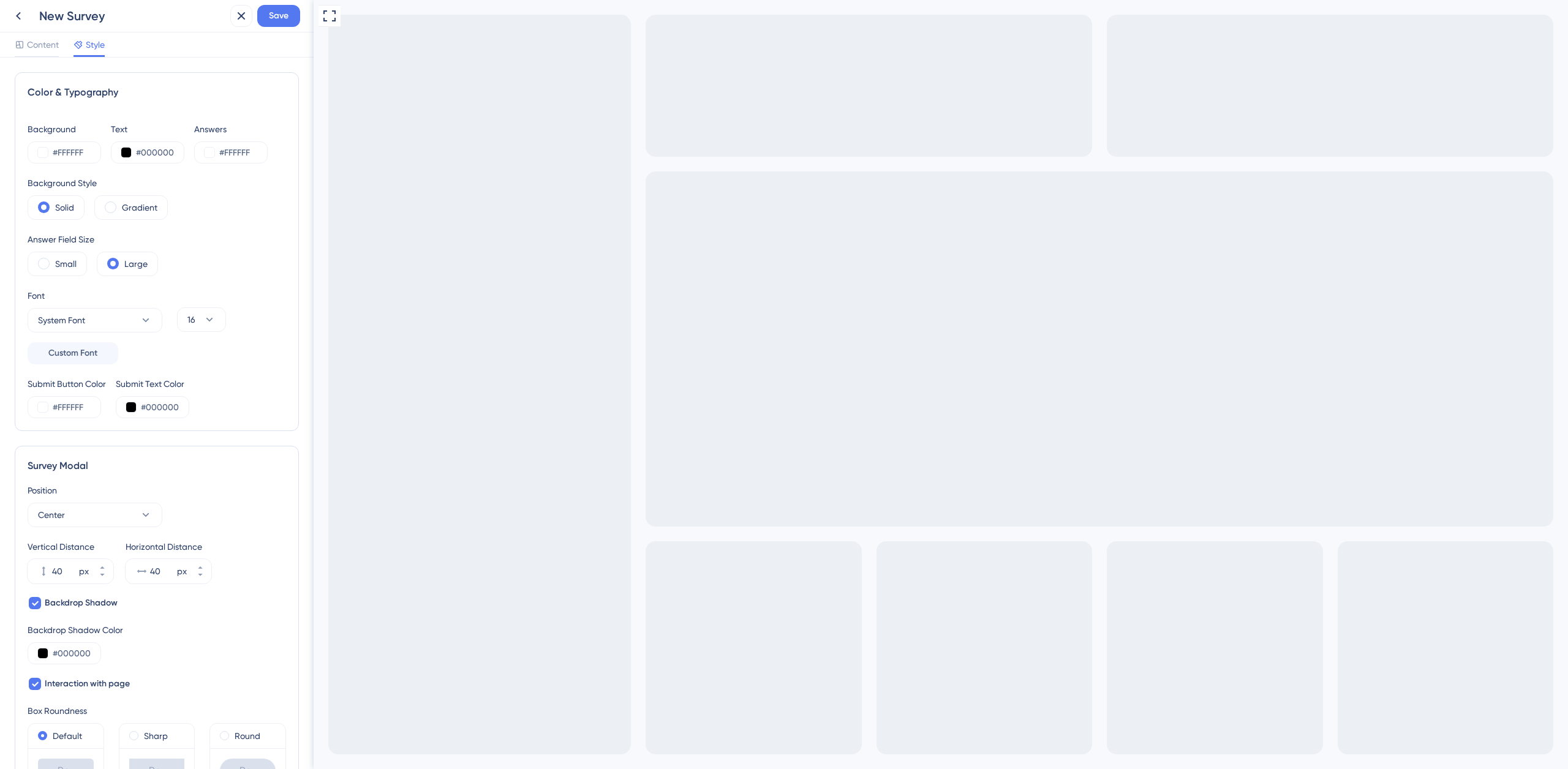
click at [332, 768] on div "Go to Question 1" at bounding box center [392, 775] width 157 height 12
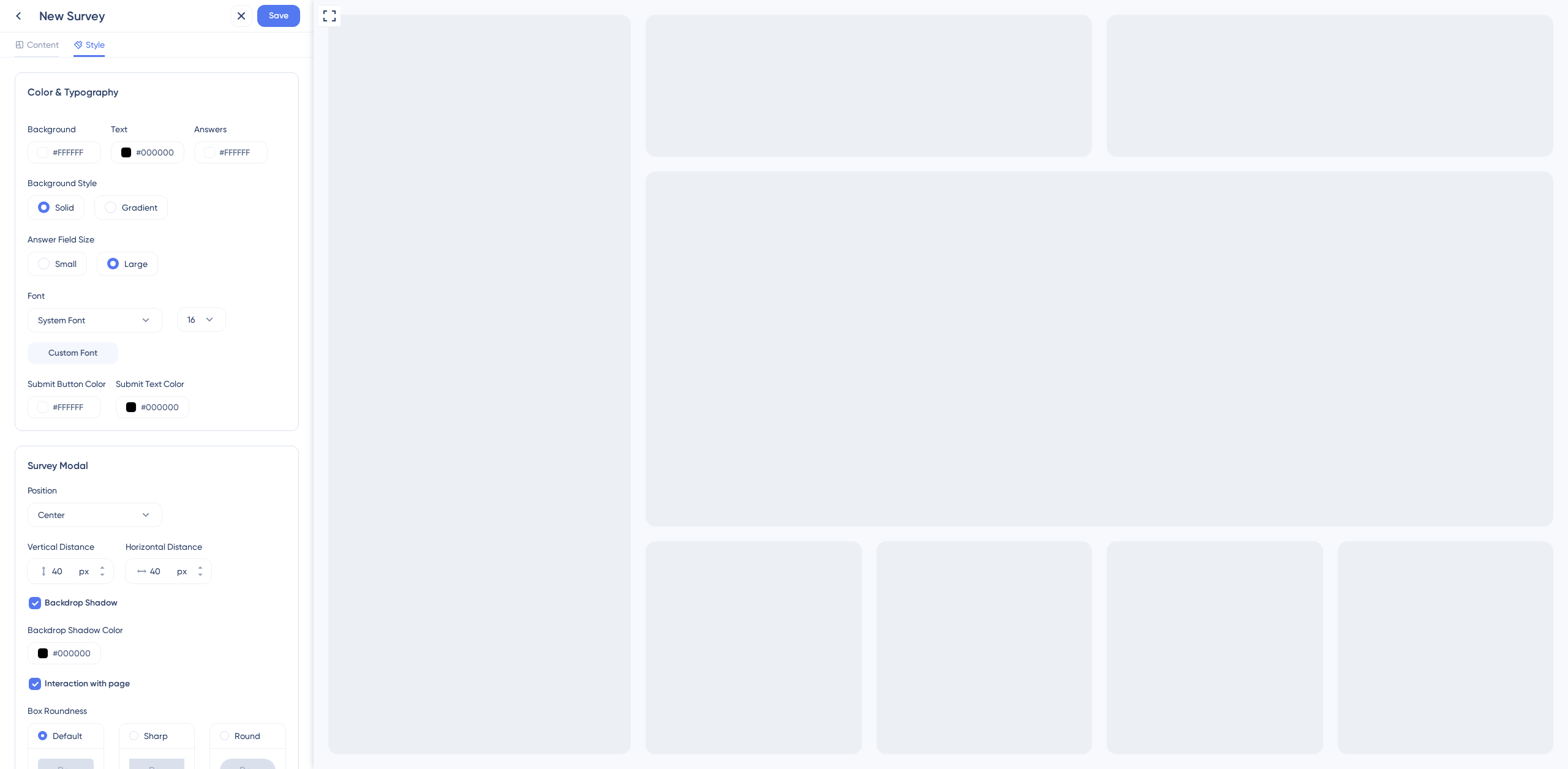
drag, startPoint x: 453, startPoint y: 785, endPoint x: 773, endPoint y: 1056, distance: 419.3
click at [48, 47] on span "Content" at bounding box center [43, 44] width 32 height 15
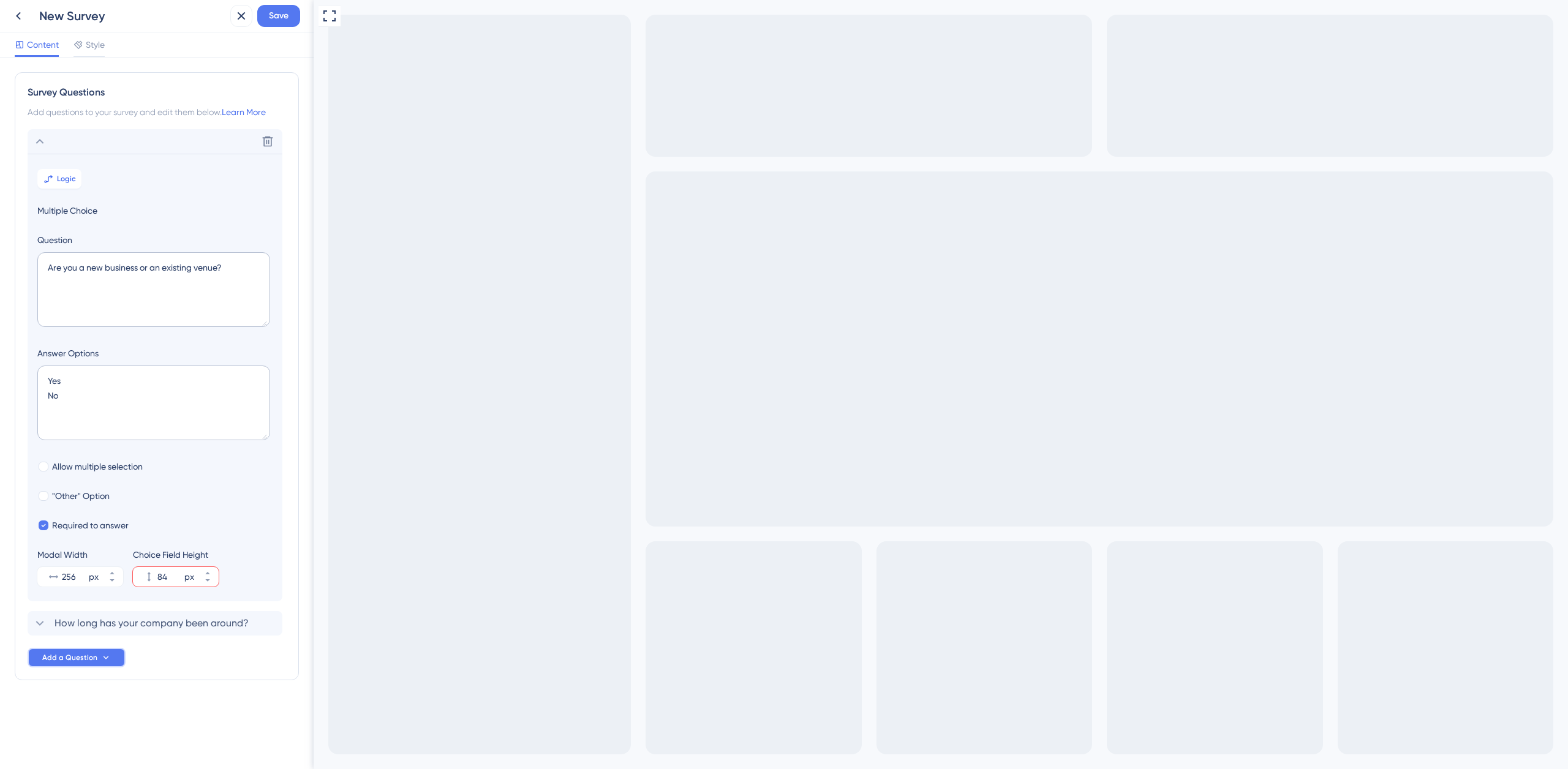
click at [92, 660] on span "Add a Question" at bounding box center [70, 657] width 55 height 10
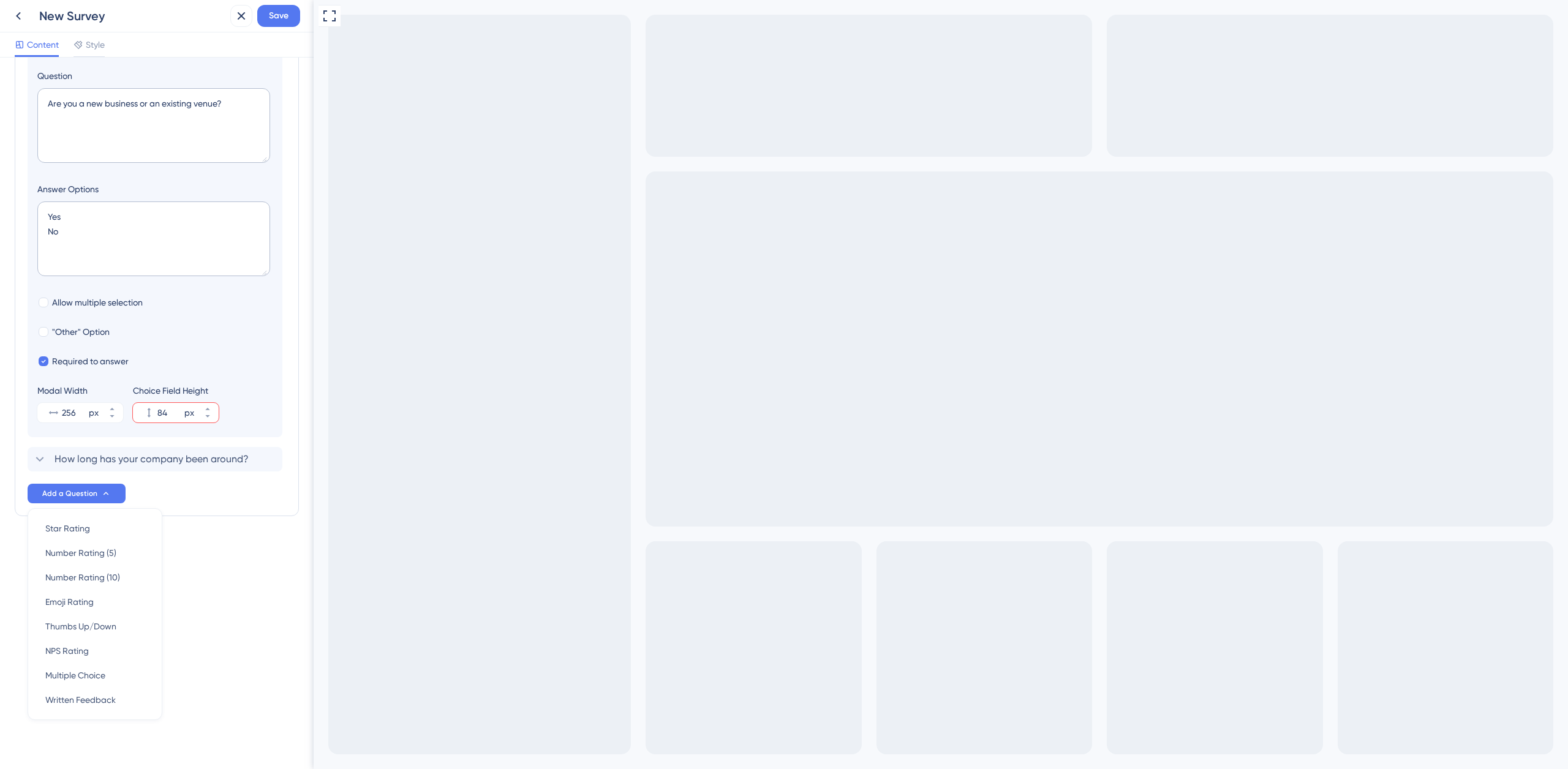
click at [269, 533] on div "Survey Questions Add questions to your survey and edit them below. Learn More D…" at bounding box center [157, 236] width 285 height 657
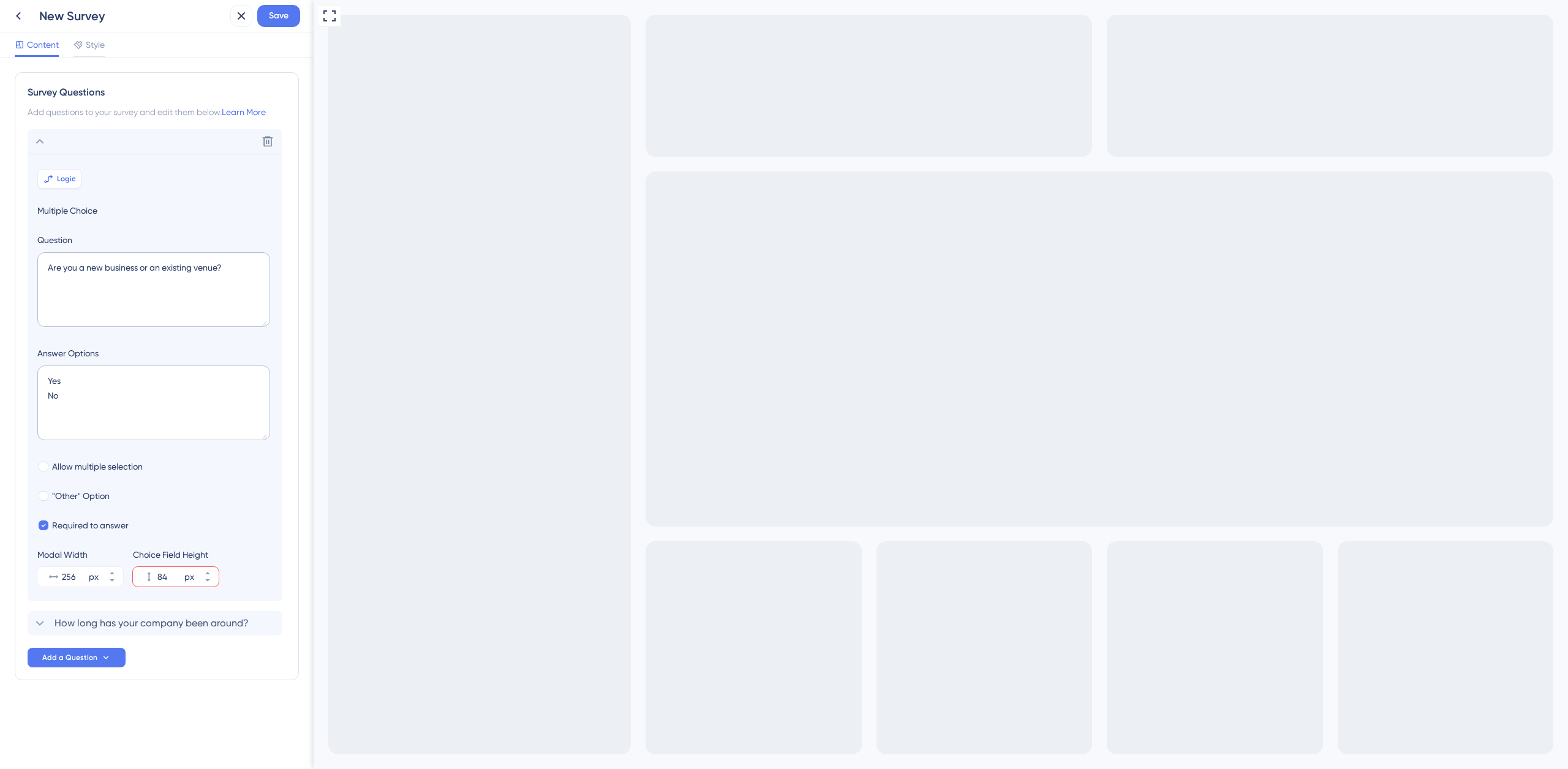
click at [65, 180] on span "Logic" at bounding box center [66, 178] width 19 height 10
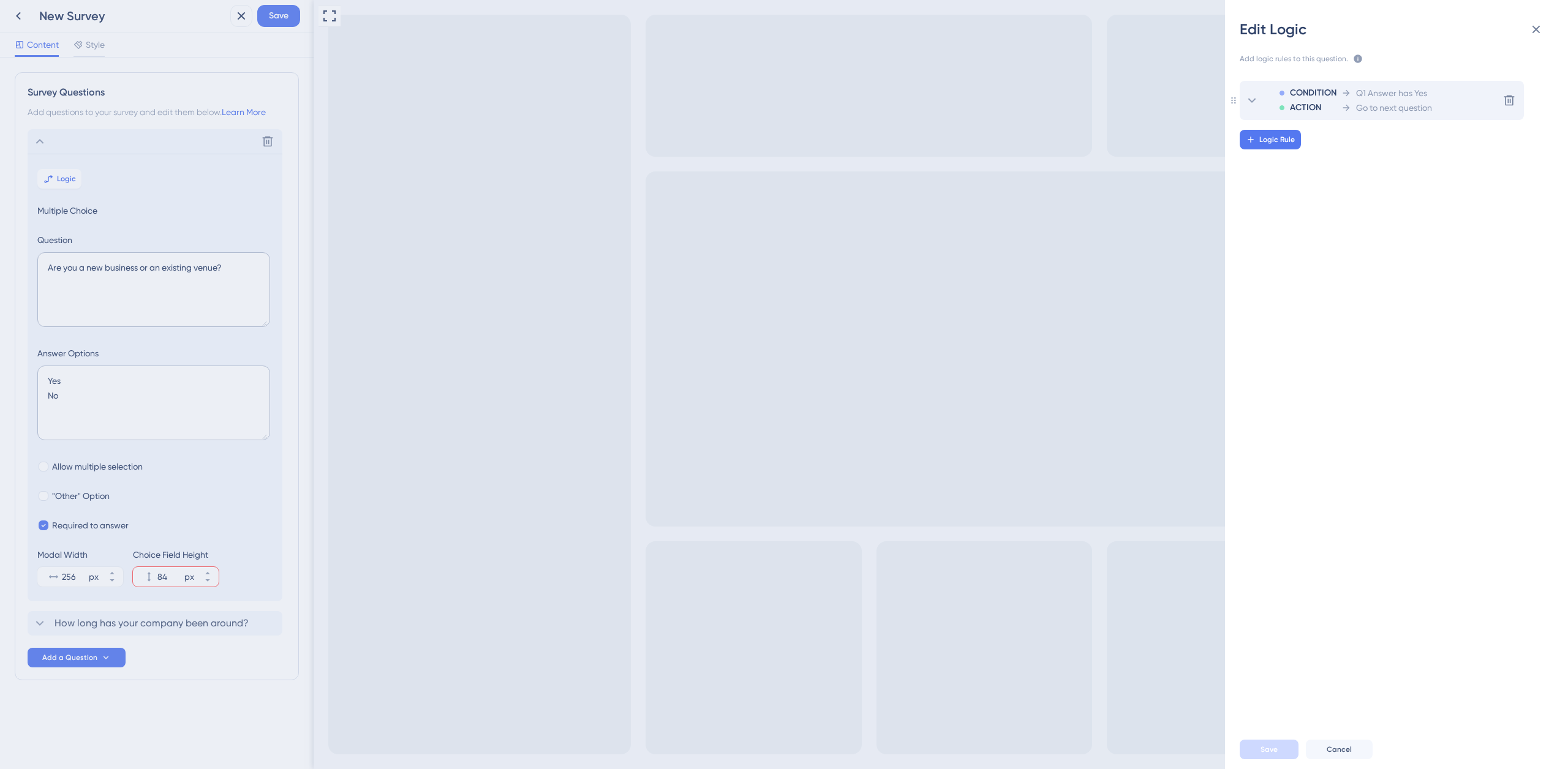
click at [1259, 101] on icon at bounding box center [1252, 100] width 15 height 15
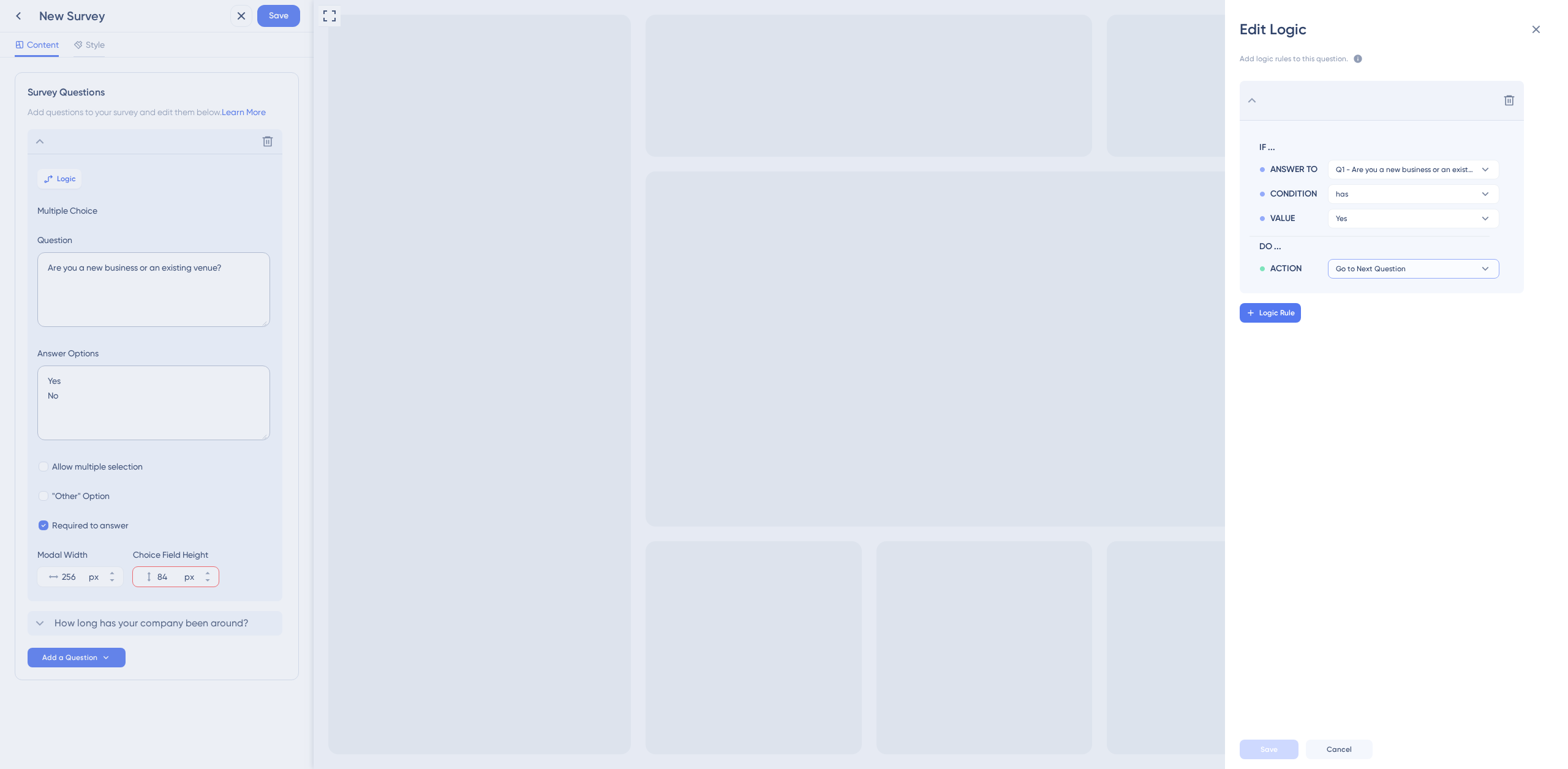
click at [1395, 267] on span "Go to Next Question" at bounding box center [1371, 268] width 70 height 10
click at [1288, 377] on div "Delete IF ... ANSWER TO Q1 - Are you a new business or an existing venue? CONDI…" at bounding box center [1402, 393] width 363 height 654
click at [271, 17] on div "Edit Logic Add logic rules to this question. The rules will apply after this qu…" at bounding box center [784, 384] width 1568 height 769
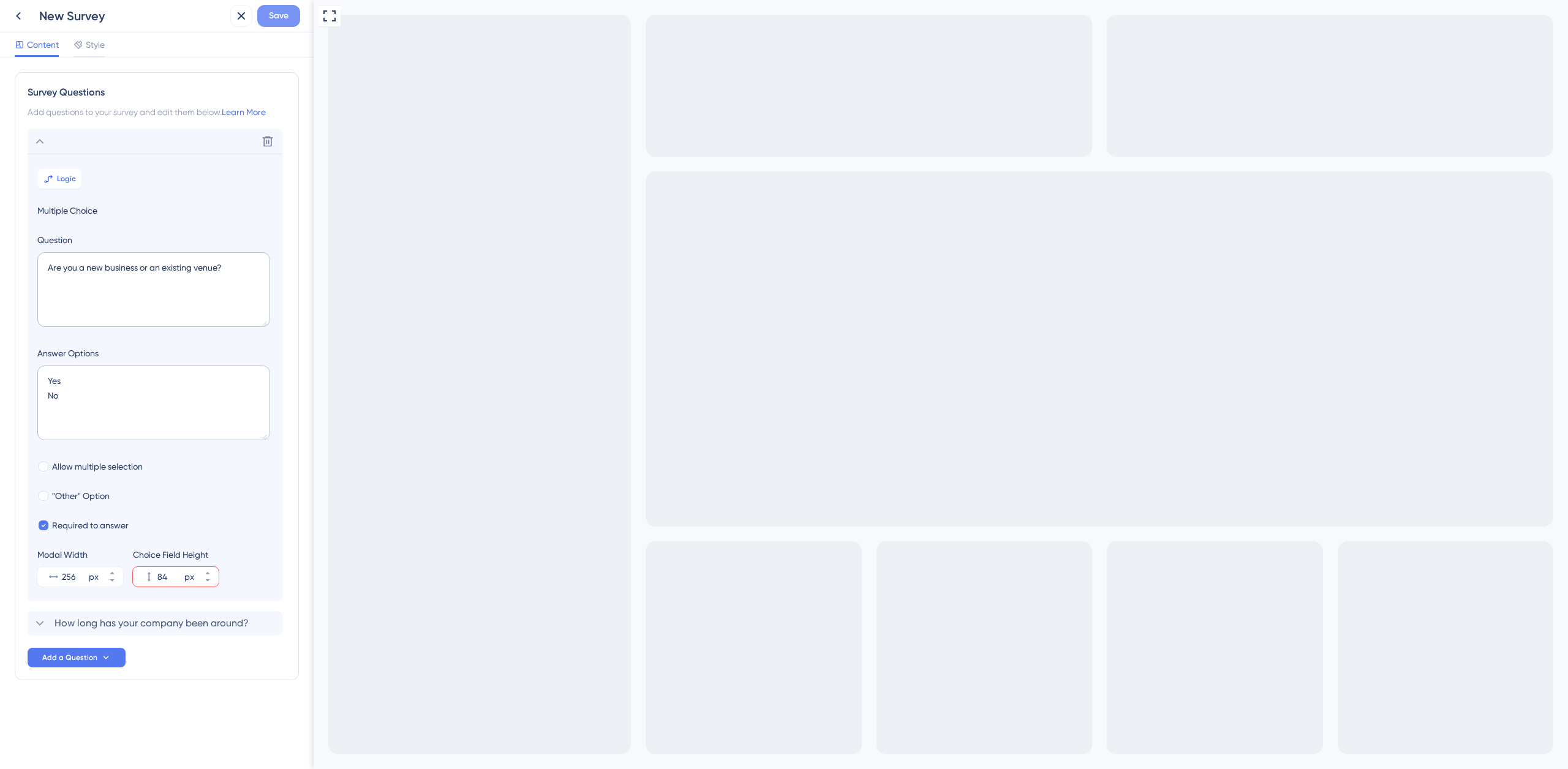
click at [290, 18] on button "Save" at bounding box center [278, 16] width 43 height 22
click at [19, 20] on icon at bounding box center [18, 16] width 15 height 15
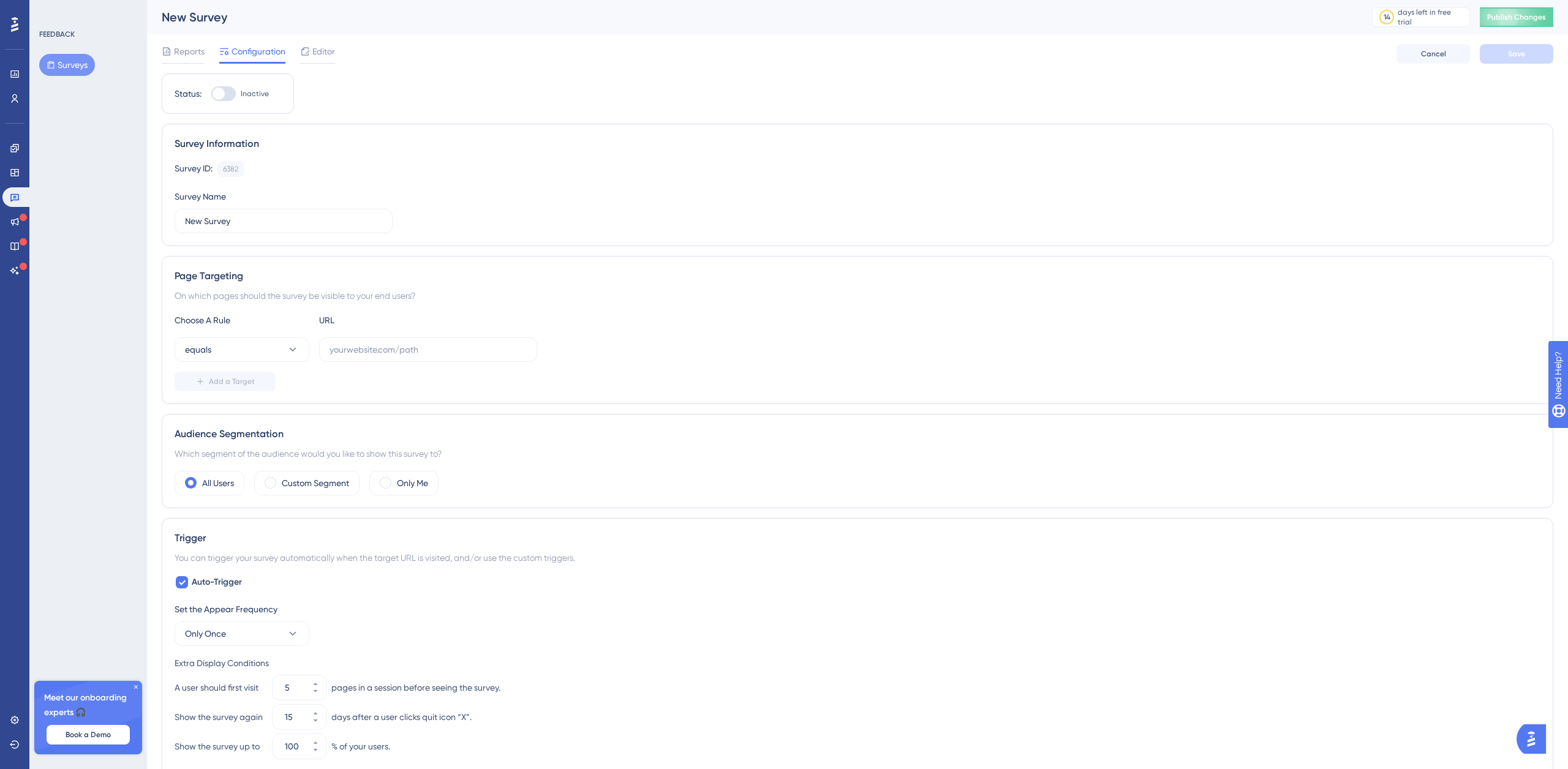
click at [323, 54] on span "Editor" at bounding box center [323, 51] width 22 height 15
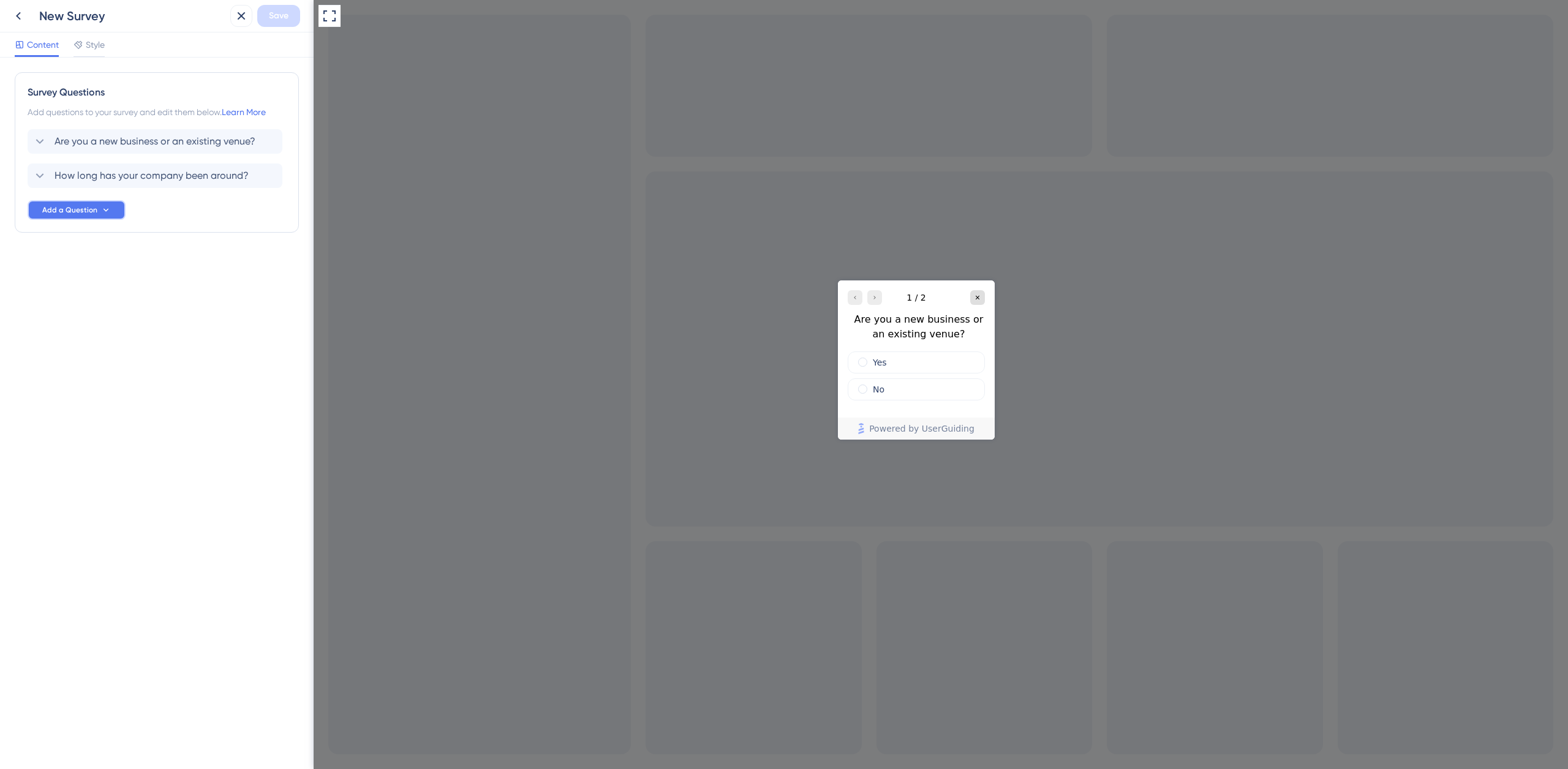
click at [82, 211] on span "Add a Question" at bounding box center [70, 210] width 55 height 10
click at [18, 19] on icon at bounding box center [18, 16] width 15 height 15
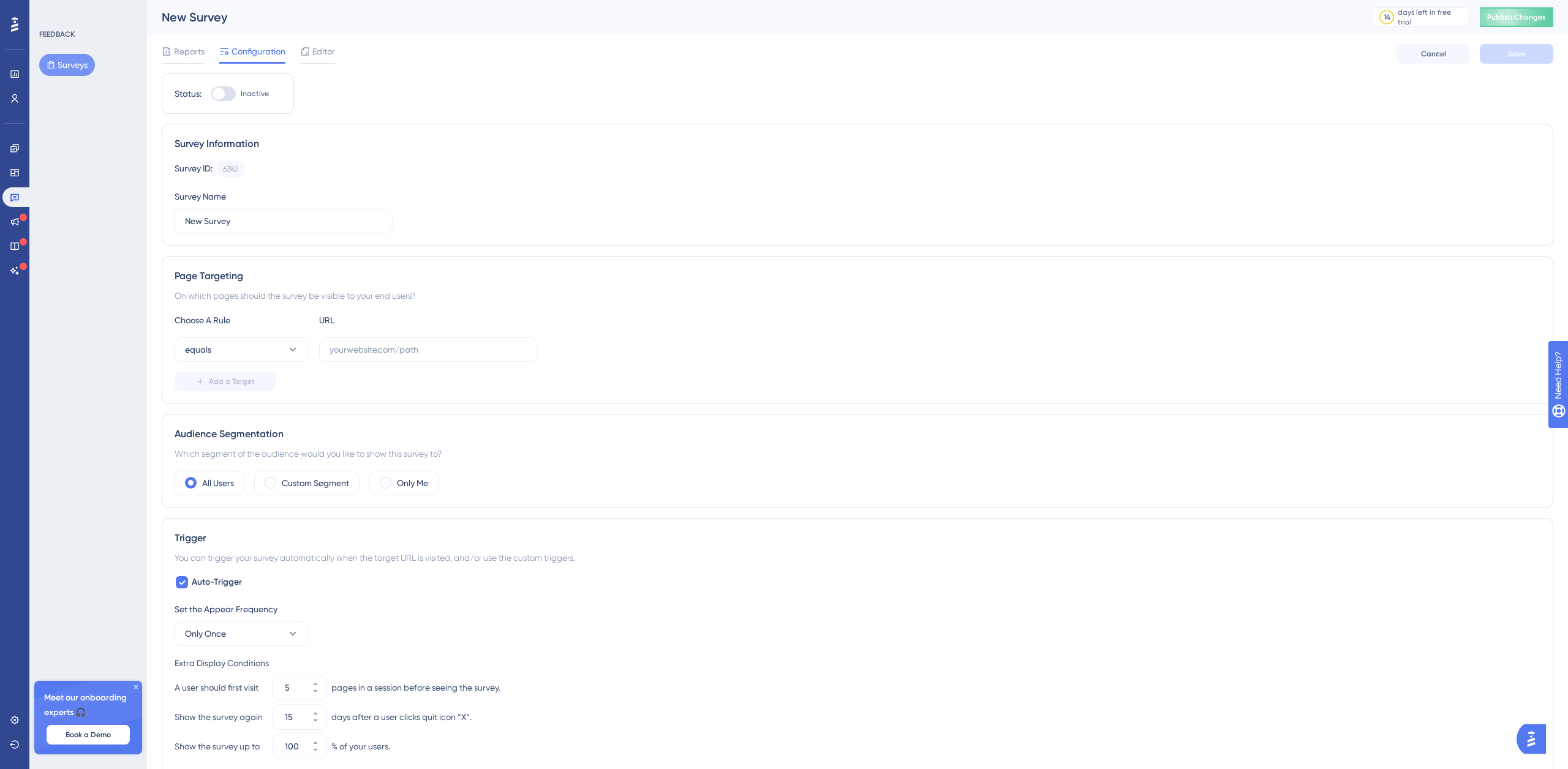
drag, startPoint x: 986, startPoint y: 79, endPoint x: 1307, endPoint y: 78, distance: 321.0
click at [990, 78] on div "Status: Inactive Survey Information Survey ID: 6382 Copy Survey Name New Survey…" at bounding box center [858, 579] width 1392 height 1012
click at [72, 65] on button "Surveys" at bounding box center [67, 65] width 56 height 22
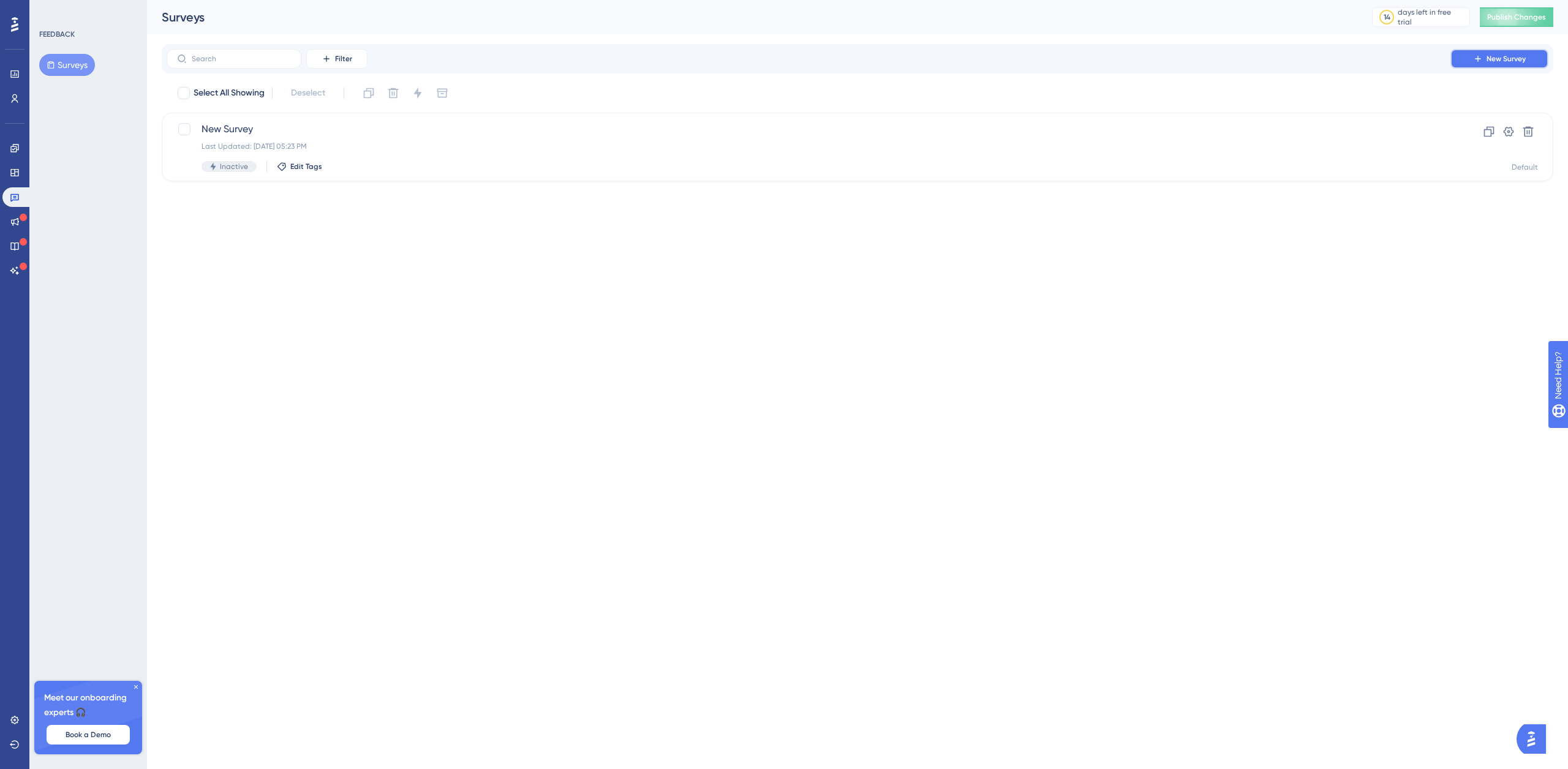
click at [1508, 58] on span "New Survey" at bounding box center [1506, 59] width 40 height 10
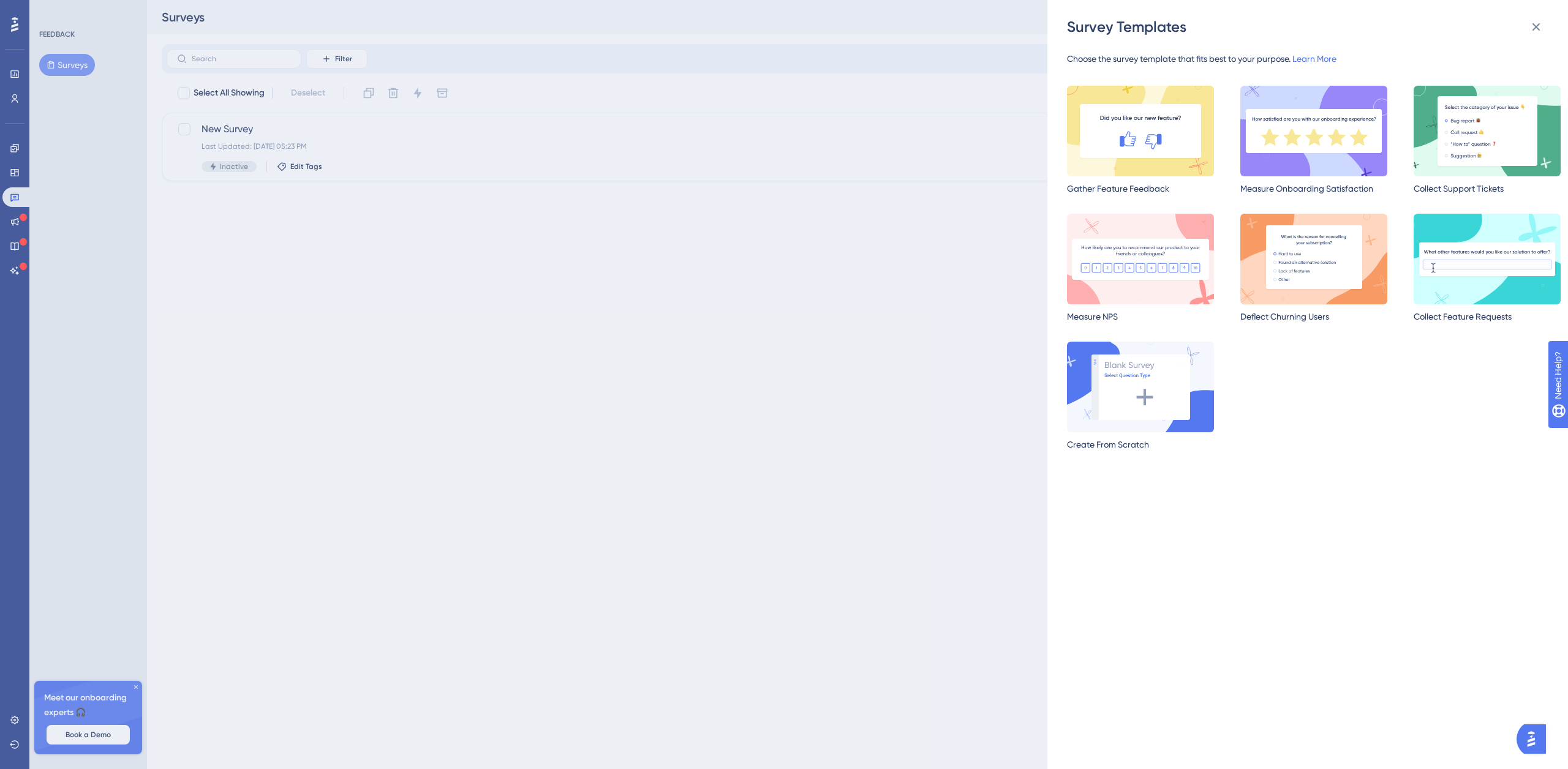
click at [1306, 255] on img at bounding box center [1314, 259] width 147 height 91
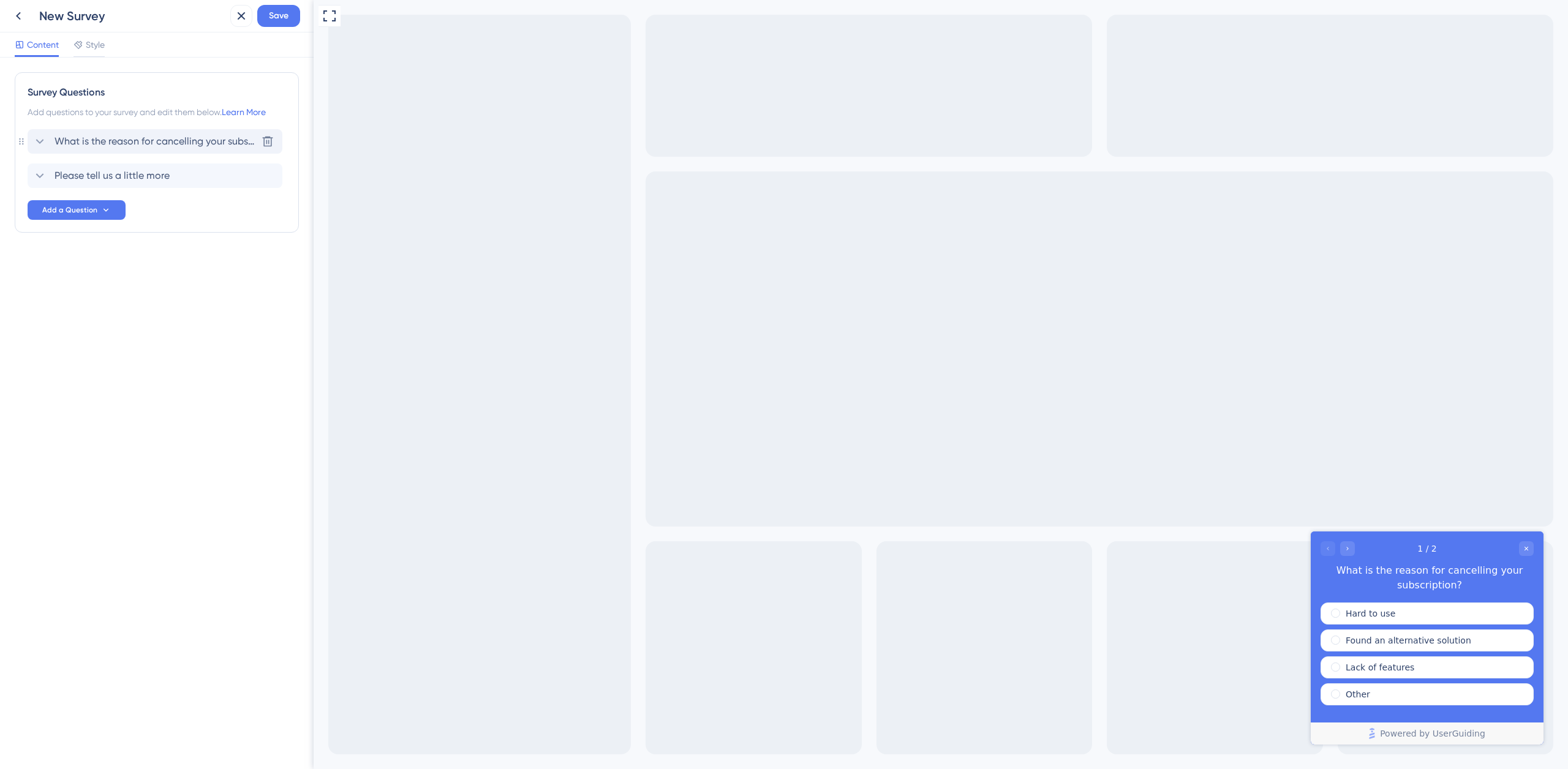
click at [205, 139] on span "What is the reason for cancelling your subscription?" at bounding box center [155, 141] width 202 height 15
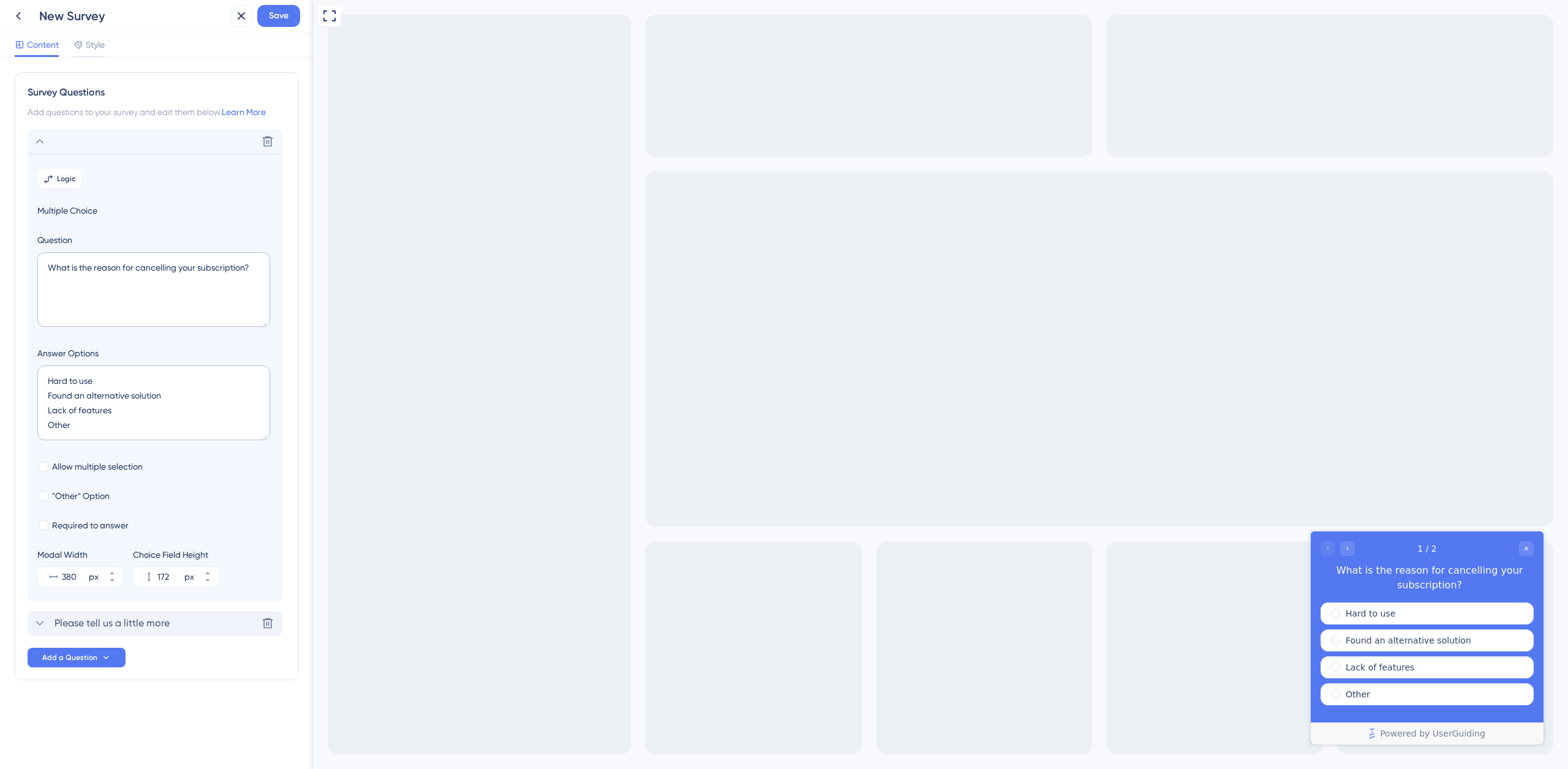
click at [114, 625] on span "Please tell us a little more" at bounding box center [112, 623] width 116 height 15
